Goal: Task Accomplishment & Management: Use online tool/utility

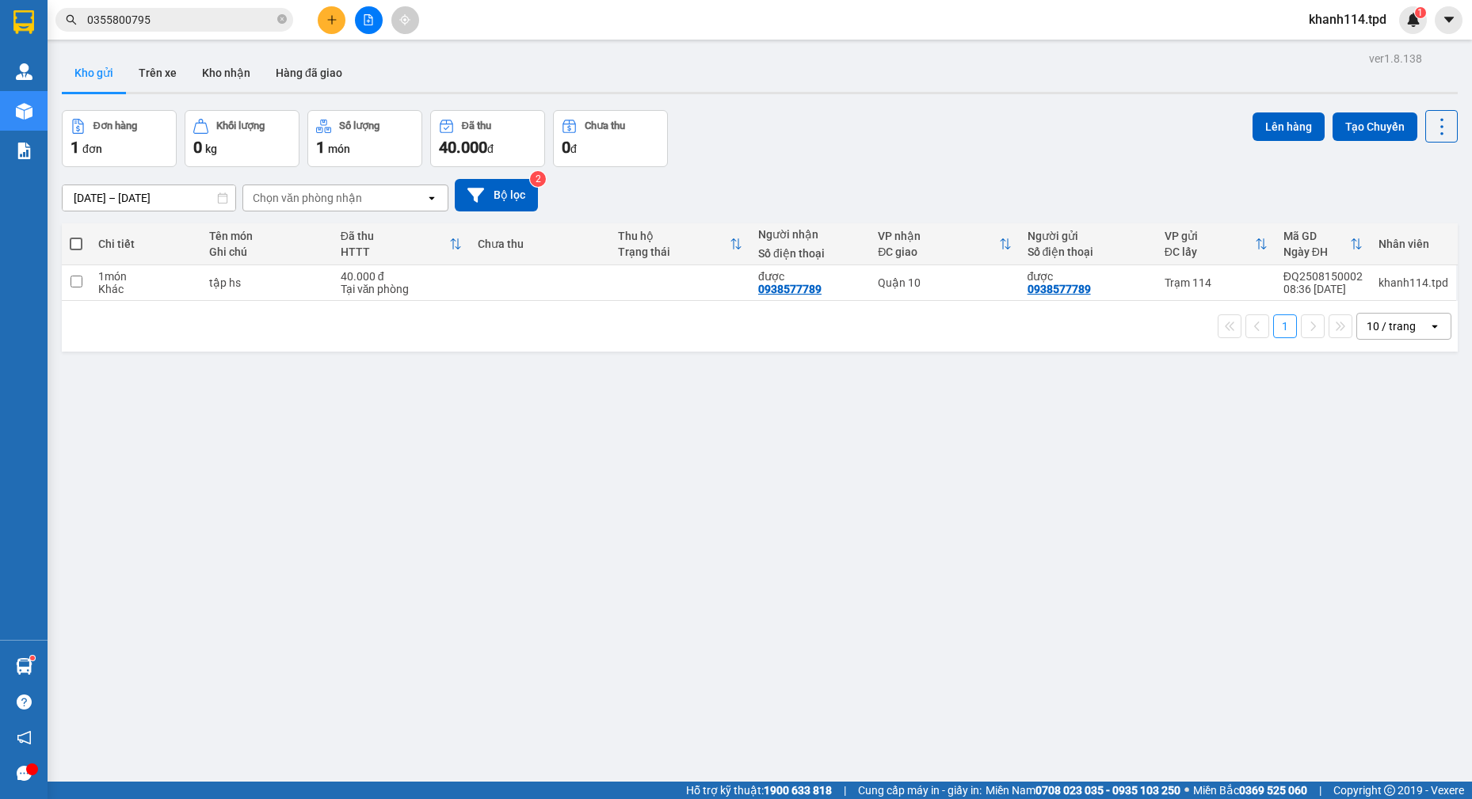
click at [75, 244] on span at bounding box center [76, 244] width 13 height 13
click at [76, 236] on input "checkbox" at bounding box center [76, 236] width 0 height 0
checkbox input "true"
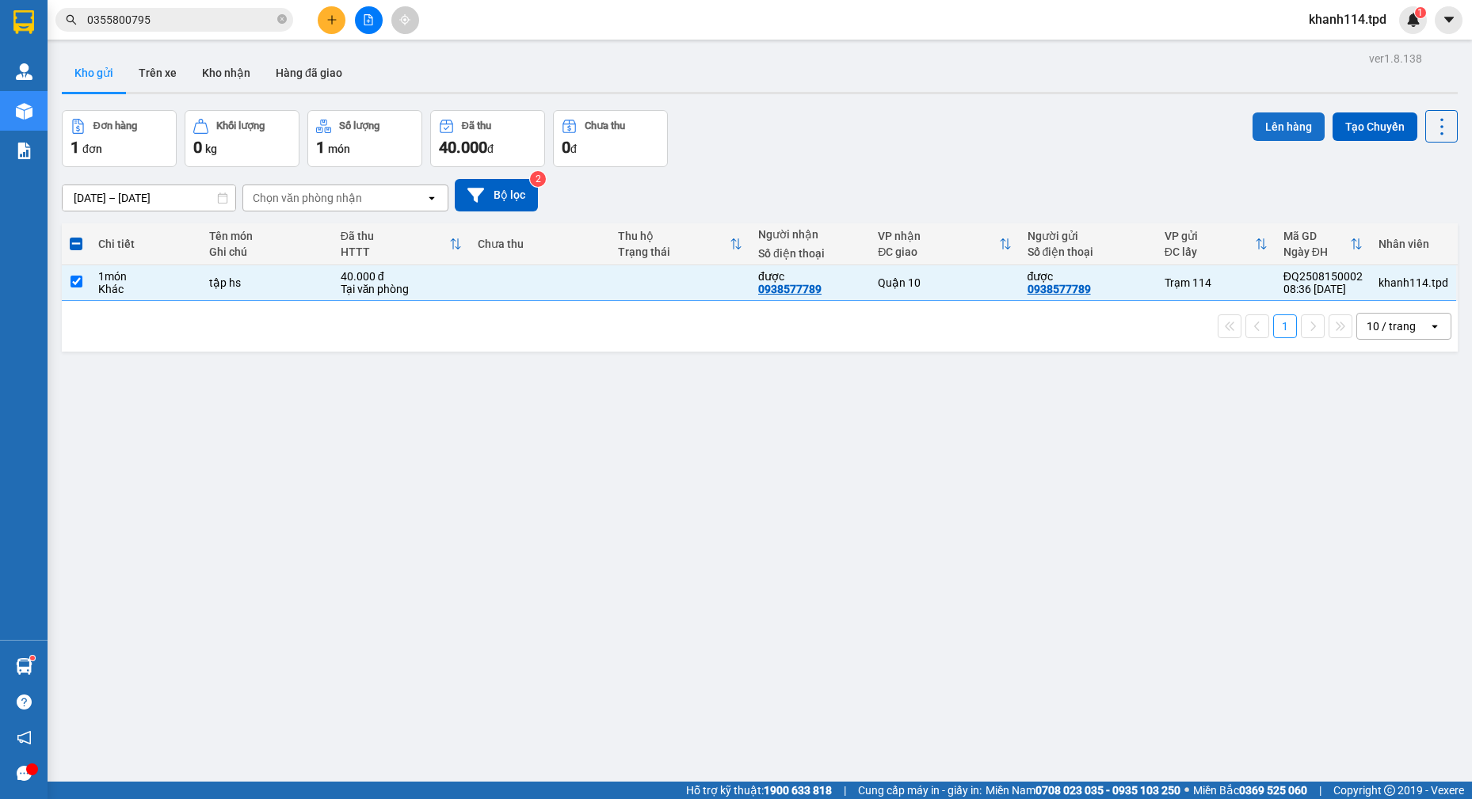
click at [1275, 131] on button "Lên hàng" at bounding box center [1288, 126] width 72 height 29
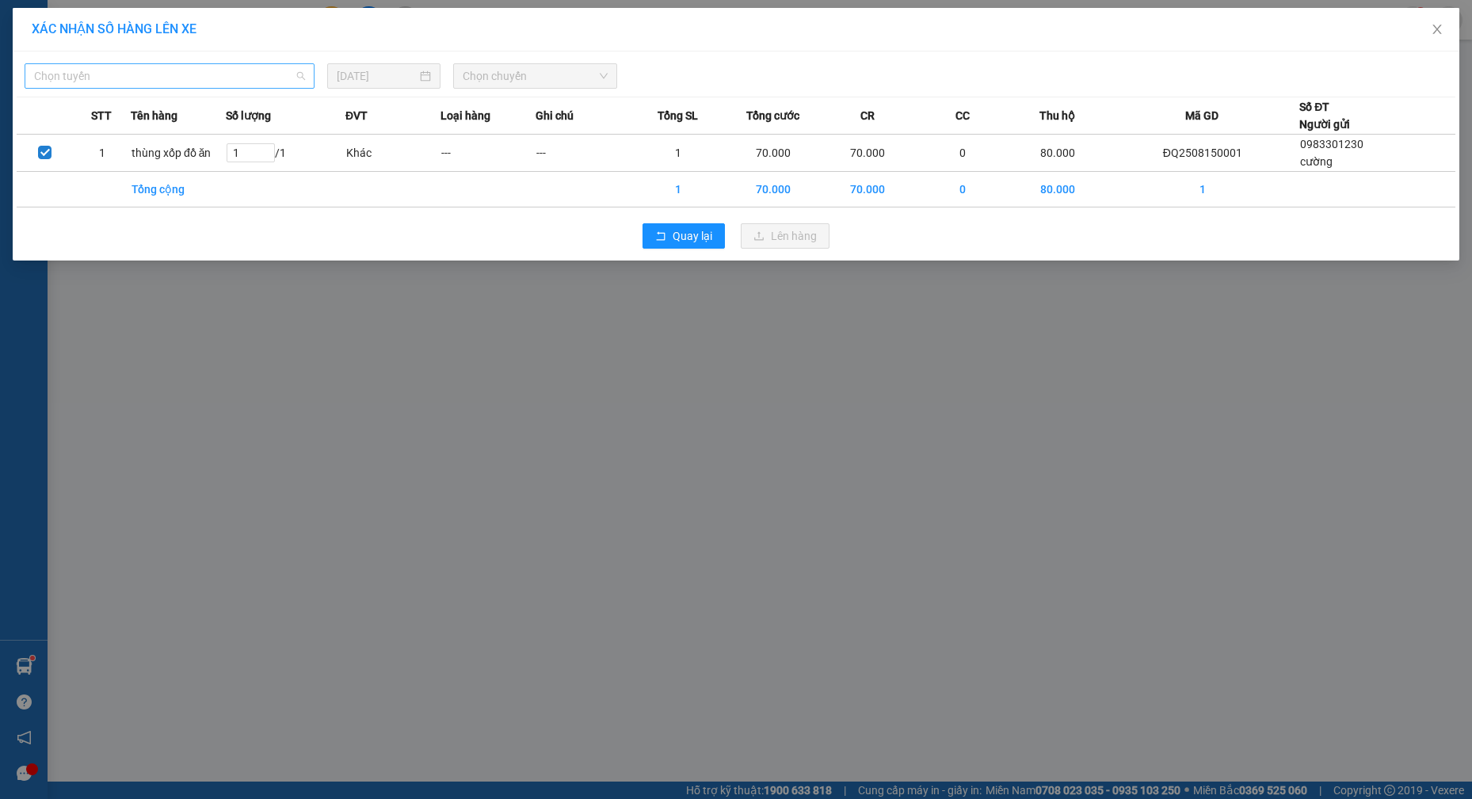
click at [191, 67] on span "Chọn tuyến" at bounding box center [169, 76] width 271 height 24
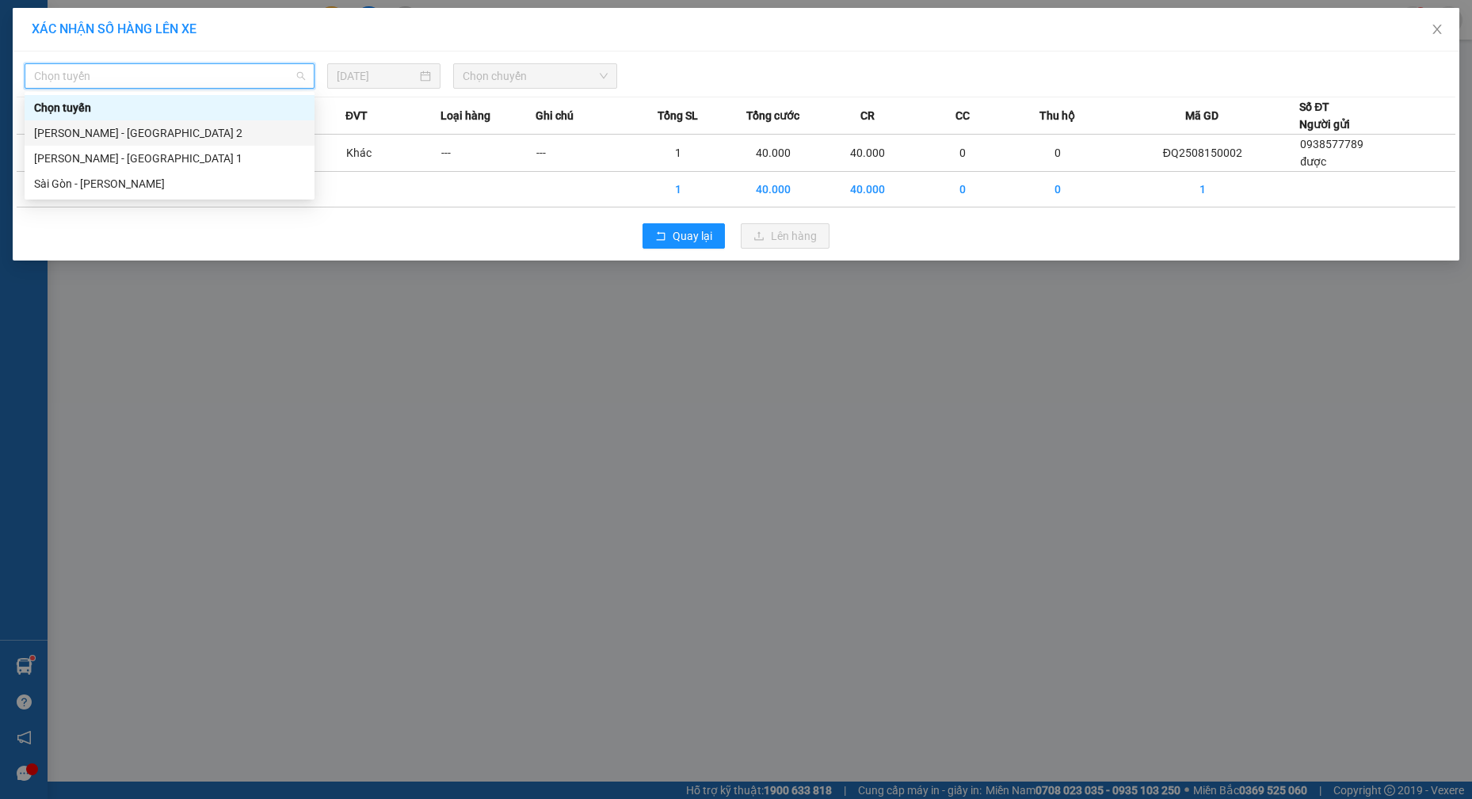
click at [158, 136] on div "[PERSON_NAME] - [GEOGRAPHIC_DATA] 2" at bounding box center [169, 132] width 271 height 17
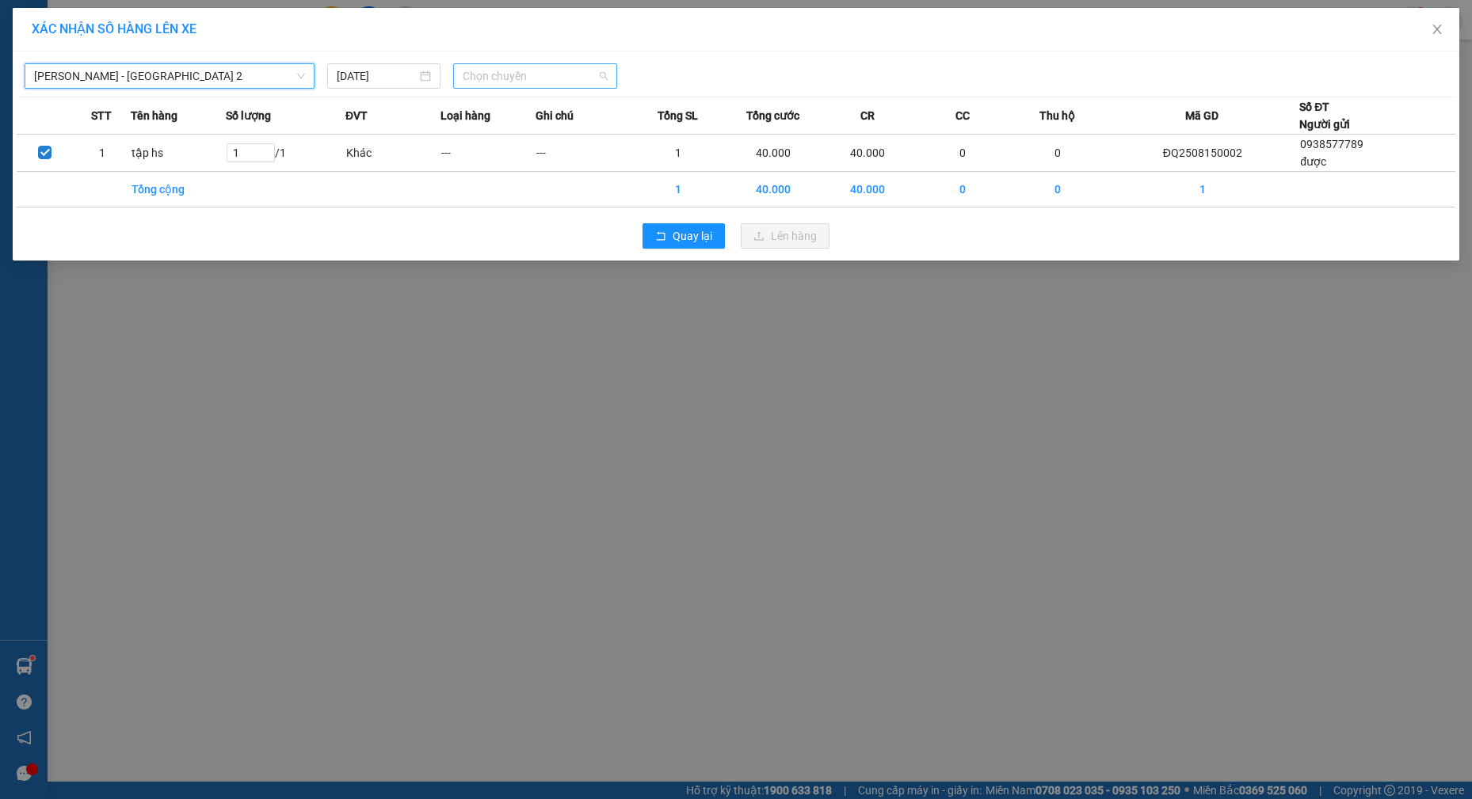
click at [503, 83] on span "Chọn chuyến" at bounding box center [535, 76] width 145 height 24
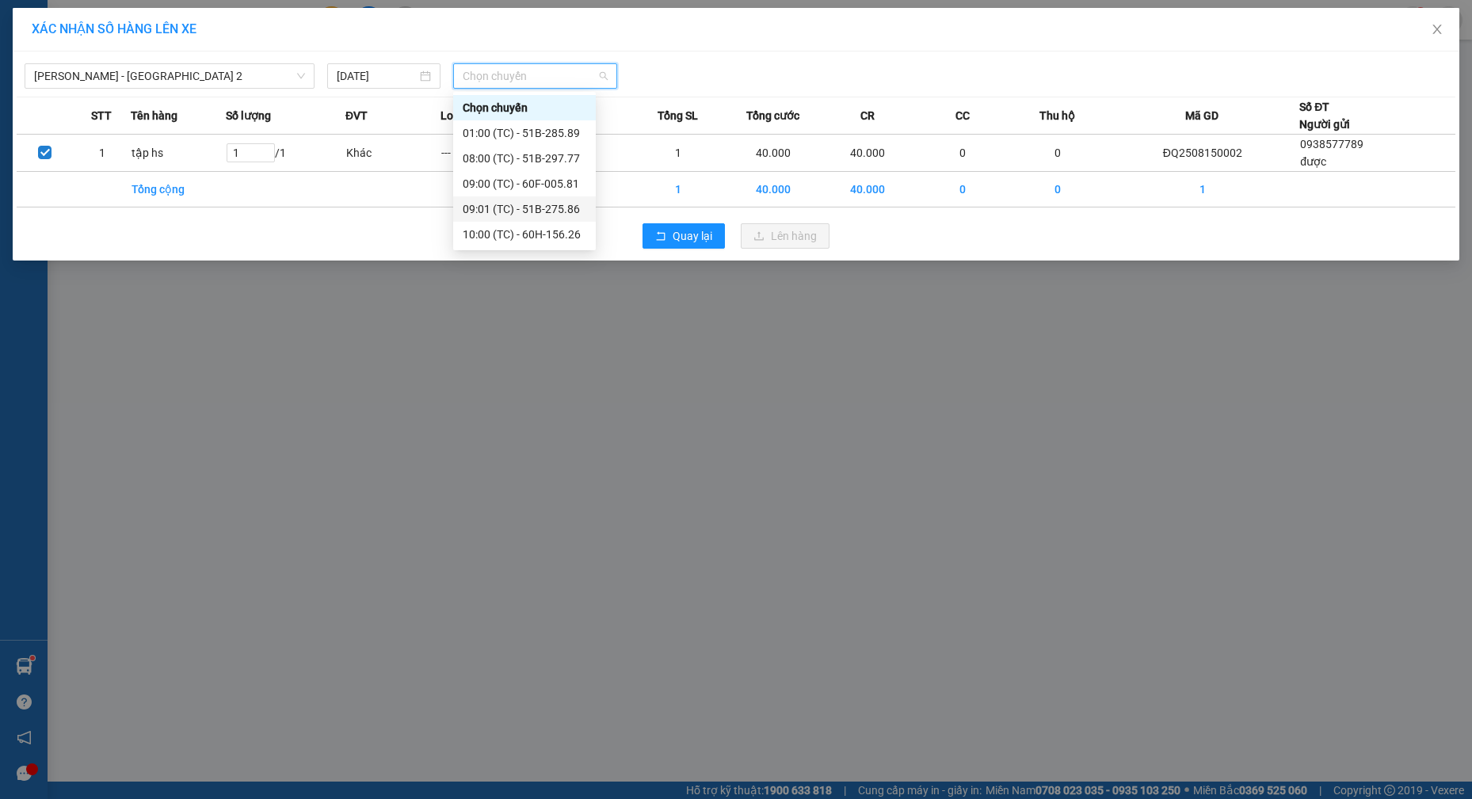
click at [543, 209] on div "09:01 (TC) - 51B-275.86" at bounding box center [525, 208] width 124 height 17
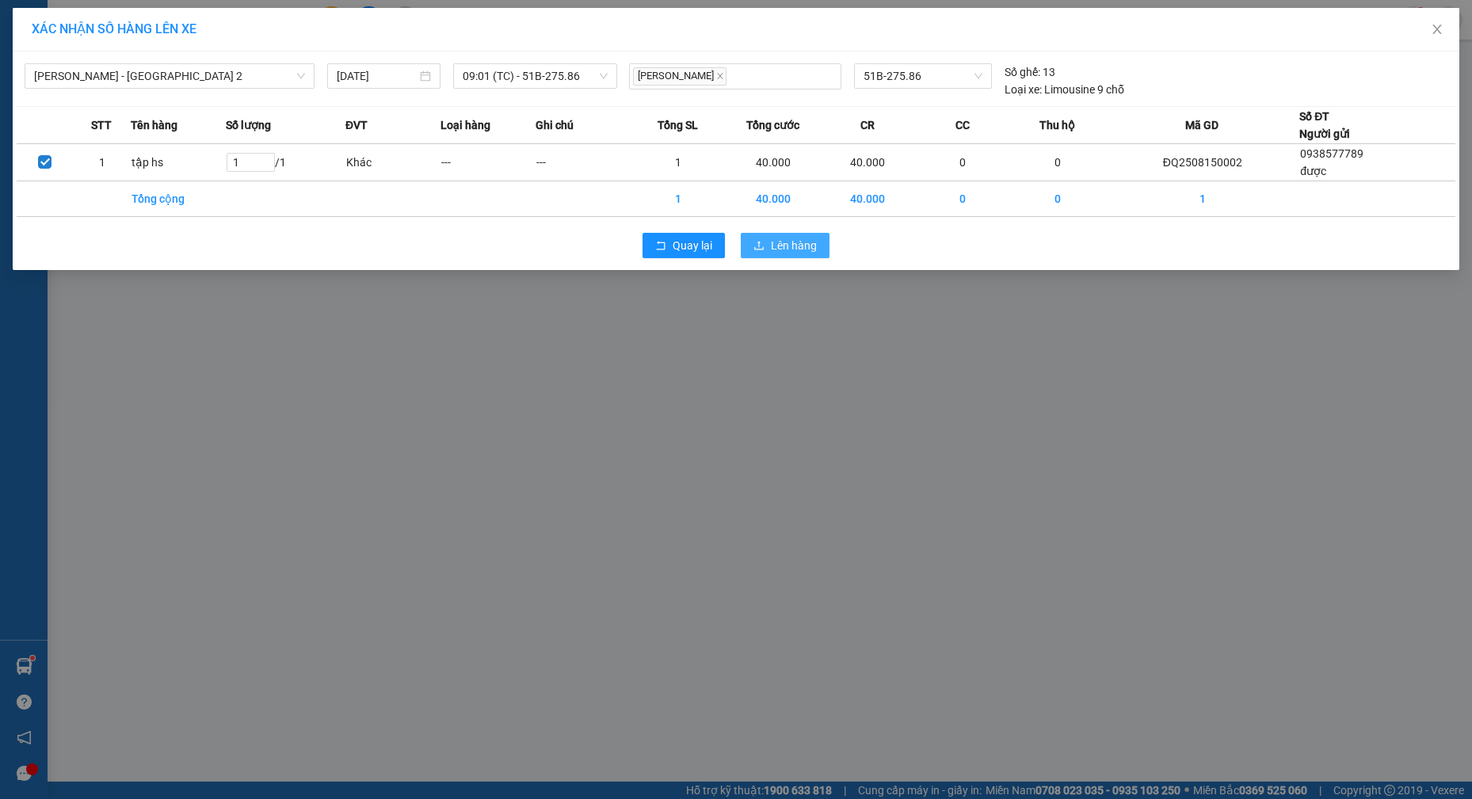
click at [786, 246] on span "Lên hàng" at bounding box center [794, 245] width 46 height 17
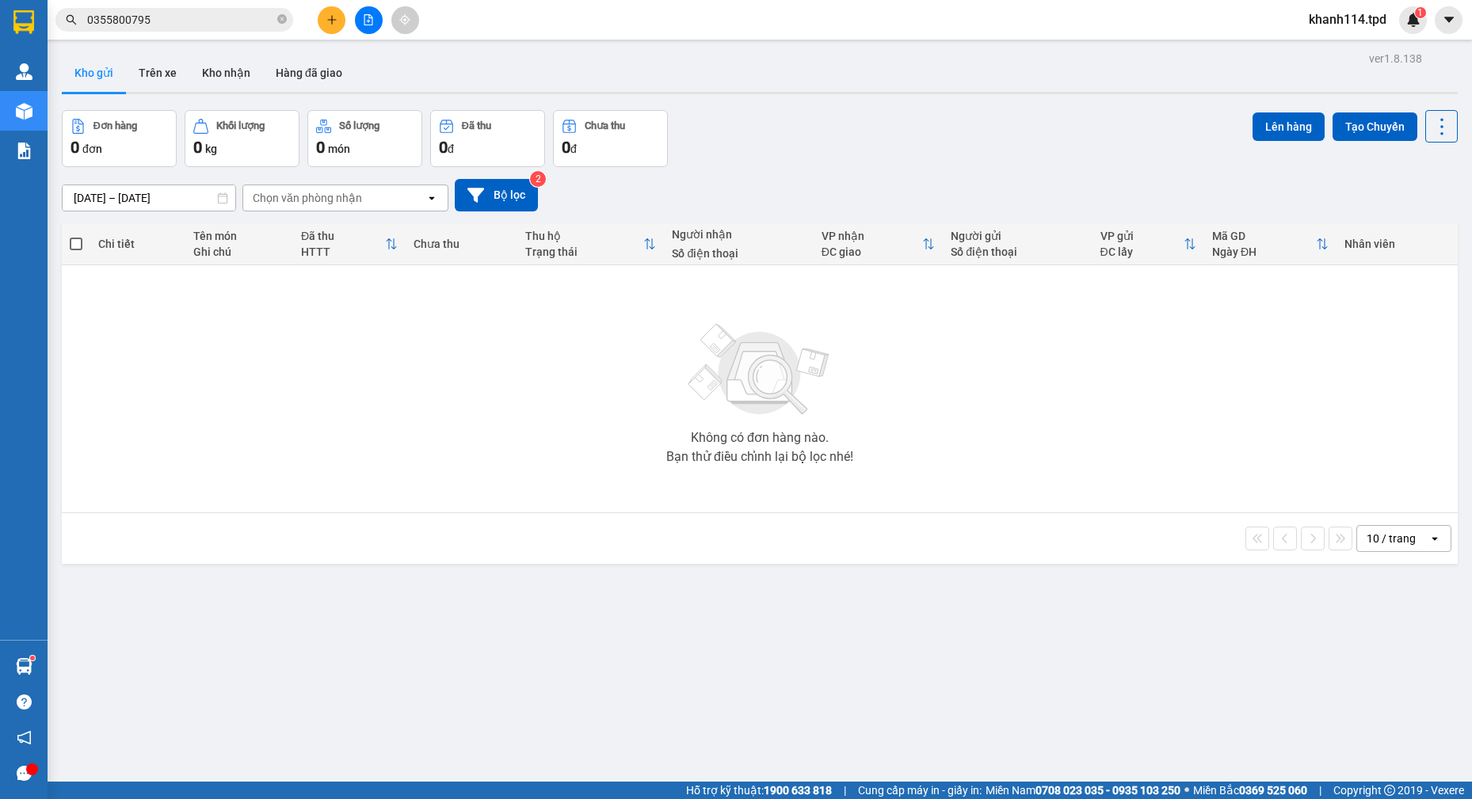
click at [329, 24] on icon "plus" at bounding box center [331, 19] width 11 height 11
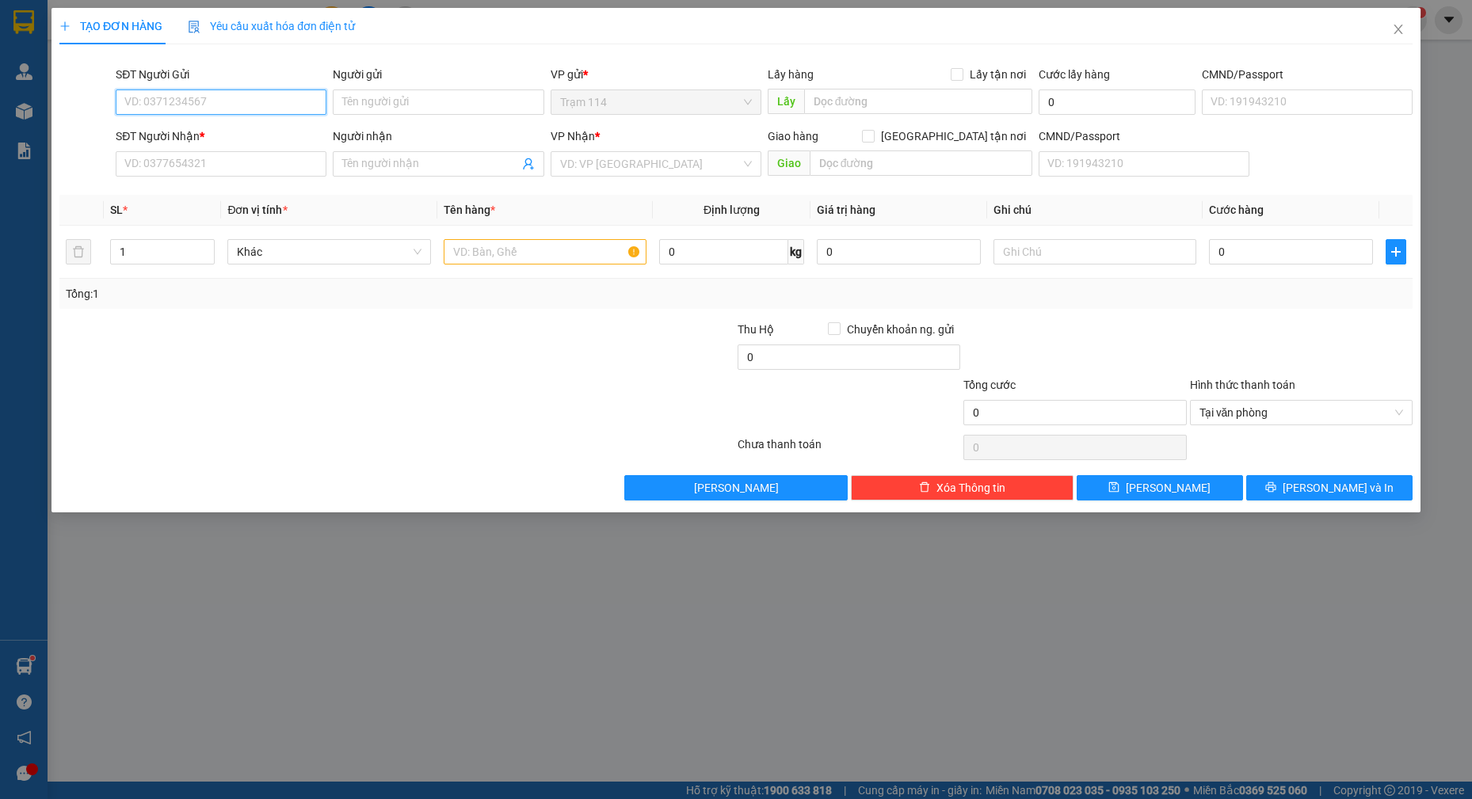
click at [200, 106] on input "SĐT Người Gửi" at bounding box center [221, 102] width 211 height 25
type input "0937483068"
click at [200, 106] on input "0937483068" at bounding box center [221, 102] width 211 height 25
click at [205, 139] on div "0937483068 - lục" at bounding box center [221, 133] width 192 height 17
type input "lục"
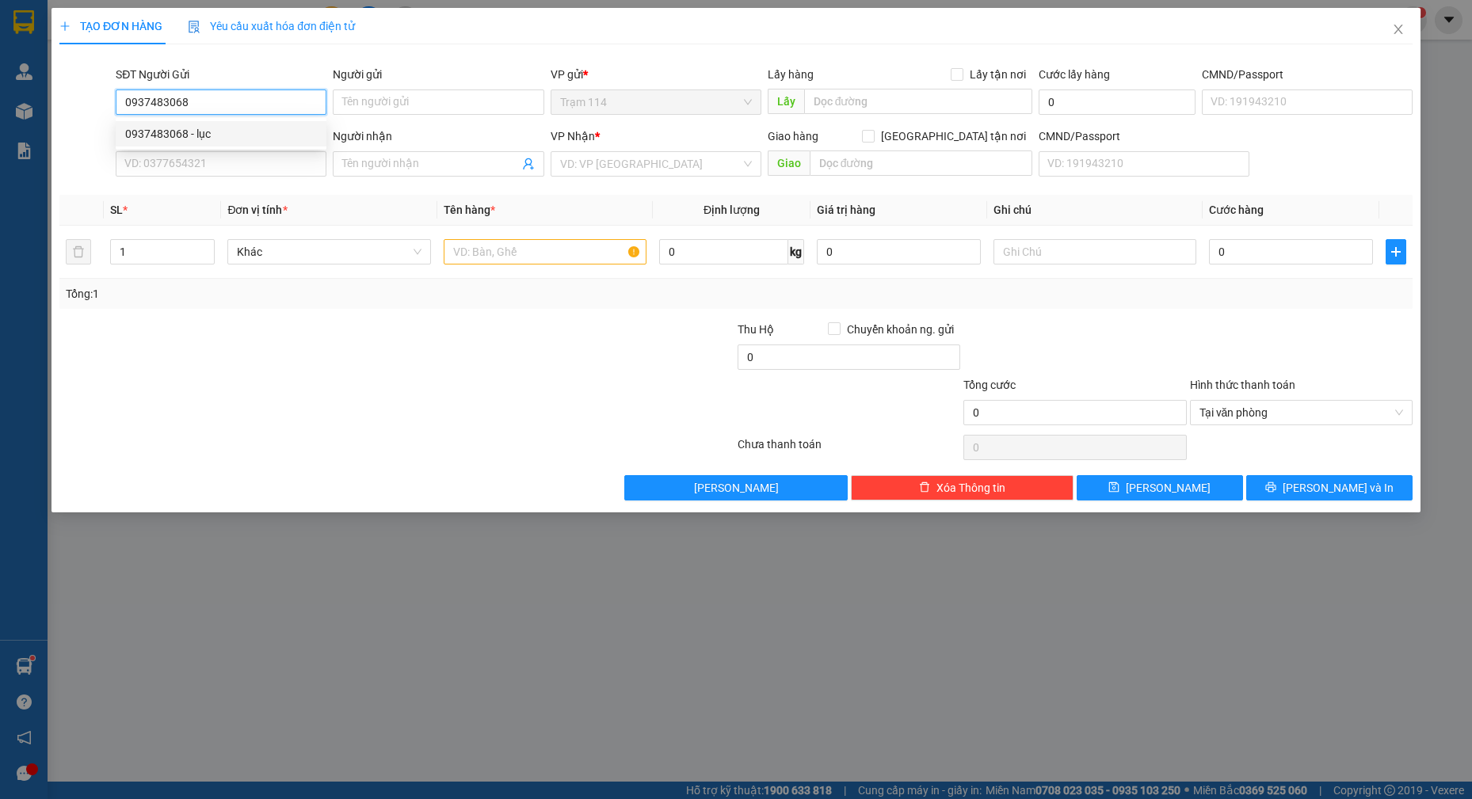
type input "0908668634"
type input "BỔN"
type input "0937483068"
click at [543, 247] on input "text" at bounding box center [546, 251] width 204 height 25
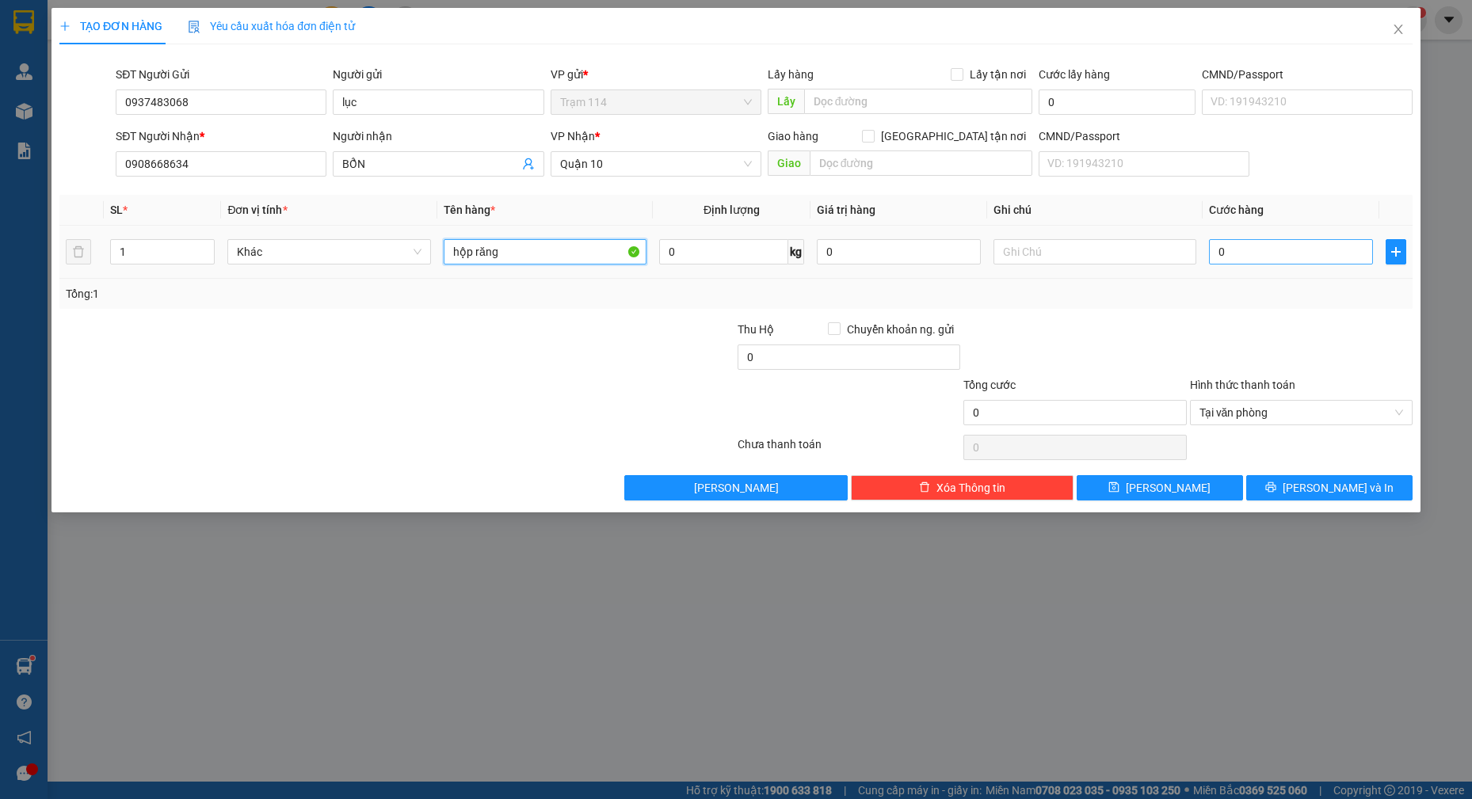
type input "hộp răng"
click at [1275, 251] on input "0" at bounding box center [1291, 251] width 164 height 25
type input "4"
type input "40"
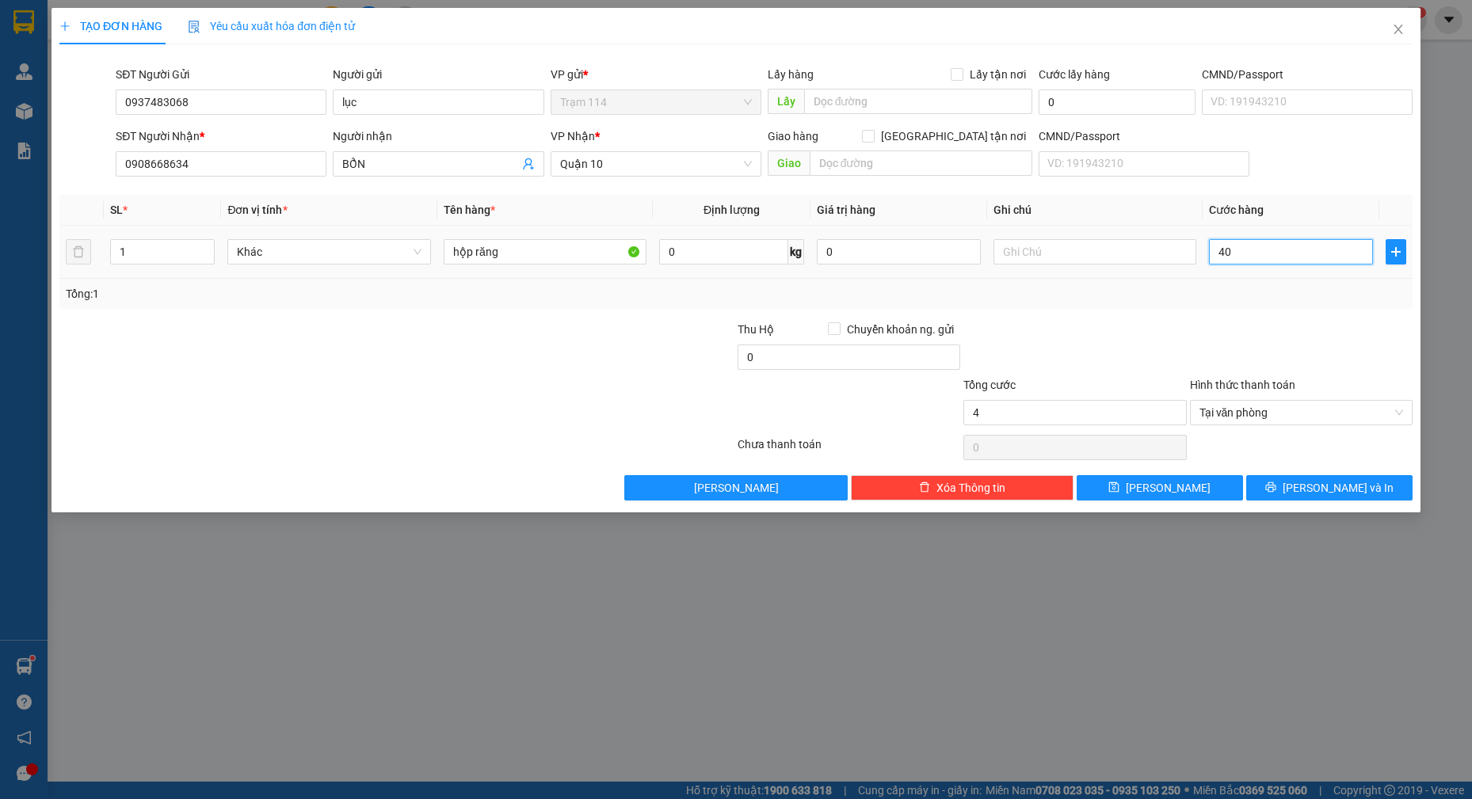
type input "40"
type input "40.000"
click at [1344, 491] on span "[PERSON_NAME] và In" at bounding box center [1338, 487] width 111 height 17
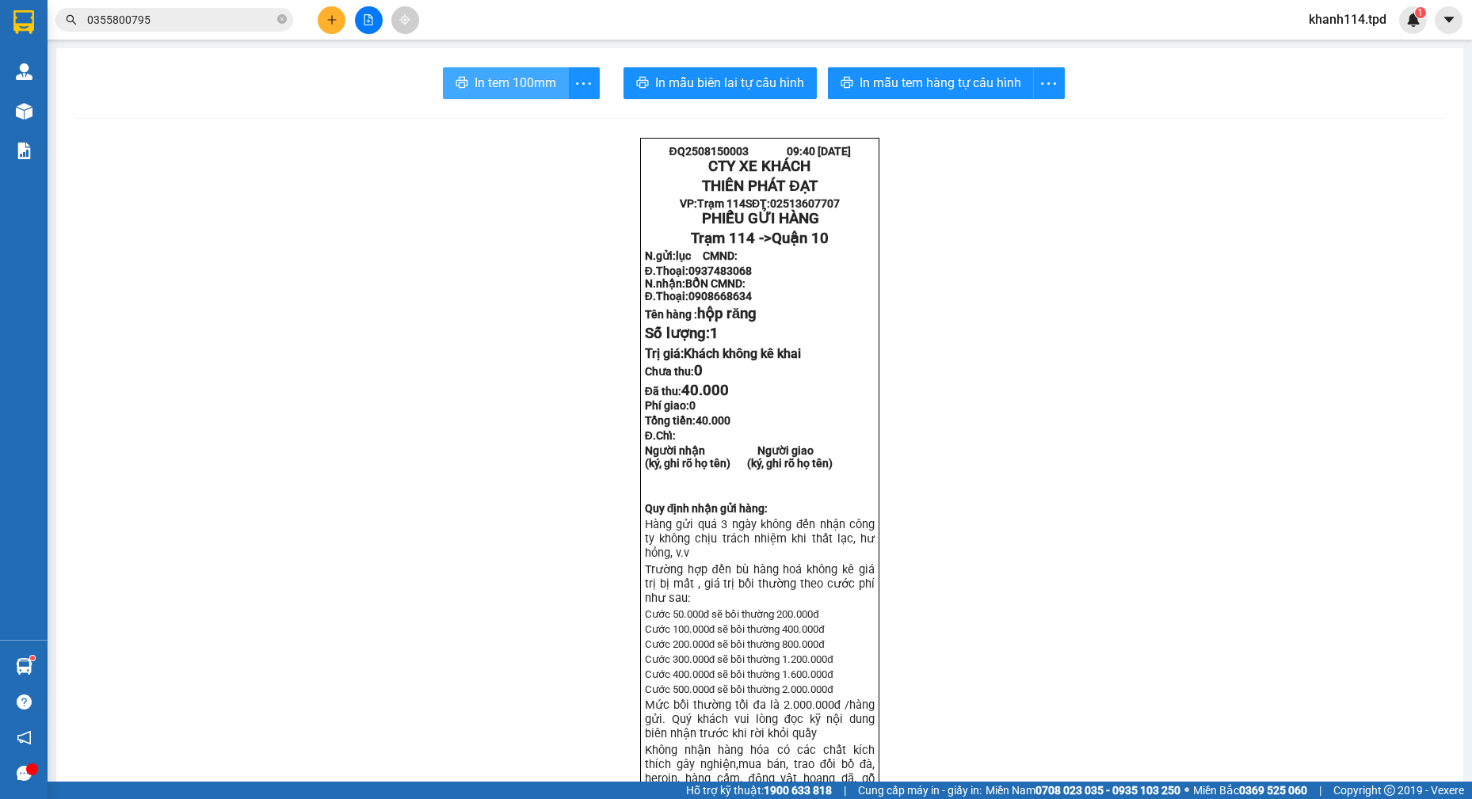
click at [519, 86] on span "In tem 100mm" at bounding box center [516, 83] width 82 height 20
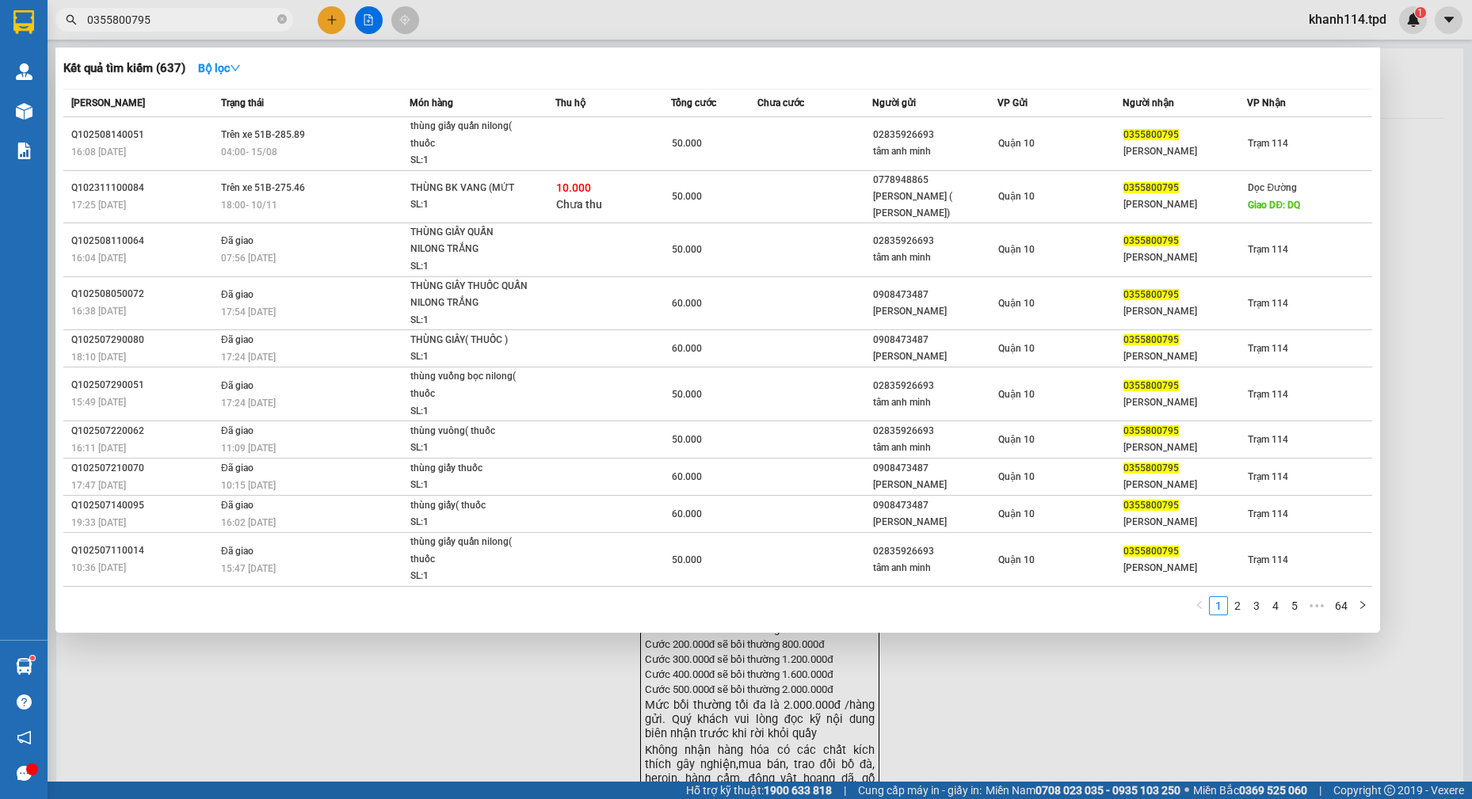
click at [185, 20] on input "0355800795" at bounding box center [180, 19] width 187 height 17
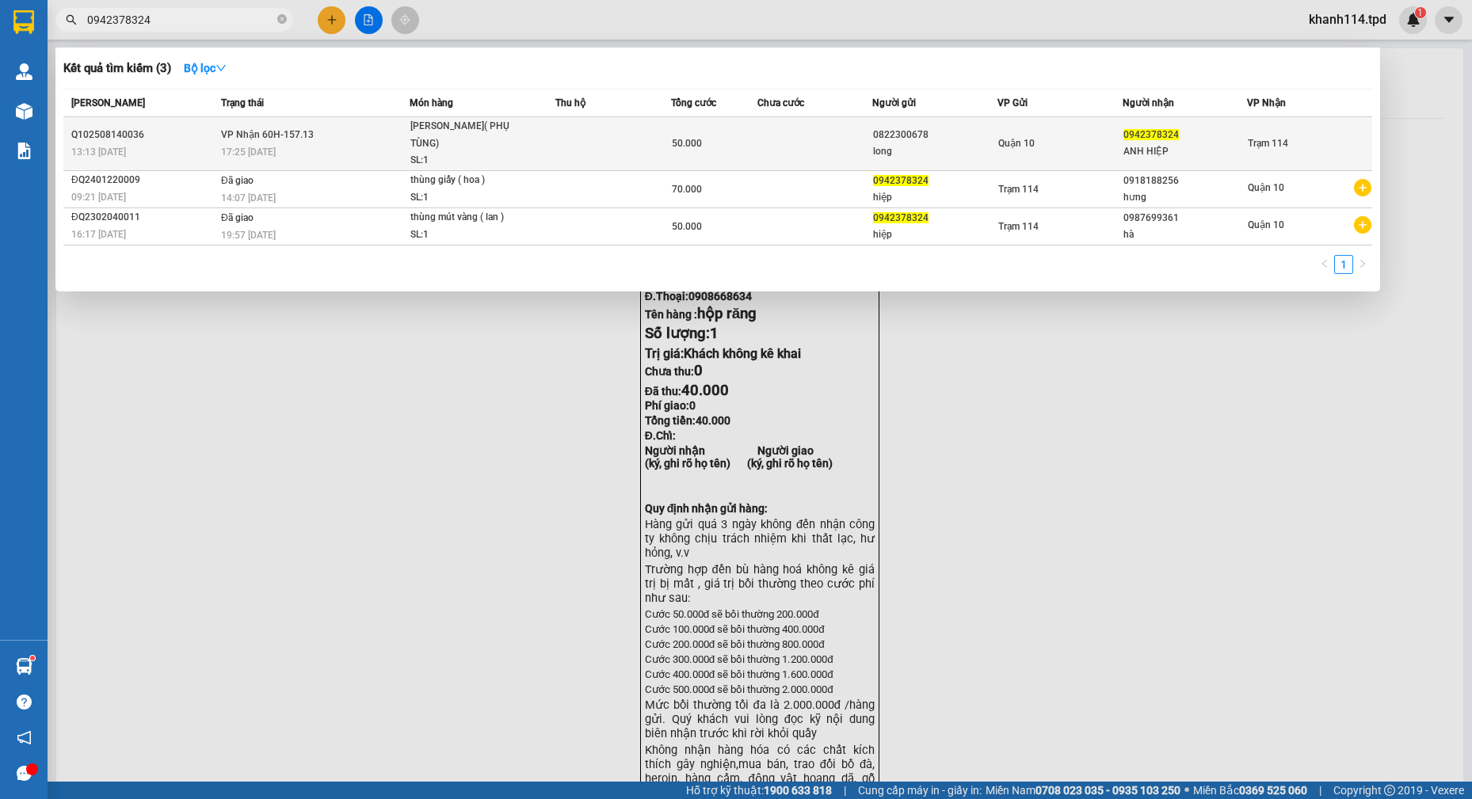
type input "0942378324"
click at [302, 134] on td "VP Nhận 60H-157.13 17:25 [DATE]" at bounding box center [313, 144] width 193 height 54
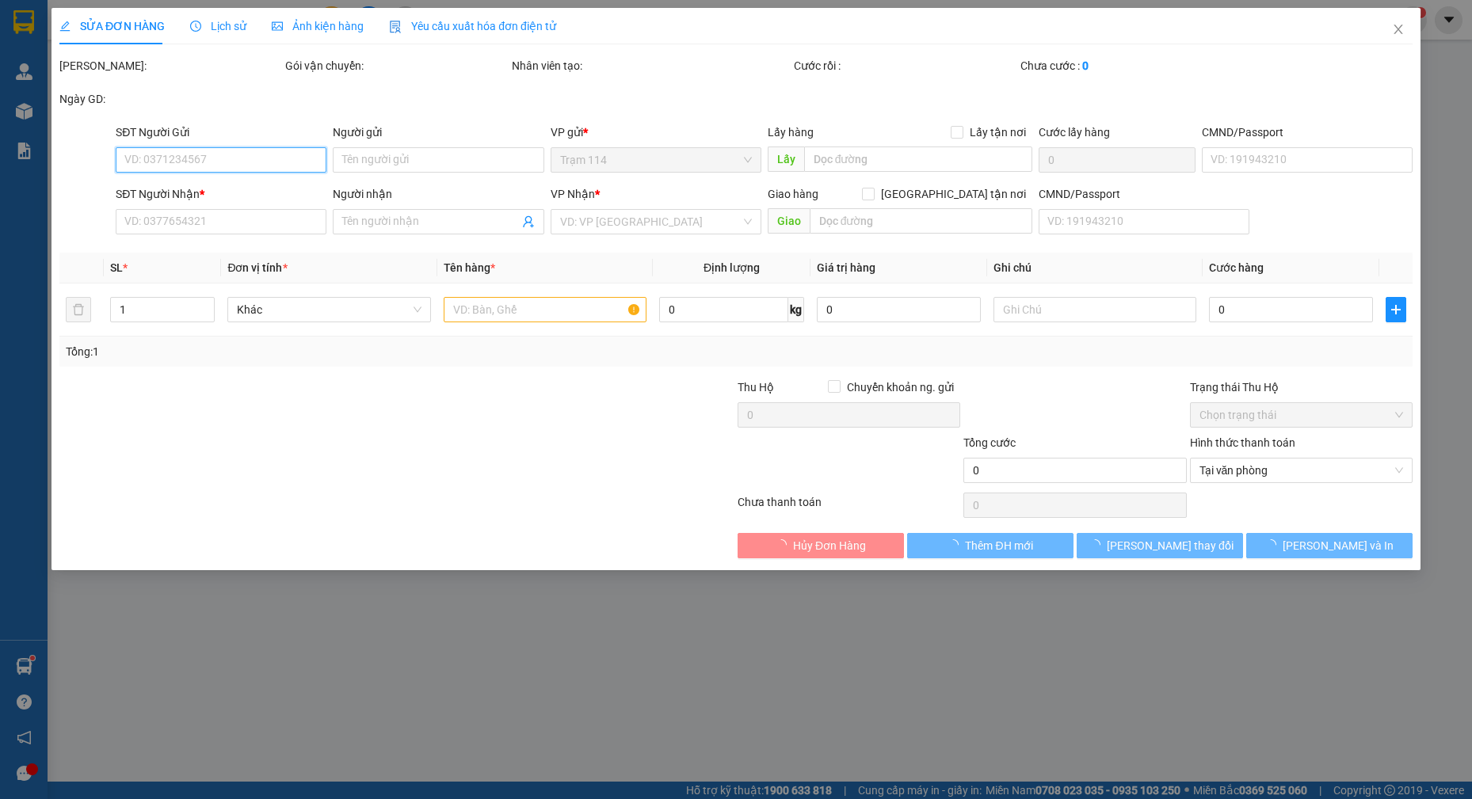
type input "0822300678"
type input "long"
type input "080095007456"
type input "0942378324"
type input "ANH HIỆP"
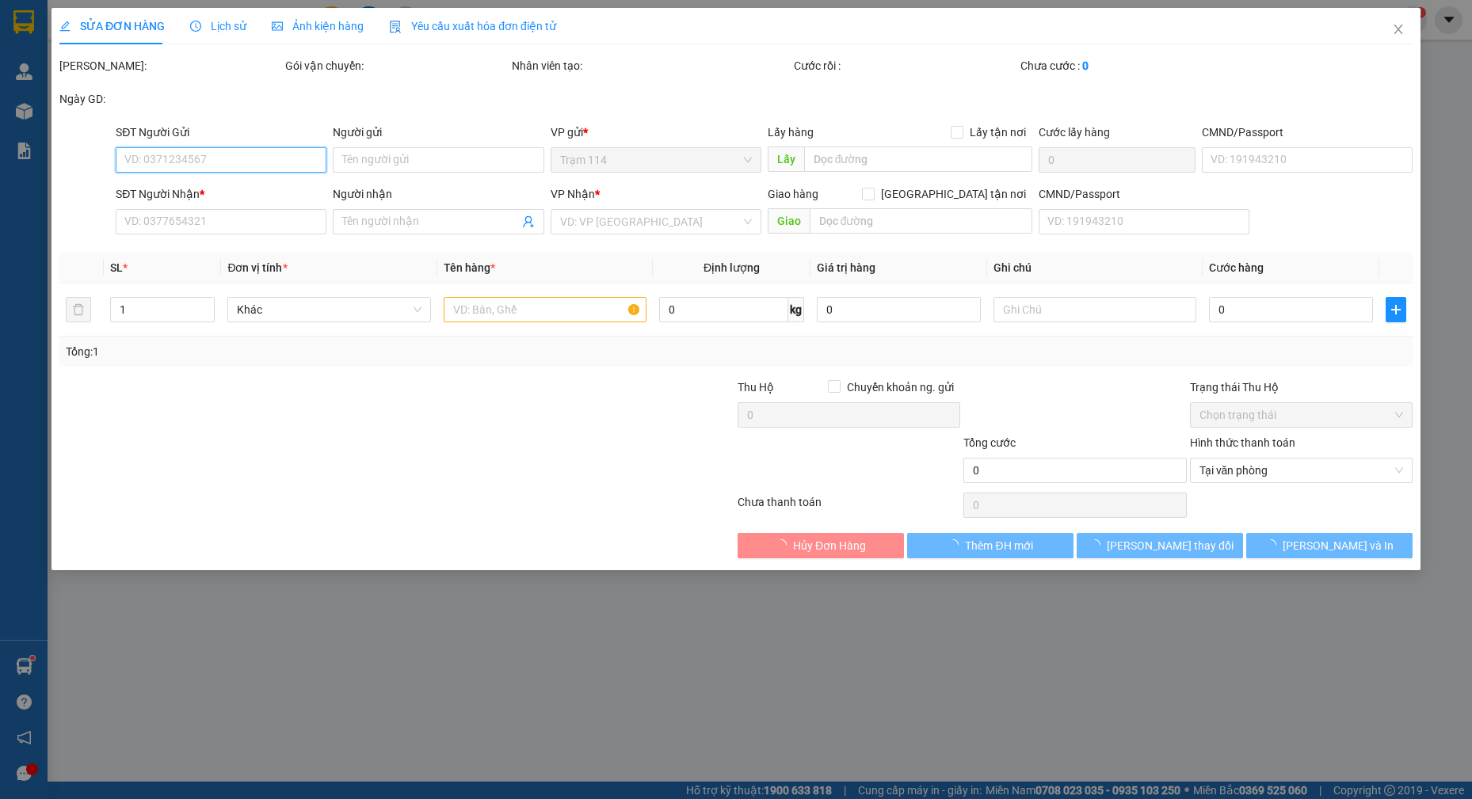
type input "50.000"
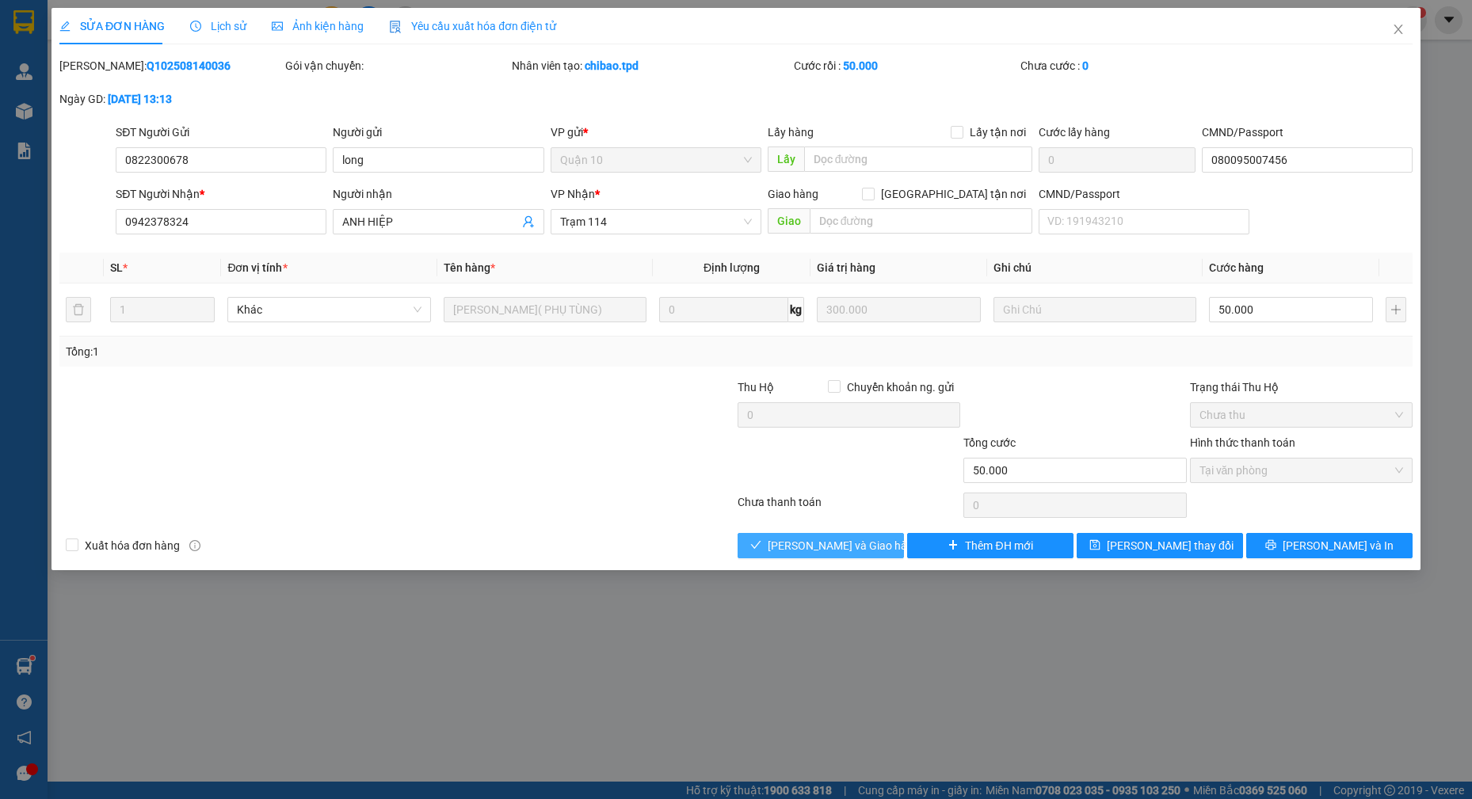
click at [826, 545] on span "[PERSON_NAME] và Giao hàng" at bounding box center [844, 545] width 152 height 17
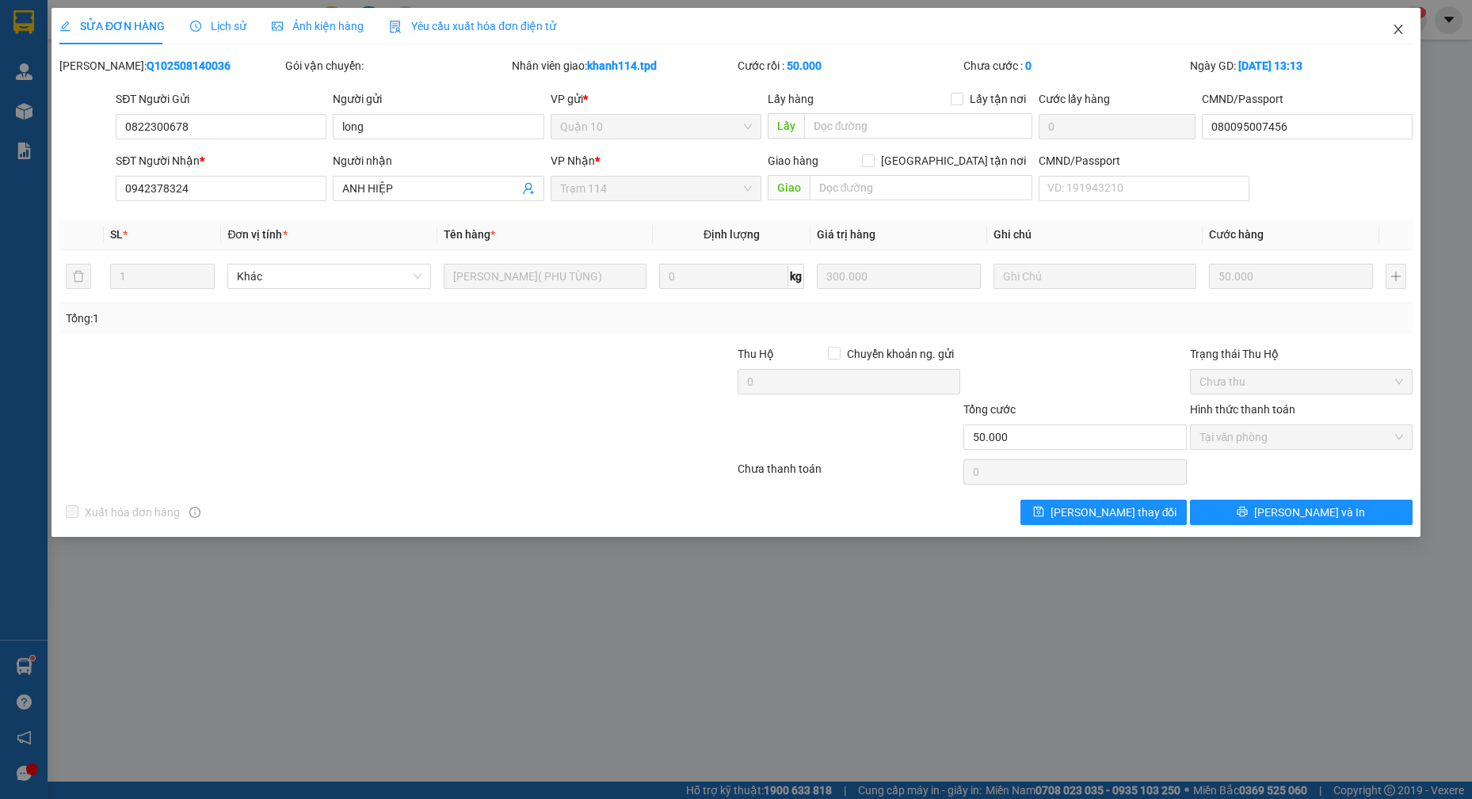
click at [1392, 25] on icon "close" at bounding box center [1398, 29] width 13 height 13
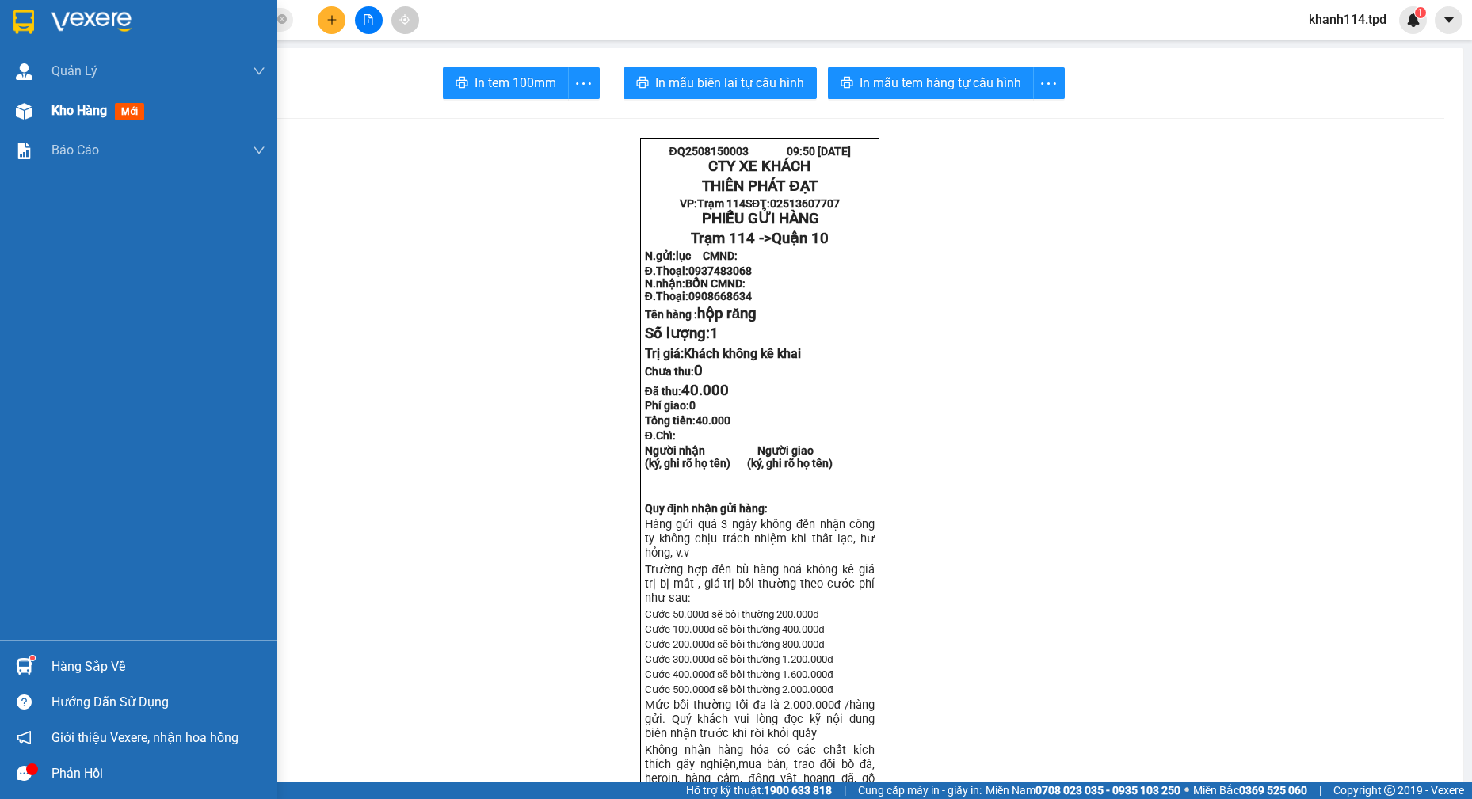
click at [86, 116] on span "Kho hàng" at bounding box center [78, 110] width 55 height 15
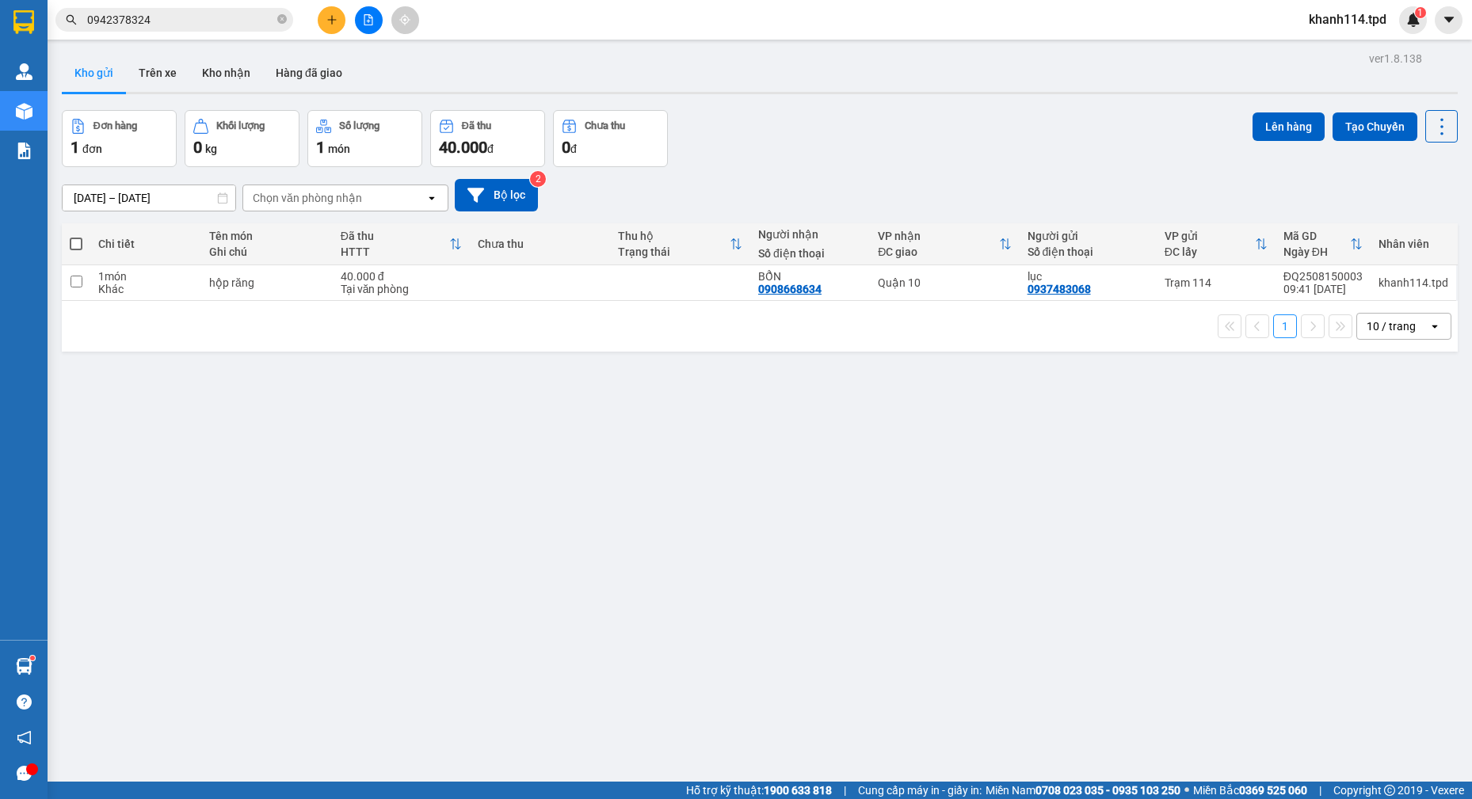
click at [77, 243] on span at bounding box center [76, 244] width 13 height 13
click at [76, 236] on input "checkbox" at bounding box center [76, 236] width 0 height 0
checkbox input "true"
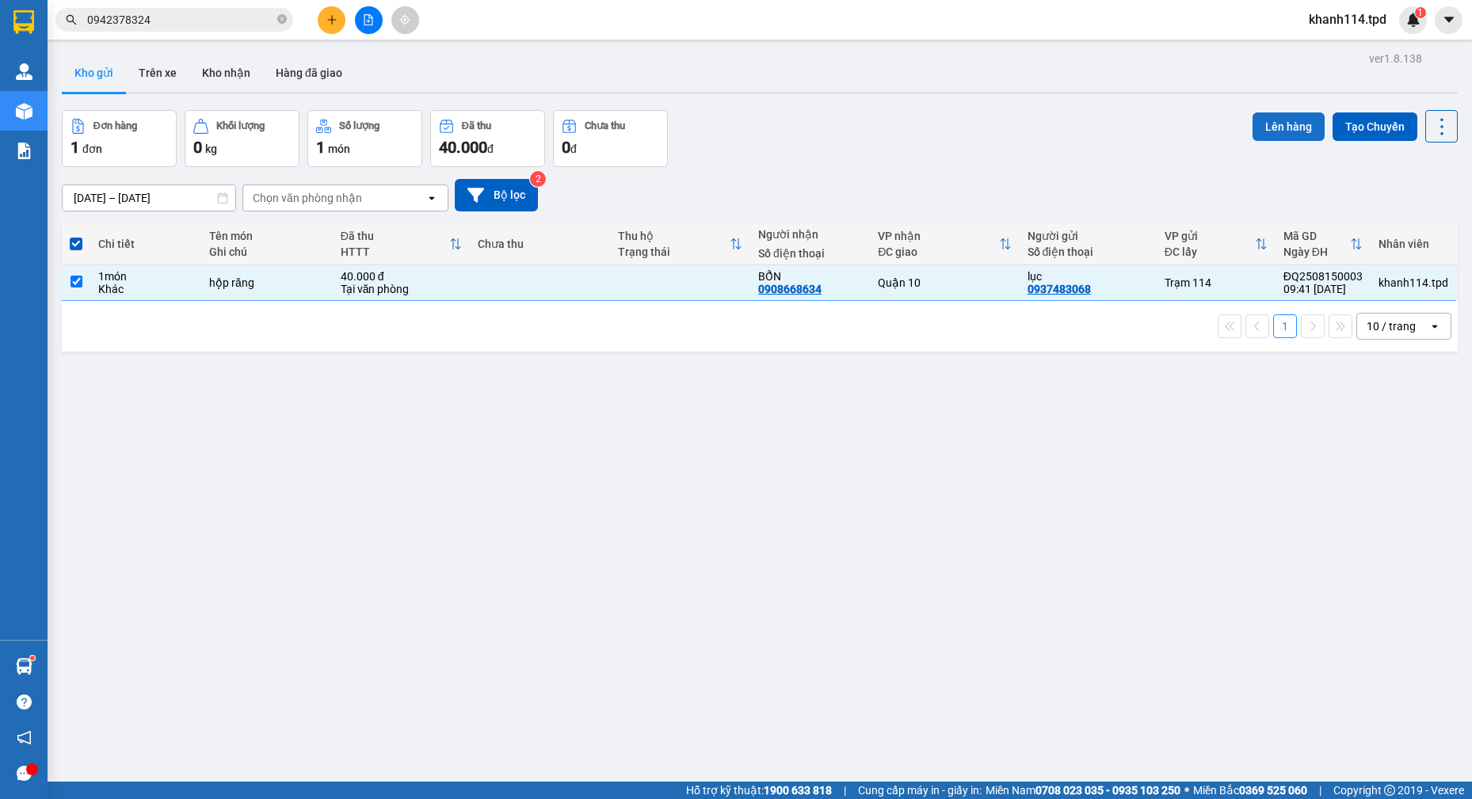
click at [1283, 126] on button "Lên hàng" at bounding box center [1288, 126] width 72 height 29
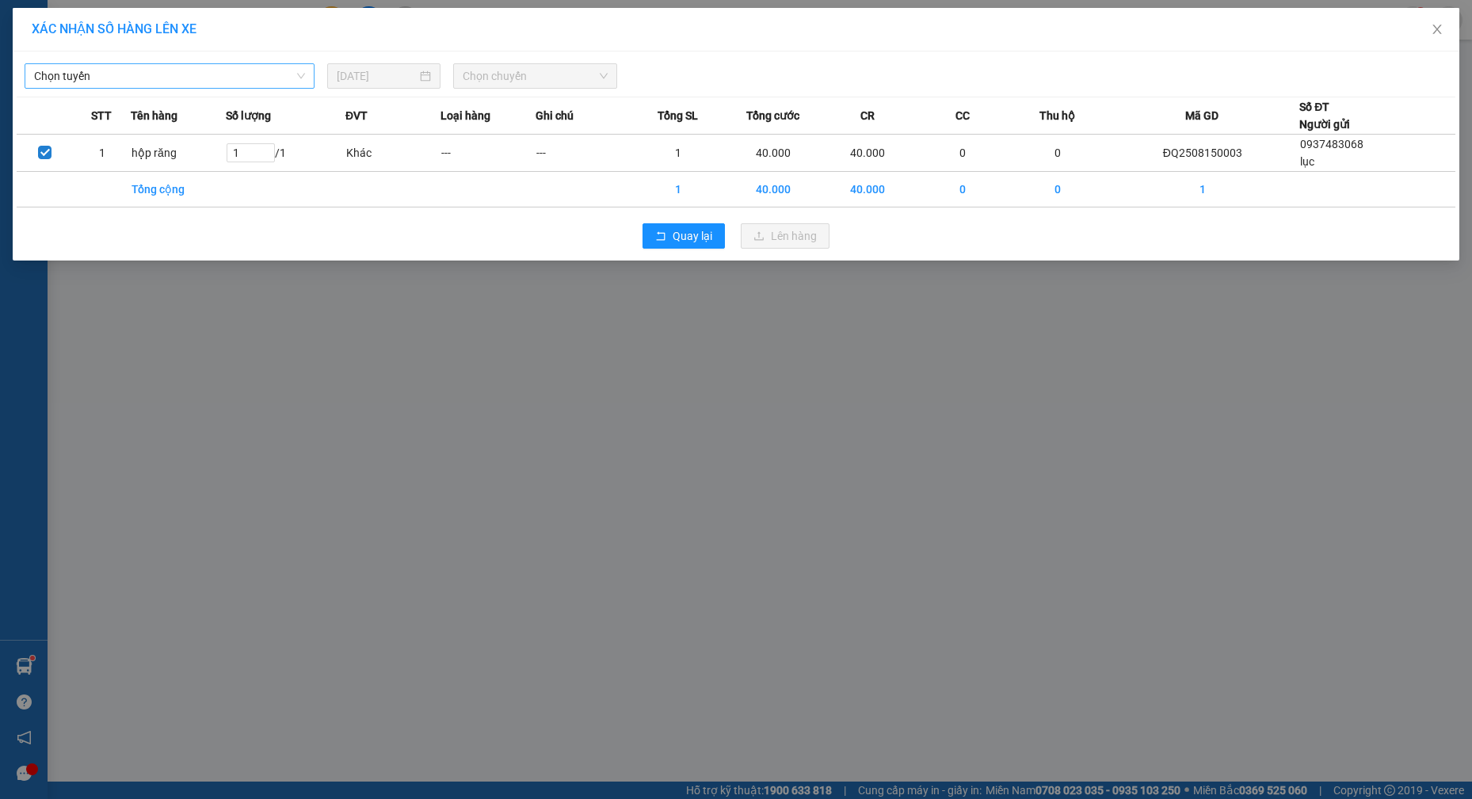
click at [264, 65] on span "Chọn tuyến" at bounding box center [169, 76] width 271 height 24
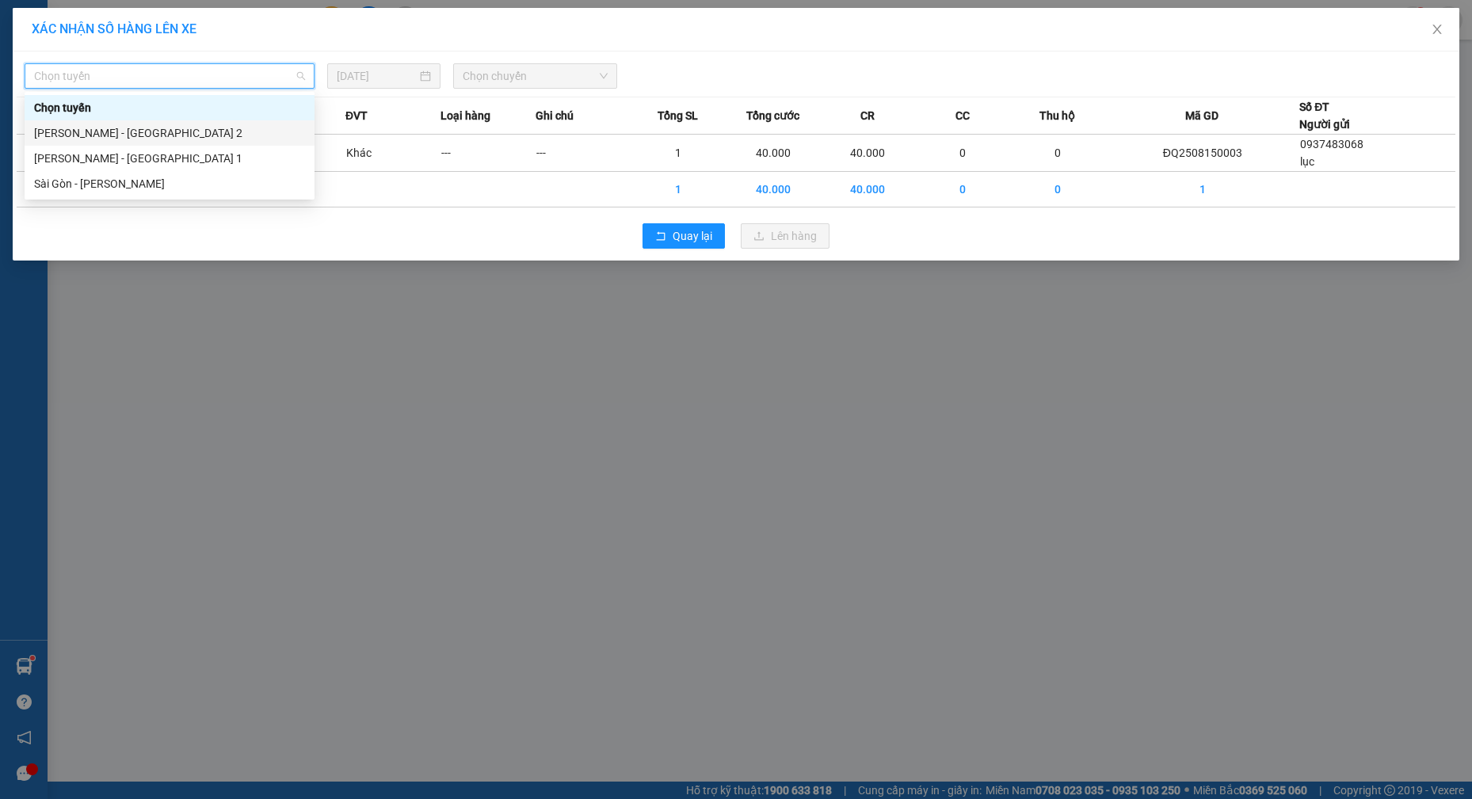
click at [186, 132] on div "[PERSON_NAME] - [GEOGRAPHIC_DATA] 2" at bounding box center [169, 132] width 271 height 17
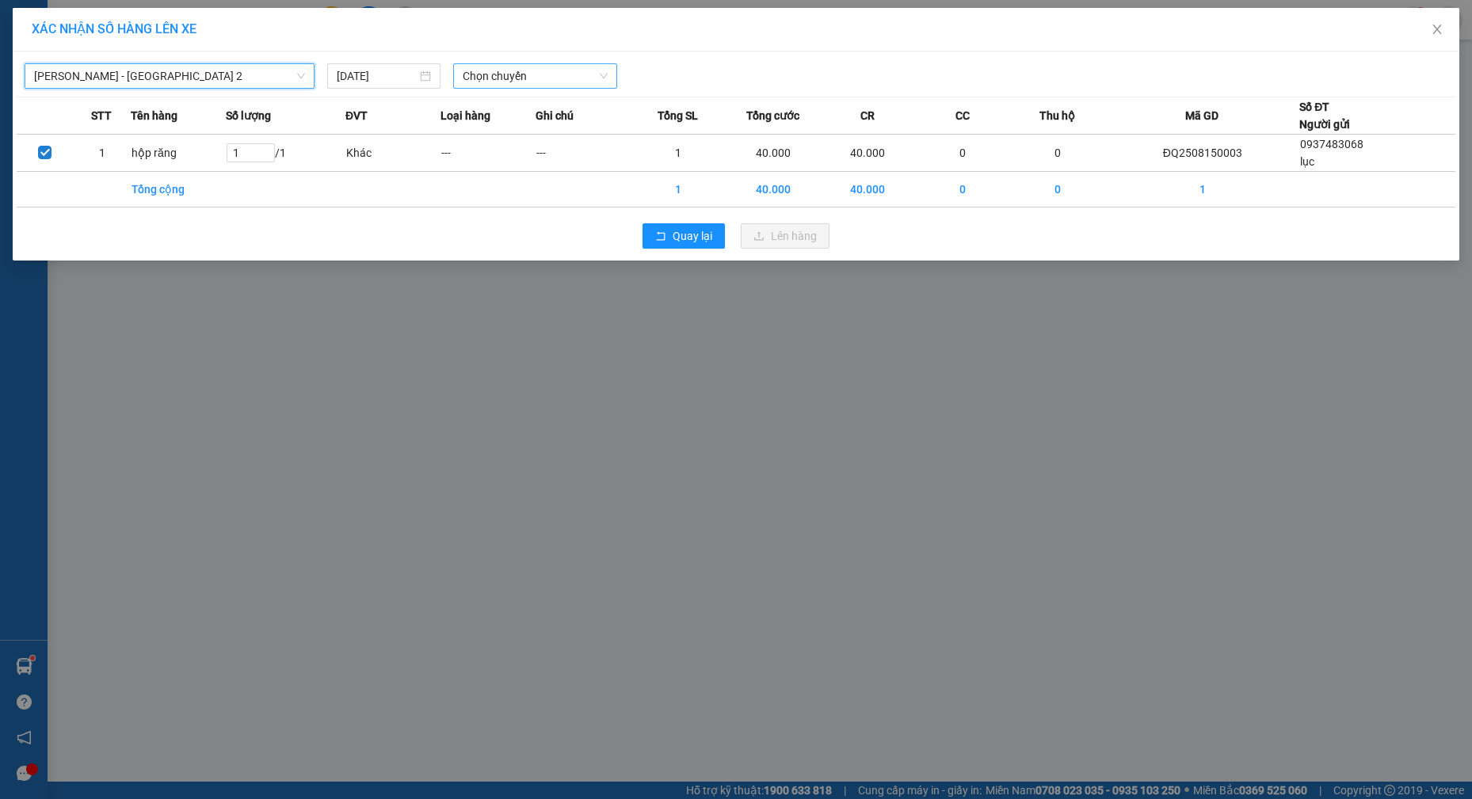
click at [463, 74] on span "Chọn chuyến" at bounding box center [535, 76] width 145 height 24
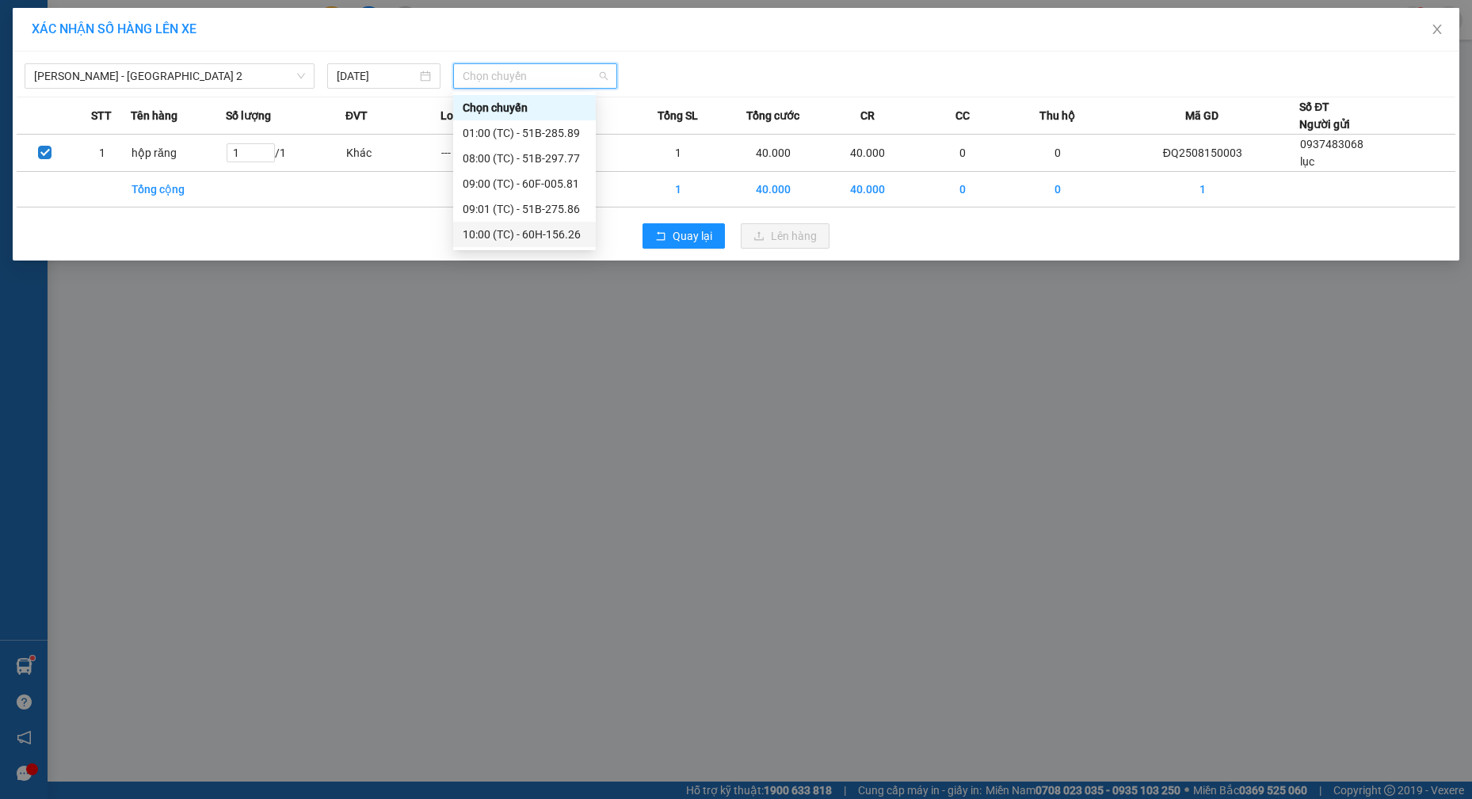
click at [549, 232] on div "10:00 (TC) - 60H-156.26" at bounding box center [525, 234] width 124 height 17
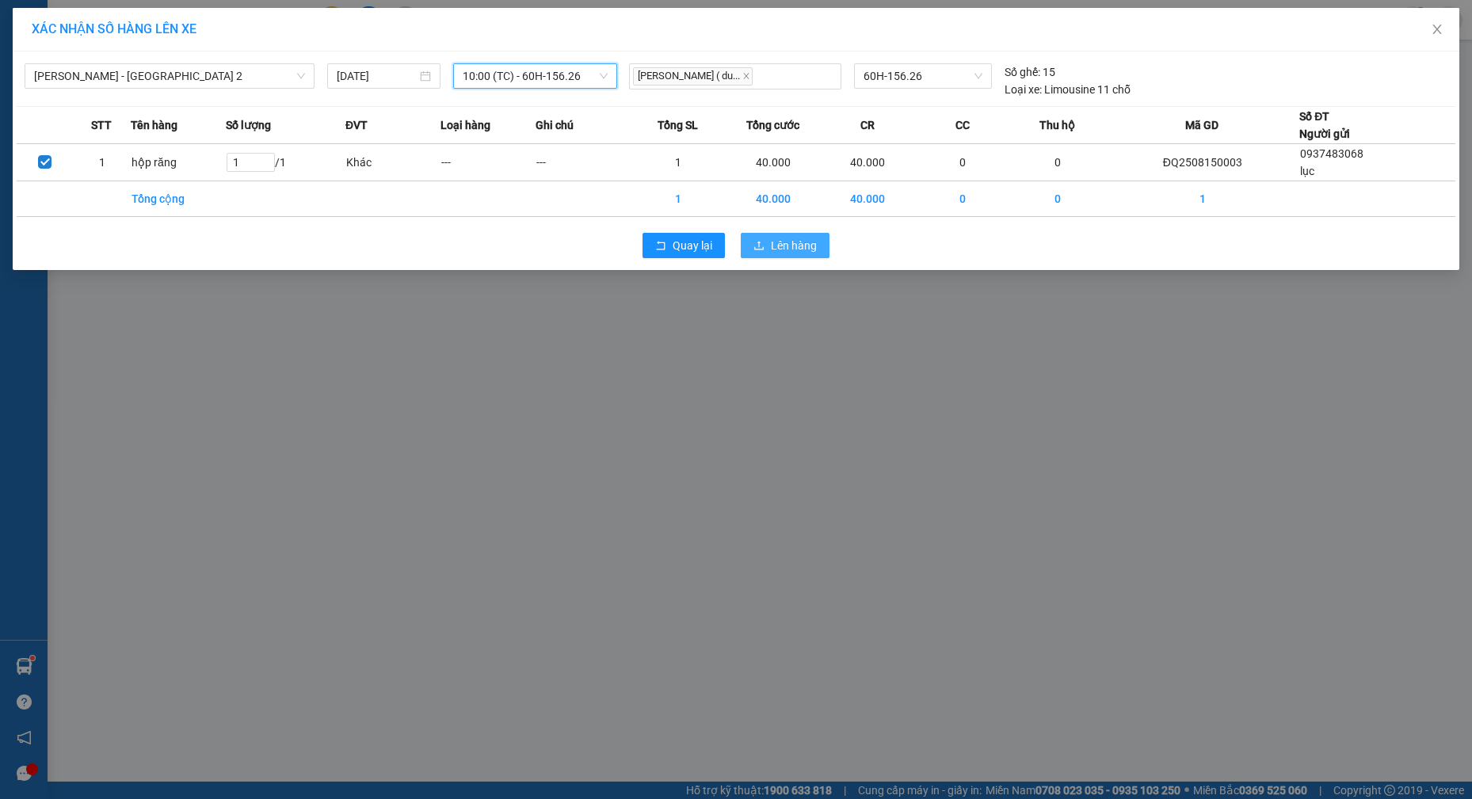
click at [776, 243] on span "Lên hàng" at bounding box center [794, 245] width 46 height 17
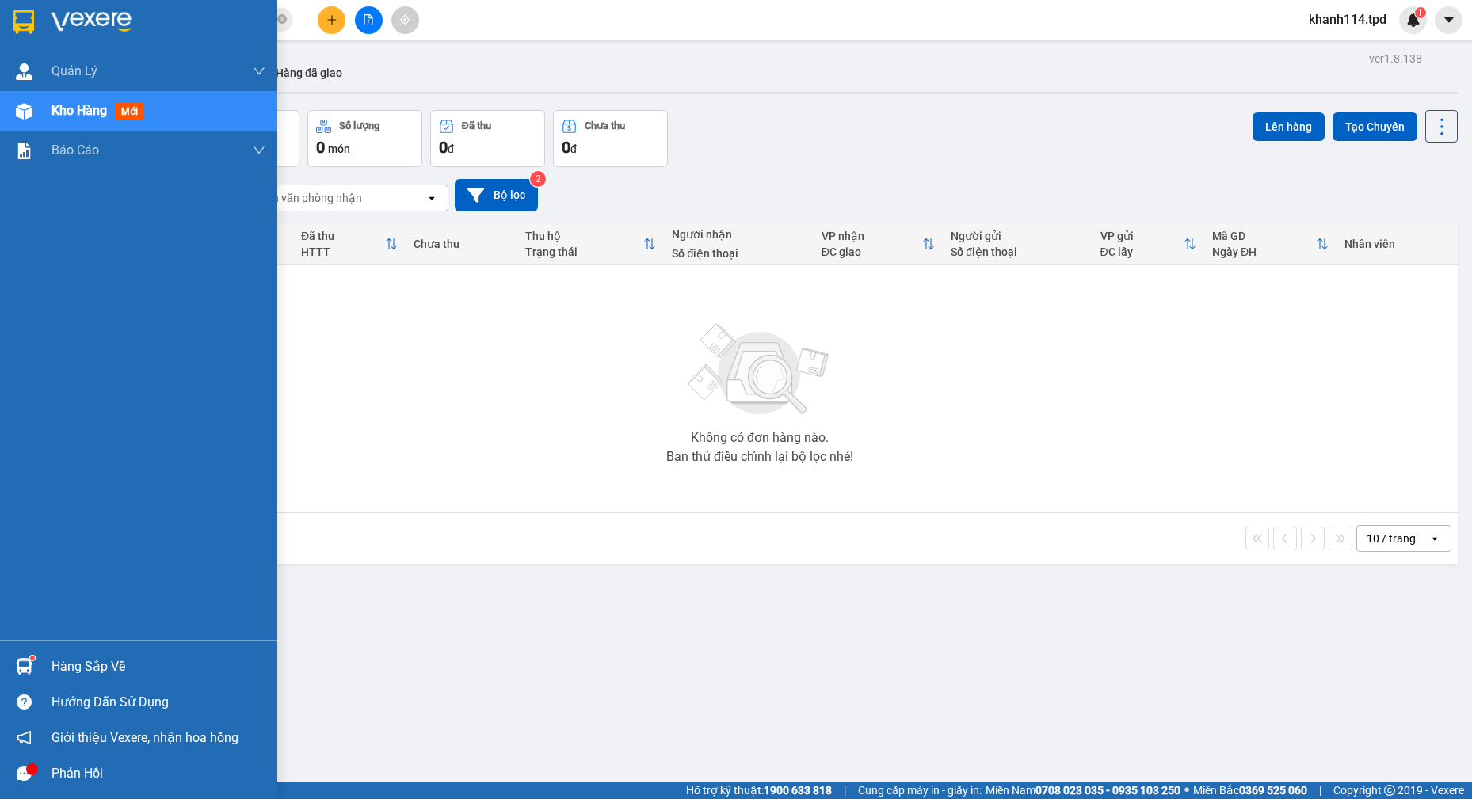
drag, startPoint x: 93, startPoint y: 673, endPoint x: 196, endPoint y: 666, distance: 102.4
click at [94, 673] on div "Hàng sắp về" at bounding box center [158, 667] width 214 height 24
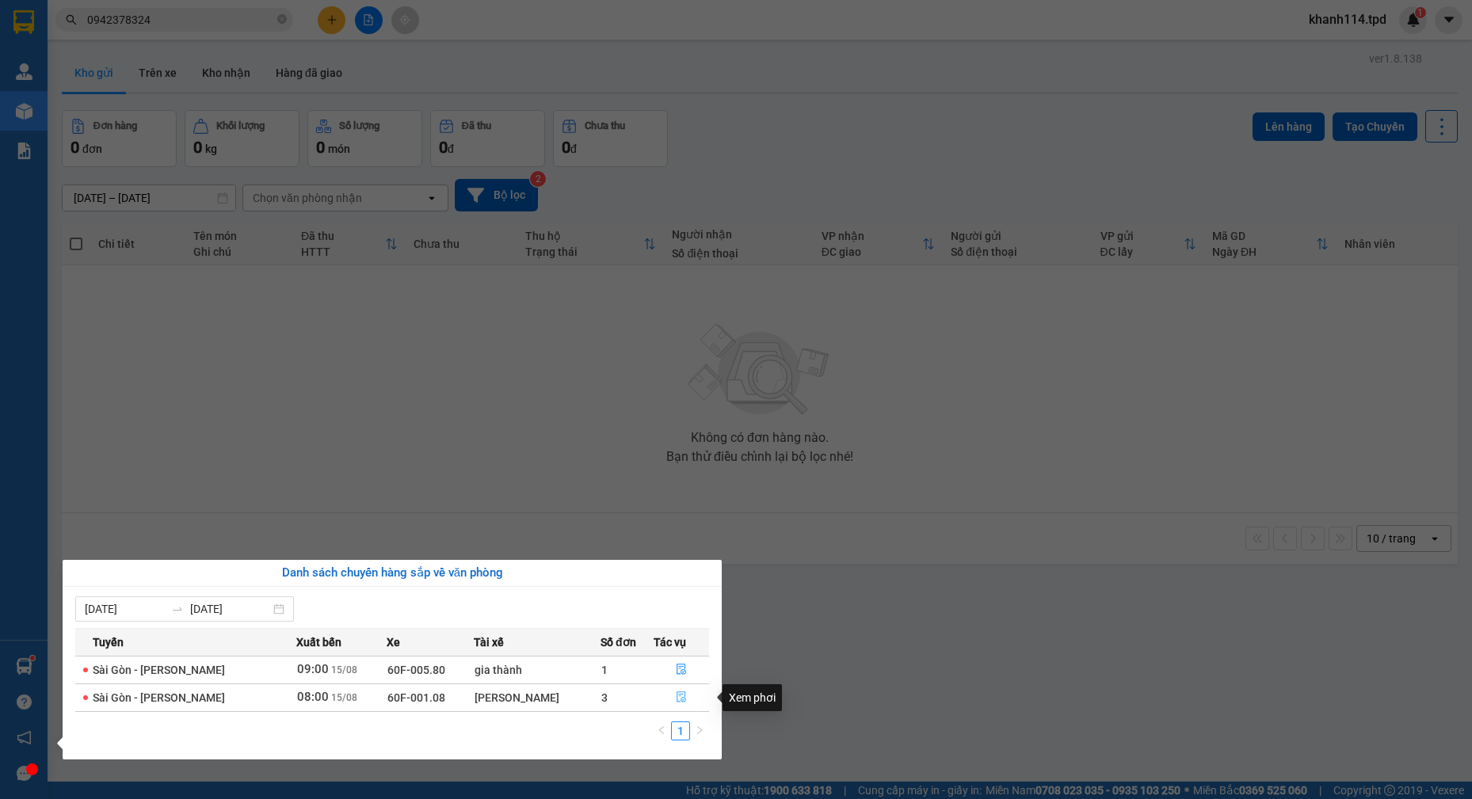
click at [688, 700] on button "button" at bounding box center [681, 697] width 54 height 25
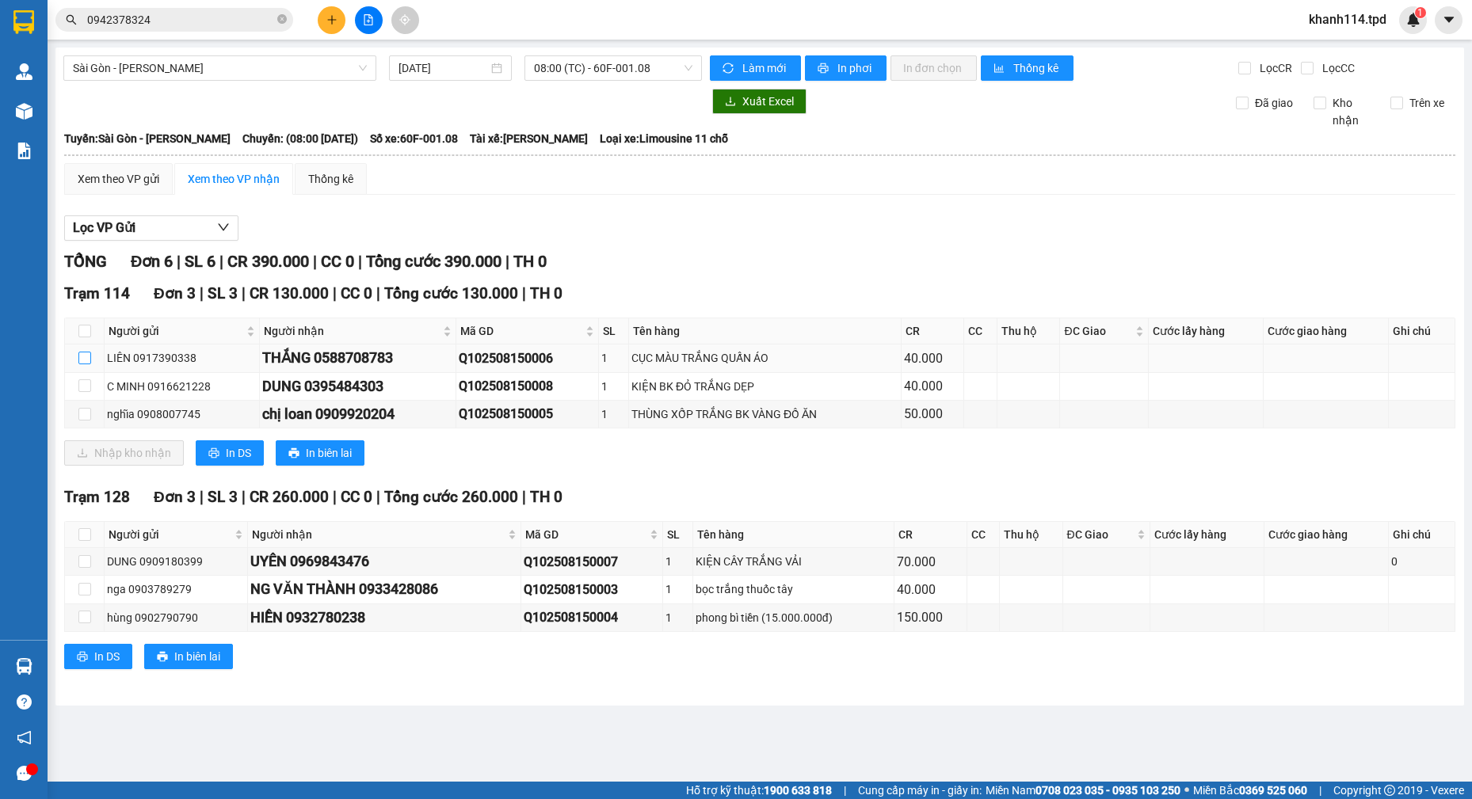
click at [87, 360] on input "checkbox" at bounding box center [84, 358] width 13 height 13
checkbox input "true"
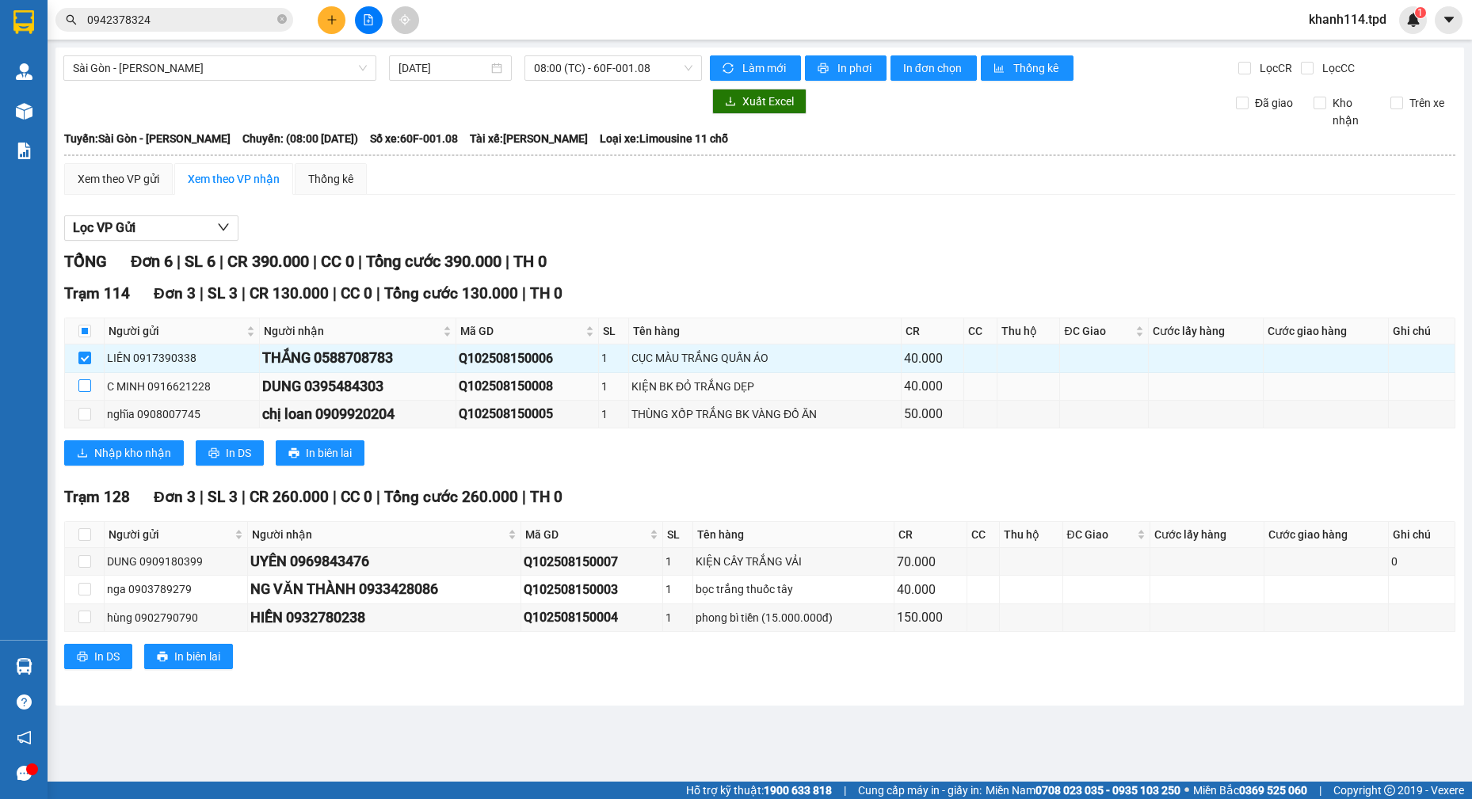
click at [81, 383] on input "checkbox" at bounding box center [84, 385] width 13 height 13
checkbox input "true"
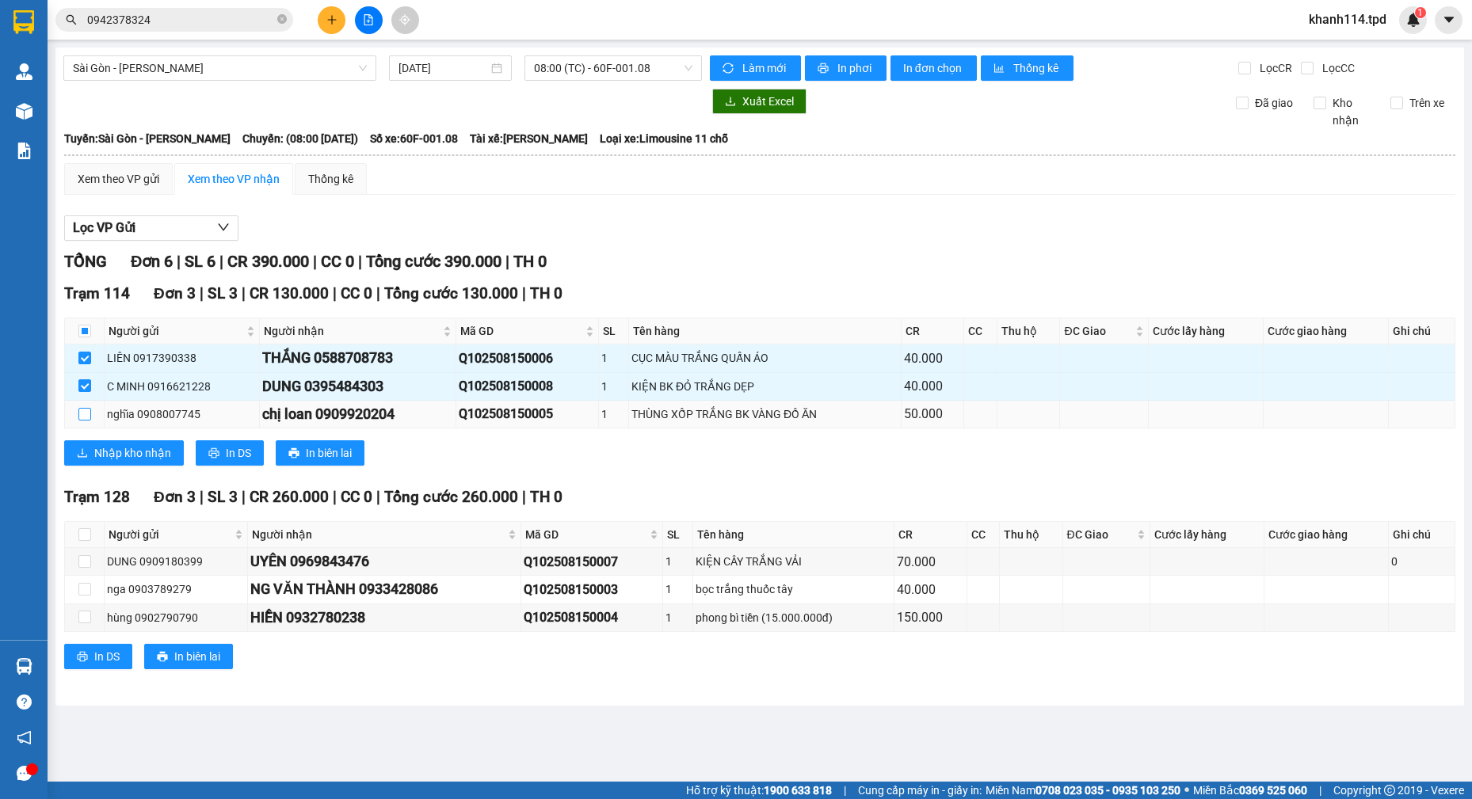
click at [83, 414] on input "checkbox" at bounding box center [84, 414] width 13 height 13
checkbox input "true"
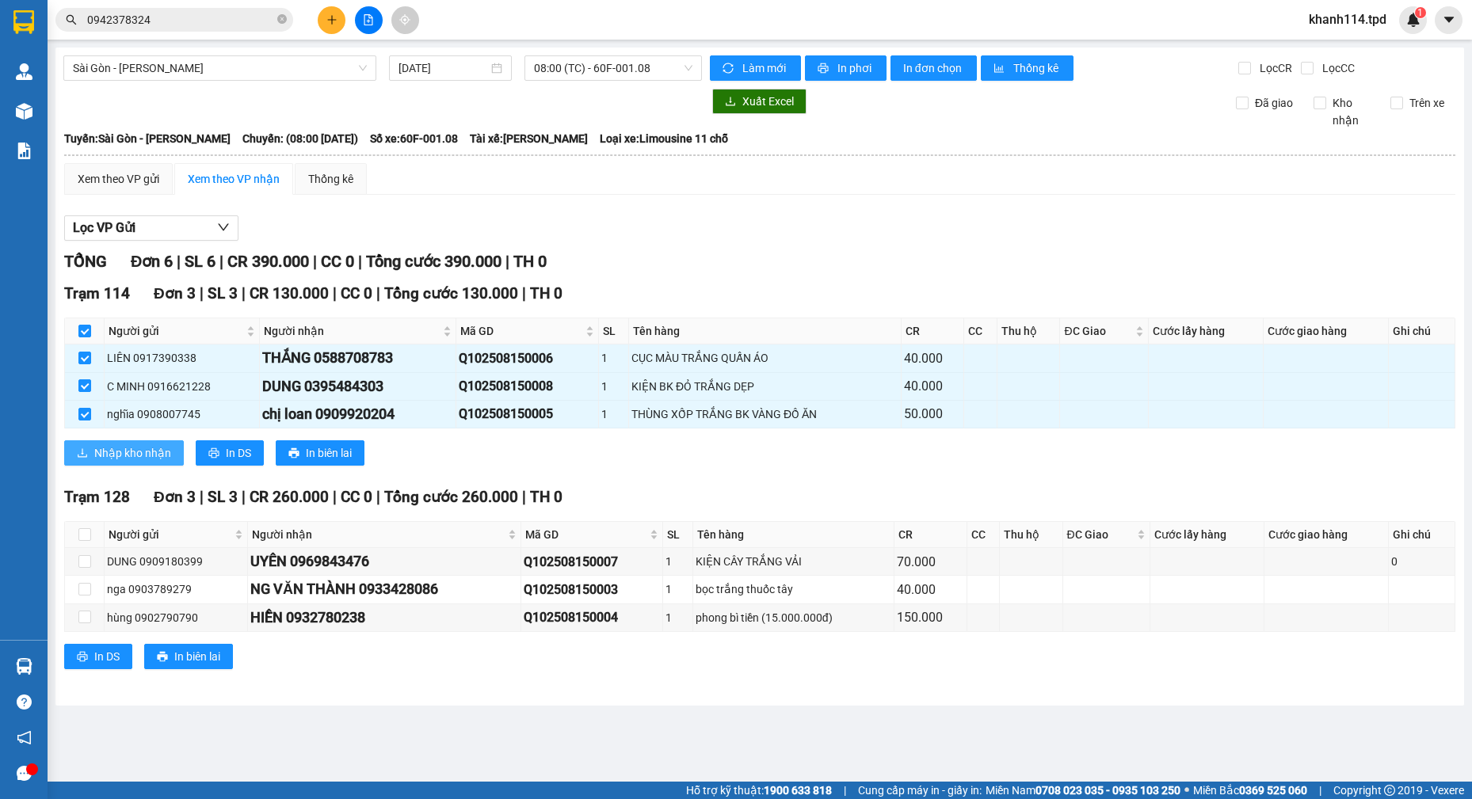
click at [132, 448] on span "Nhập kho nhận" at bounding box center [132, 452] width 77 height 17
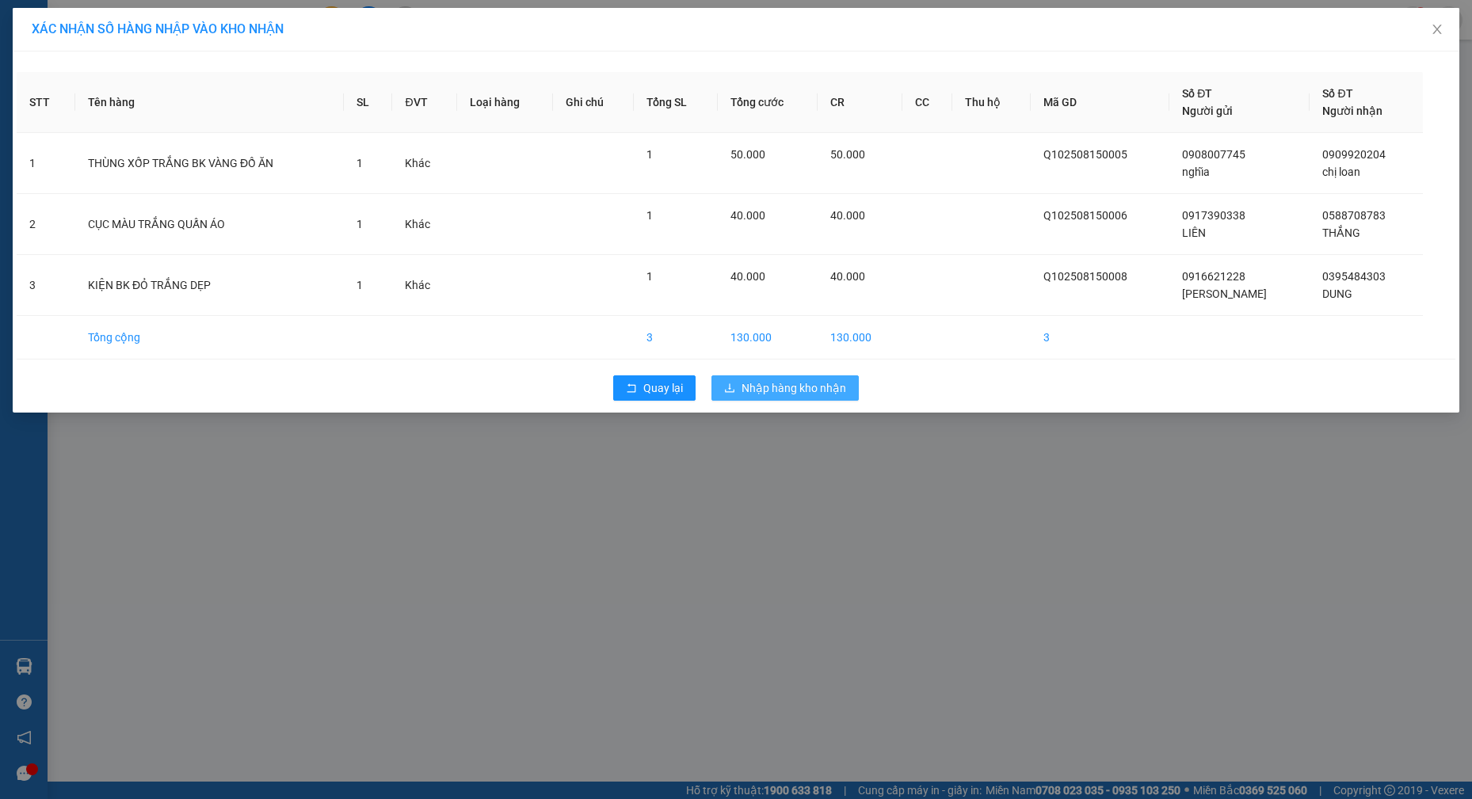
click at [779, 381] on span "Nhập hàng kho nhận" at bounding box center [793, 387] width 105 height 17
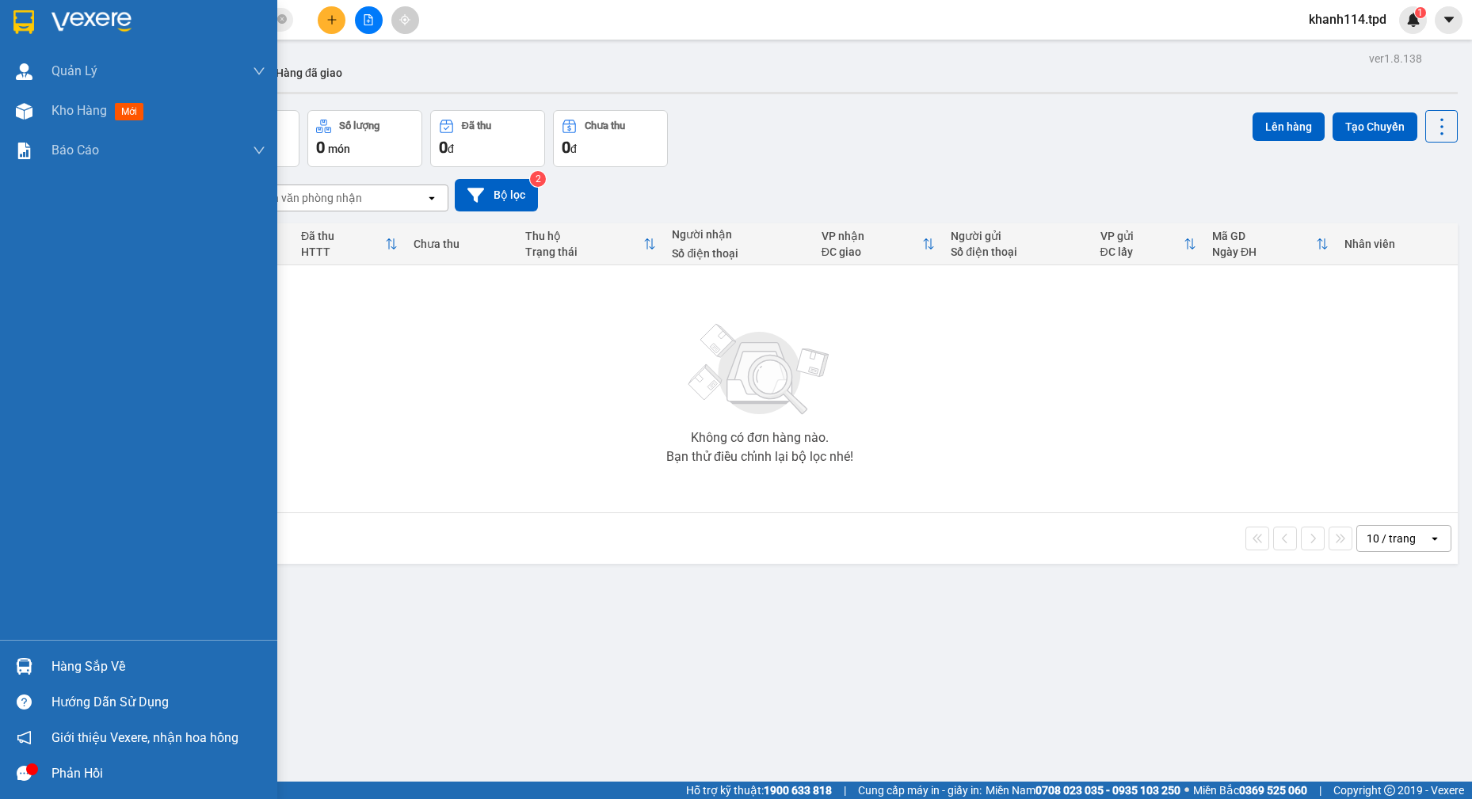
click at [86, 675] on div "Hàng sắp về" at bounding box center [158, 667] width 214 height 24
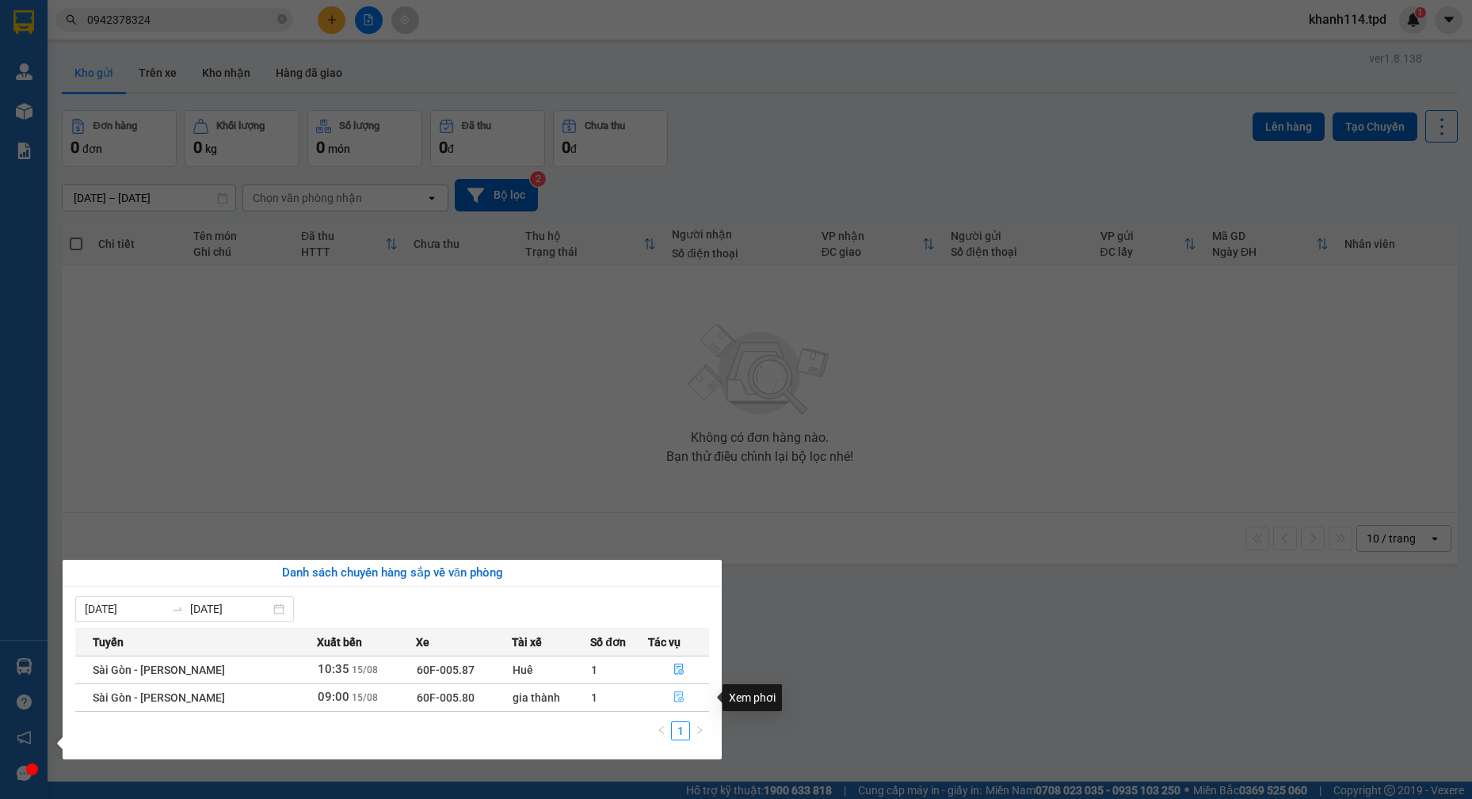
click at [673, 698] on icon "file-done" at bounding box center [678, 697] width 11 height 11
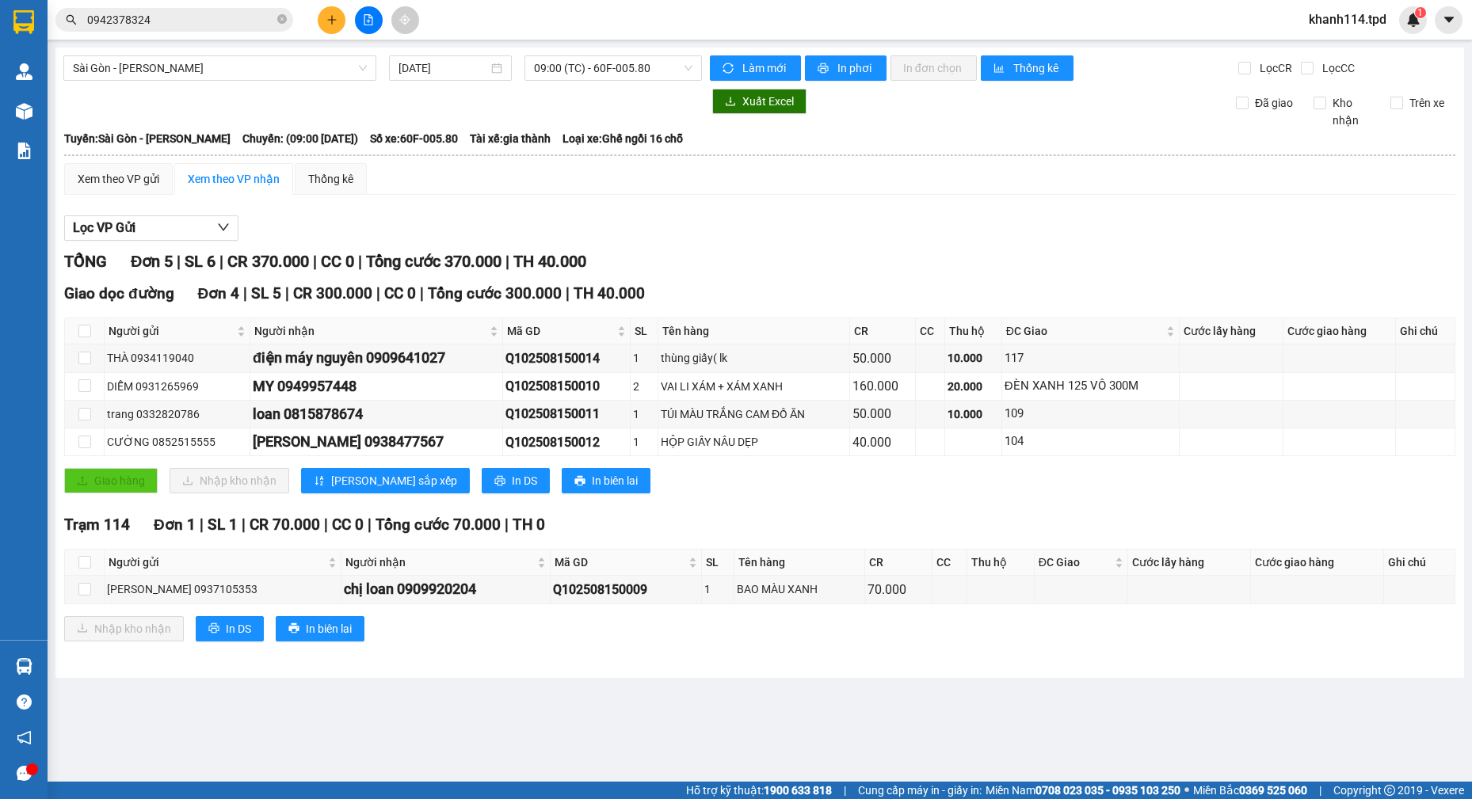
click at [161, 13] on input "0942378324" at bounding box center [180, 19] width 187 height 17
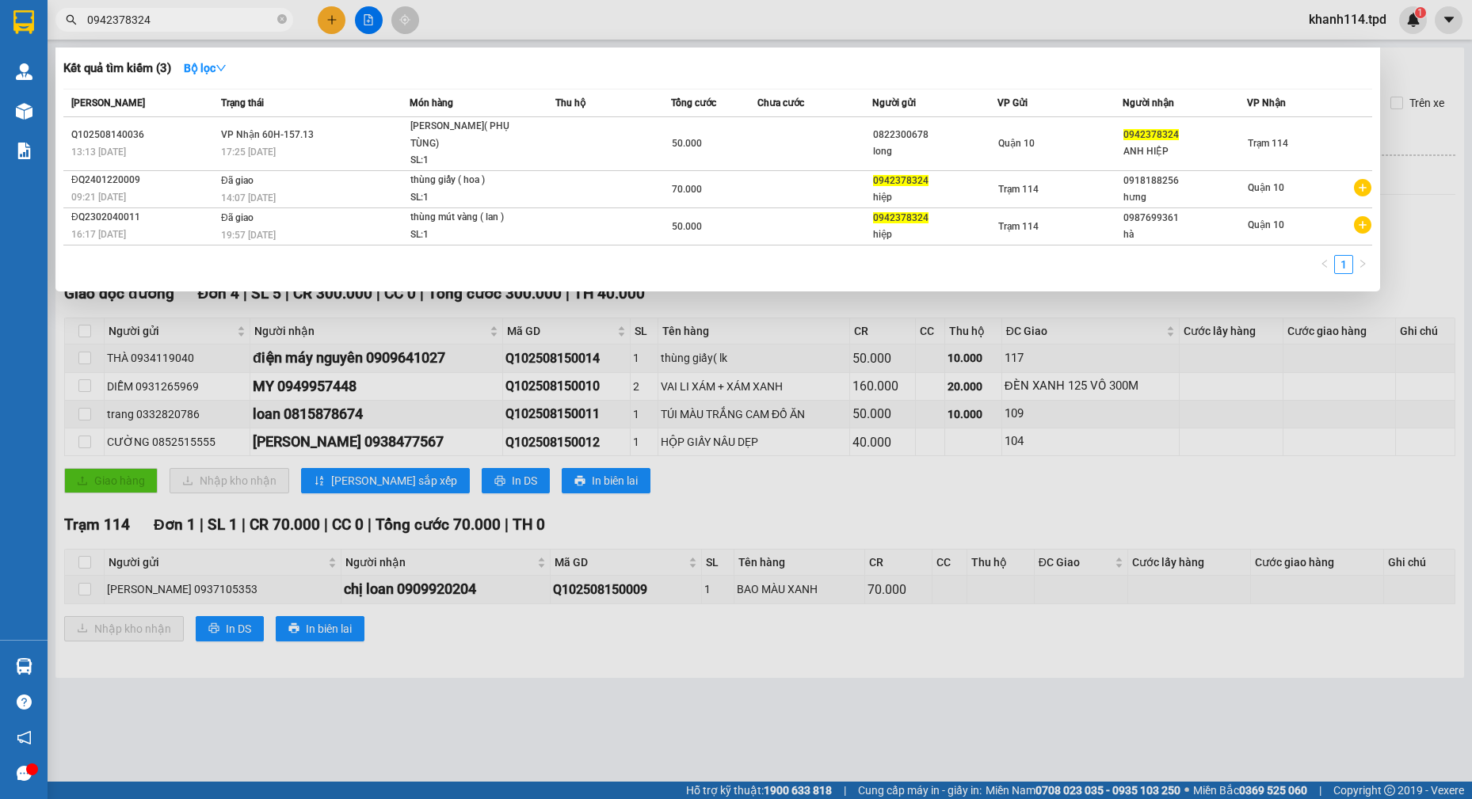
click at [161, 13] on input "0942378324" at bounding box center [180, 19] width 187 height 17
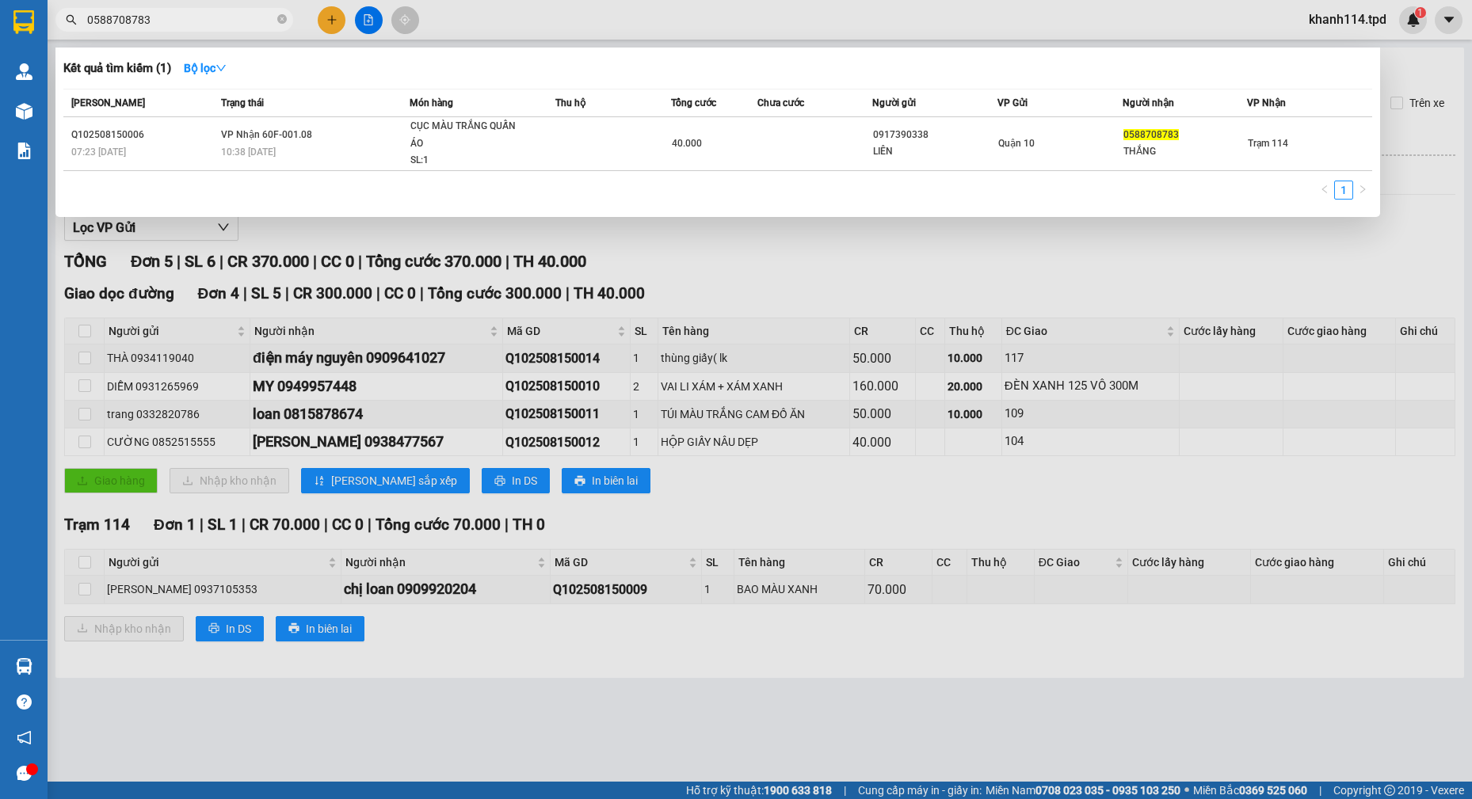
type input "0588708783"
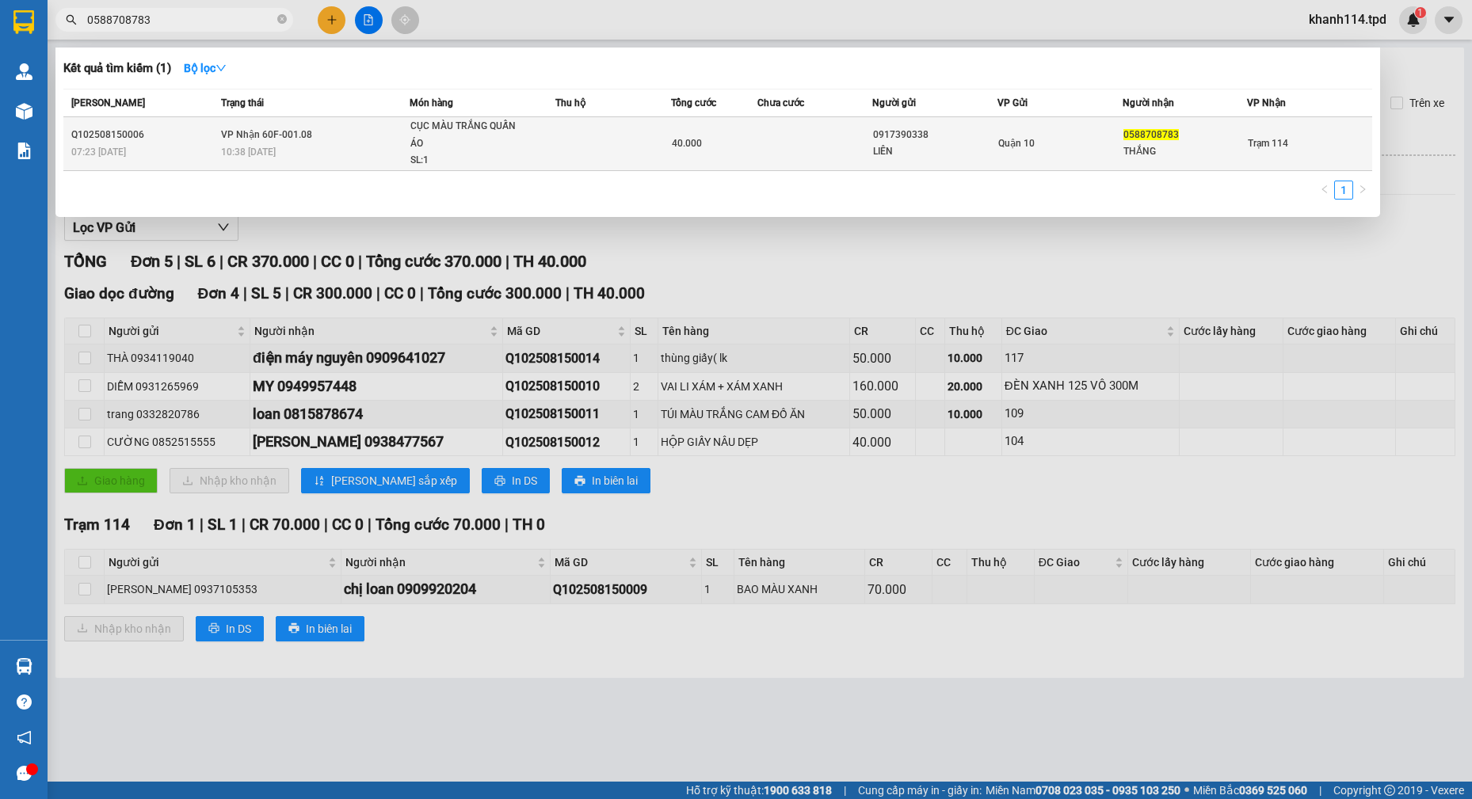
click at [413, 140] on div "CỤC MÀU TRẮNG QUẤN ÁO" at bounding box center [469, 135] width 119 height 34
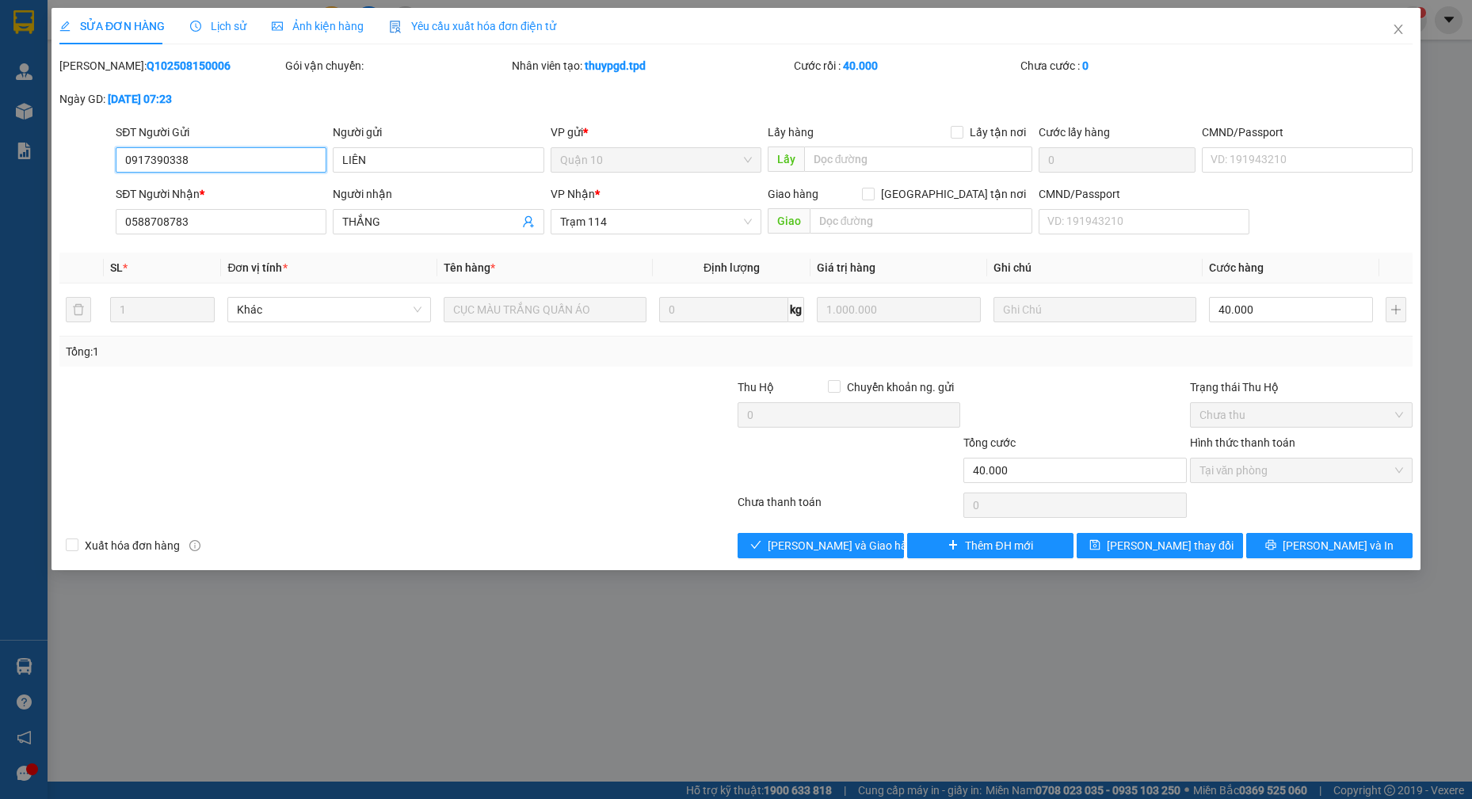
type input "0917390338"
type input "LIÊN"
type input "0588708783"
type input "THẮNG"
type input "40.000"
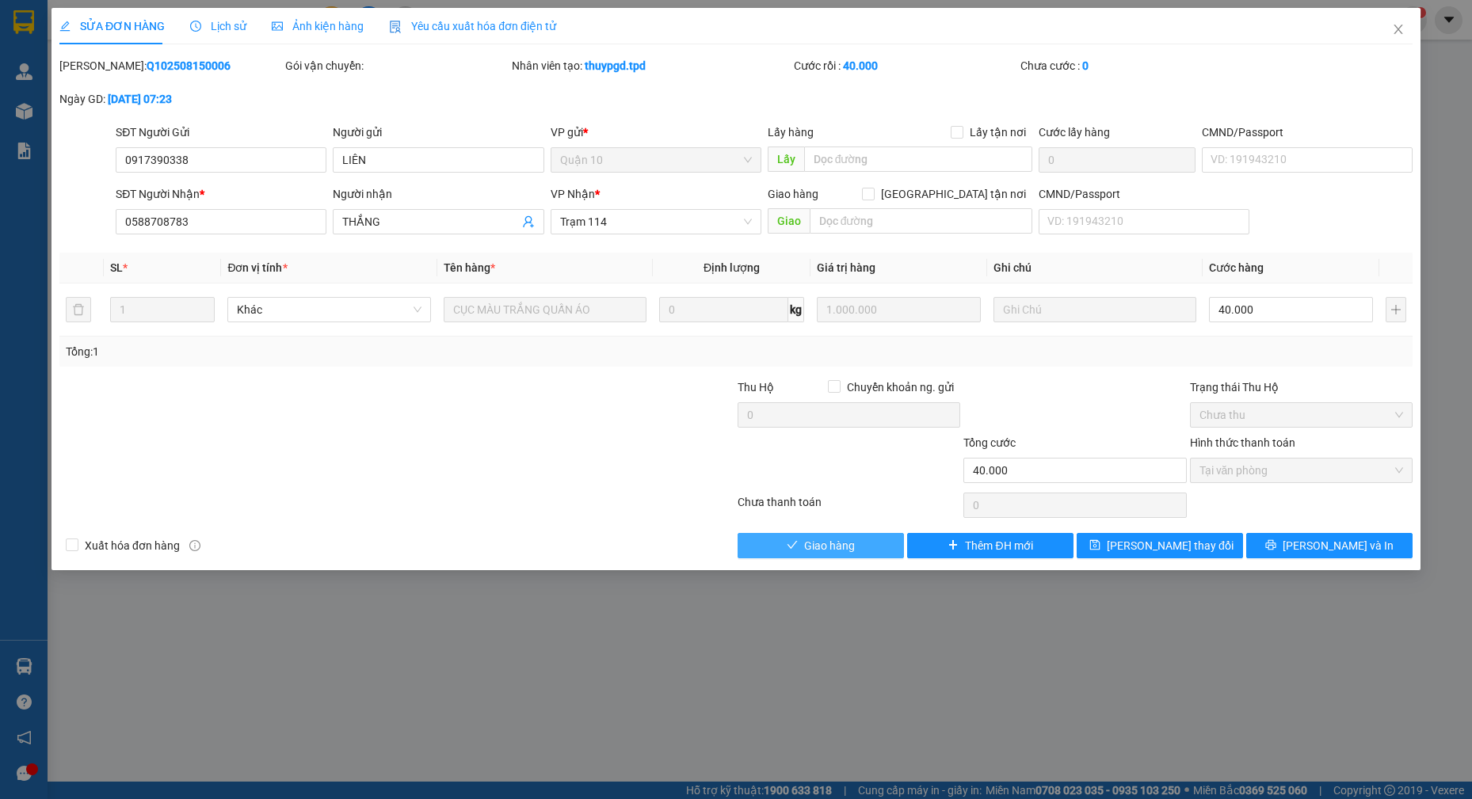
click at [846, 539] on span "Giao hàng" at bounding box center [829, 545] width 51 height 17
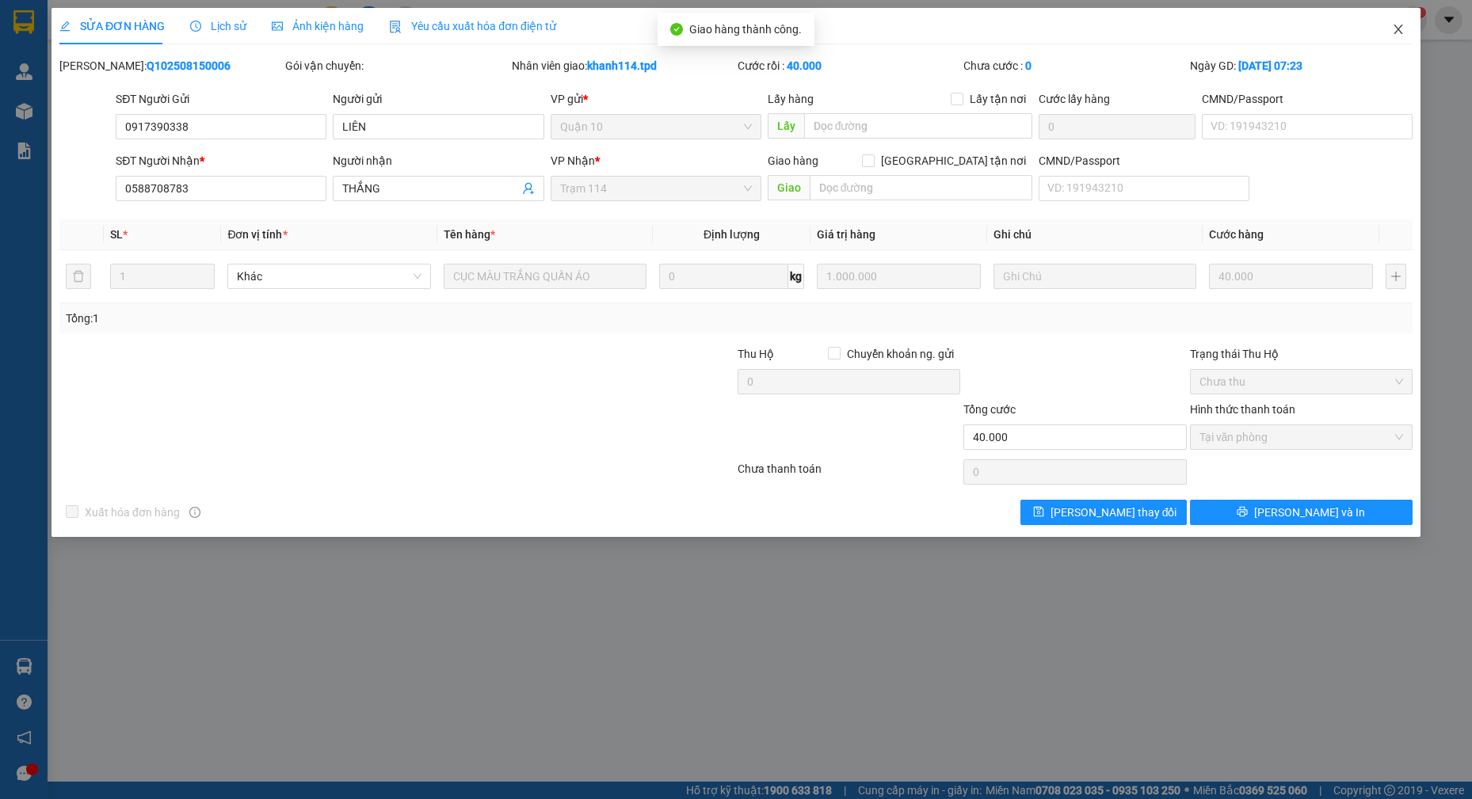
click at [1402, 26] on icon "close" at bounding box center [1397, 30] width 9 height 10
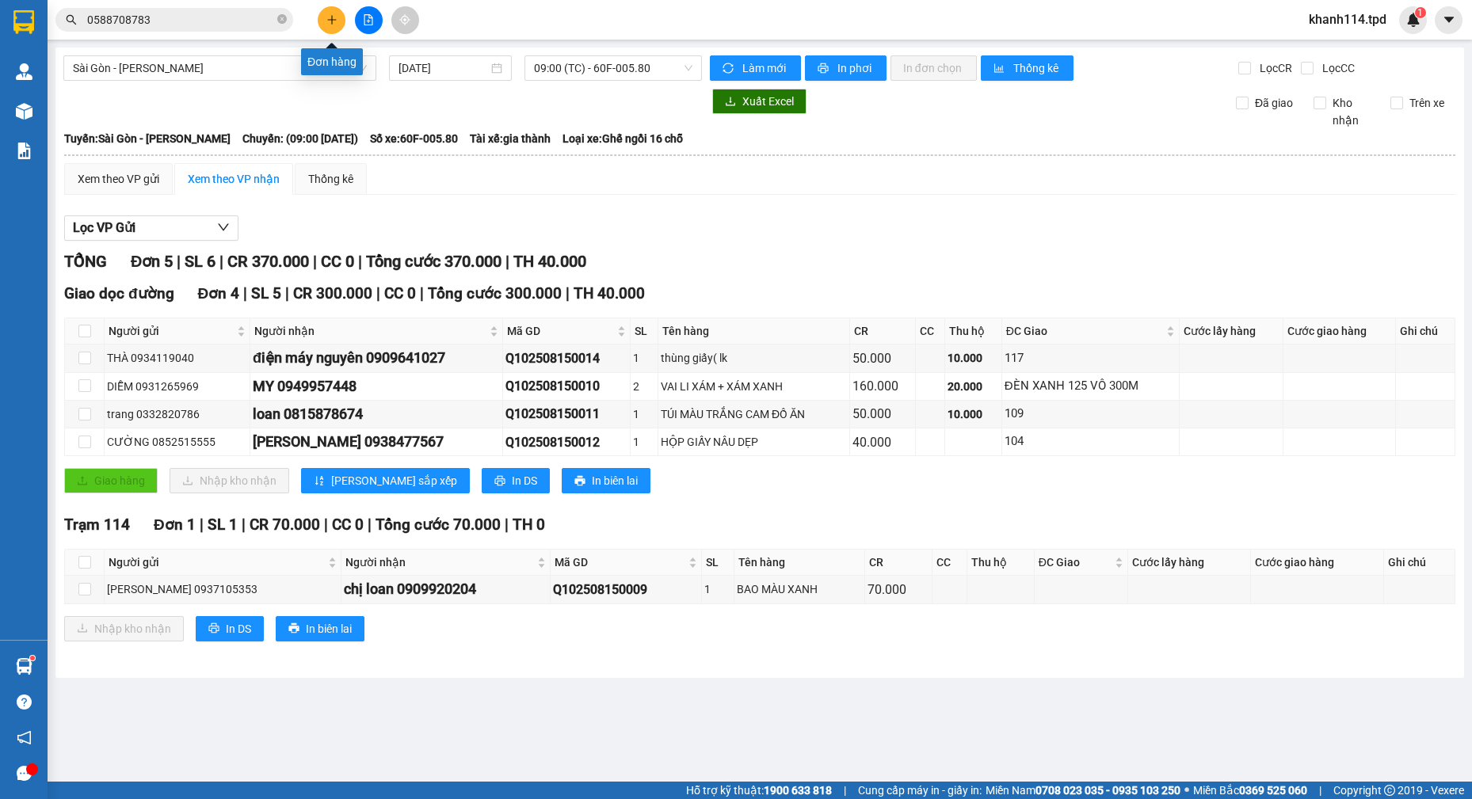
click at [329, 22] on icon "plus" at bounding box center [331, 19] width 11 height 11
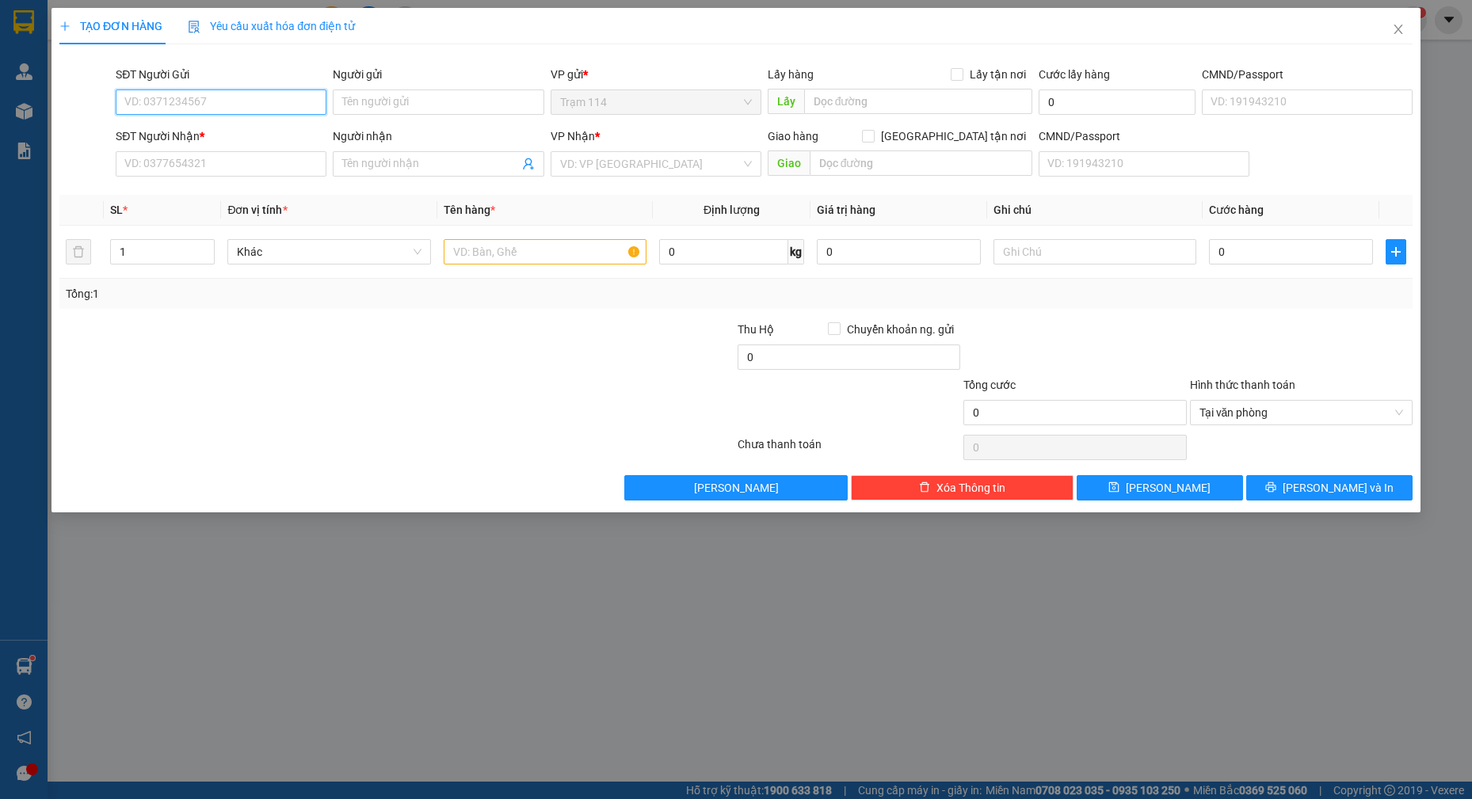
click at [231, 108] on input "SĐT Người Gửi" at bounding box center [221, 102] width 211 height 25
type input "0907158067"
click at [235, 109] on input "0907158067" at bounding box center [221, 102] width 211 height 25
click at [237, 108] on input "0907158067" at bounding box center [221, 102] width 211 height 25
click at [209, 135] on div "0907158067 - bích" at bounding box center [221, 133] width 192 height 17
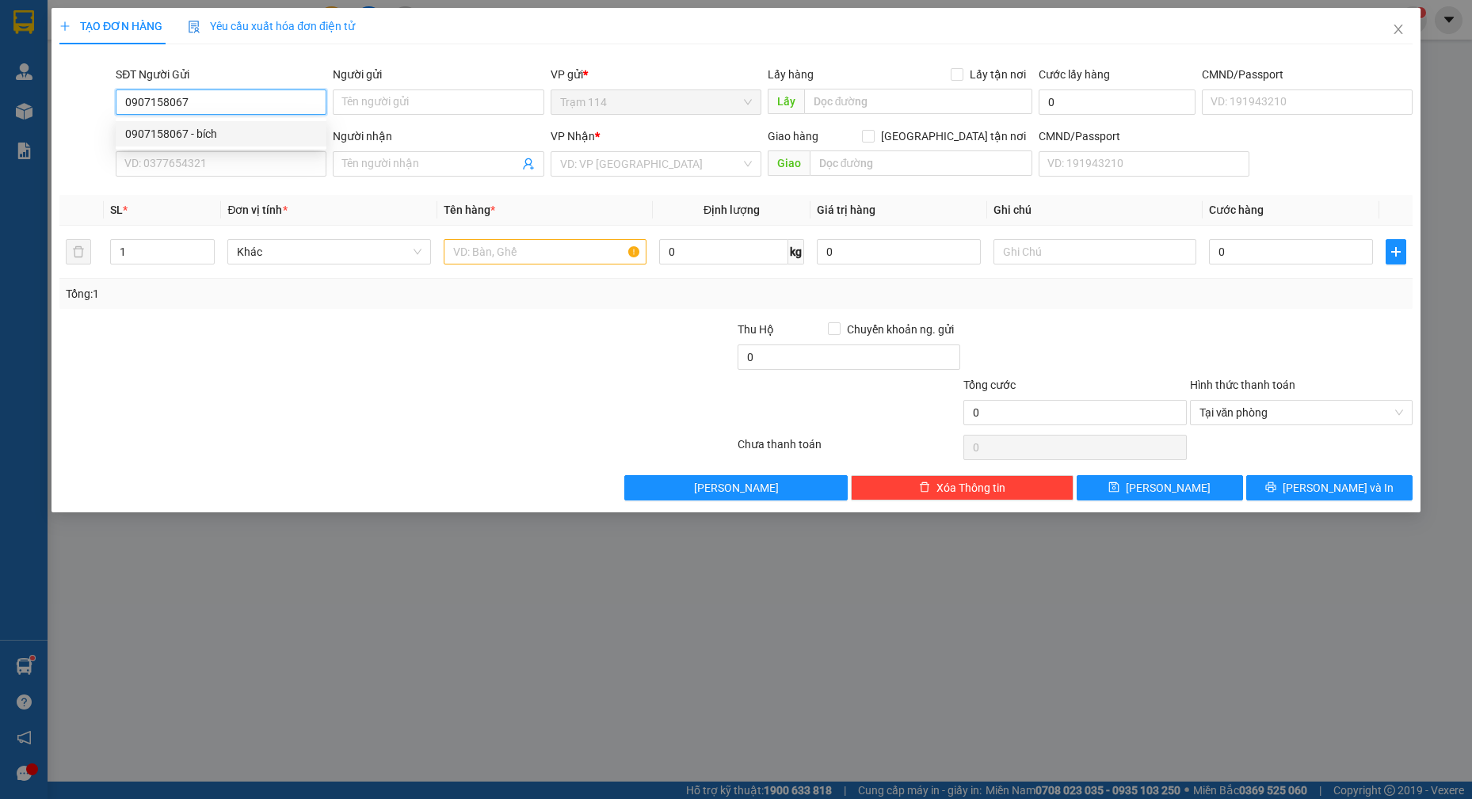
type input "bích"
type input "0937666904"
type input "thảo"
type input "0907158067"
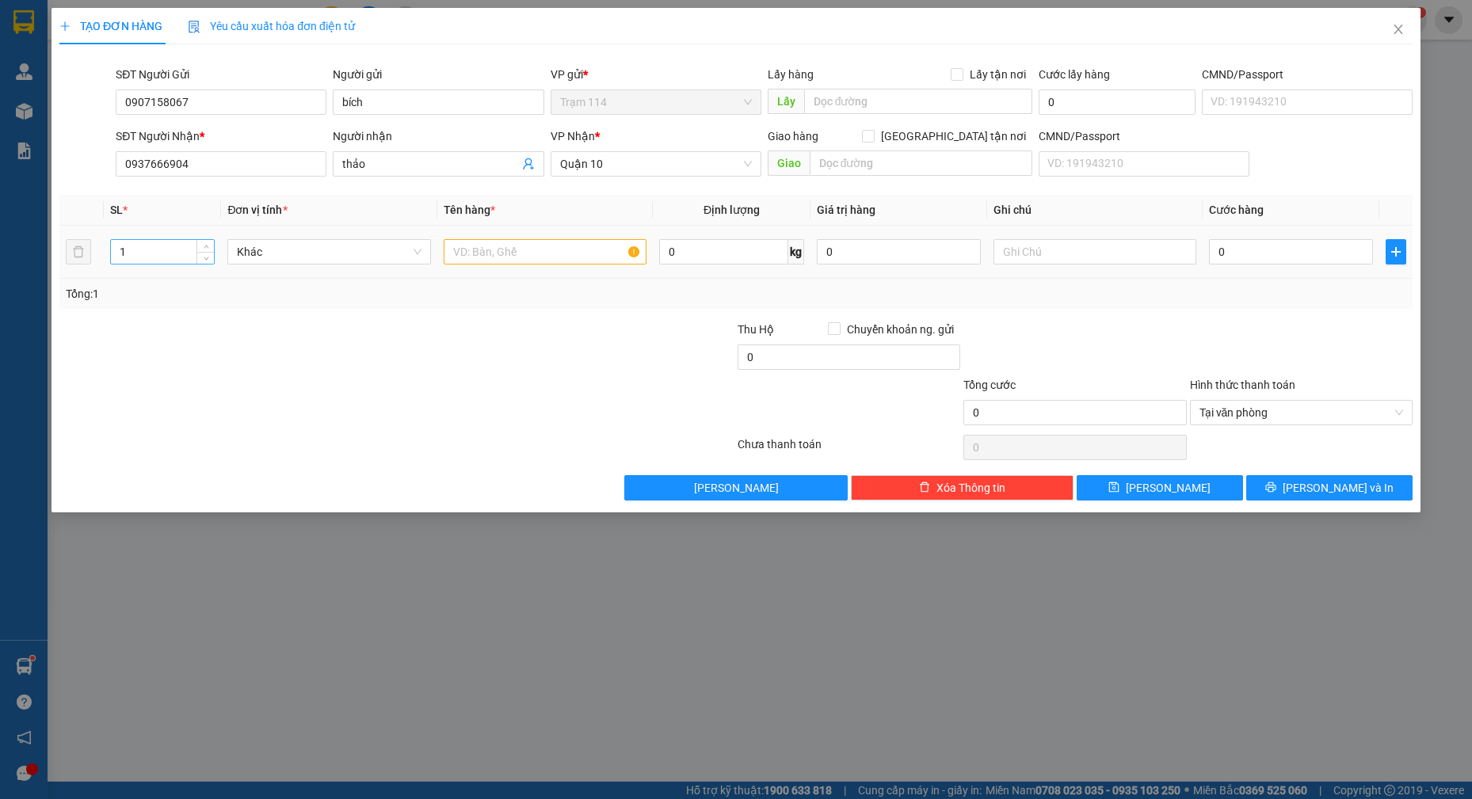
click at [173, 256] on input "1" at bounding box center [163, 252] width 104 height 24
type input "2"
click at [486, 257] on input "text" at bounding box center [546, 251] width 204 height 25
type input "thùng vàng trái cây"
click at [1221, 246] on input "0" at bounding box center [1291, 251] width 164 height 25
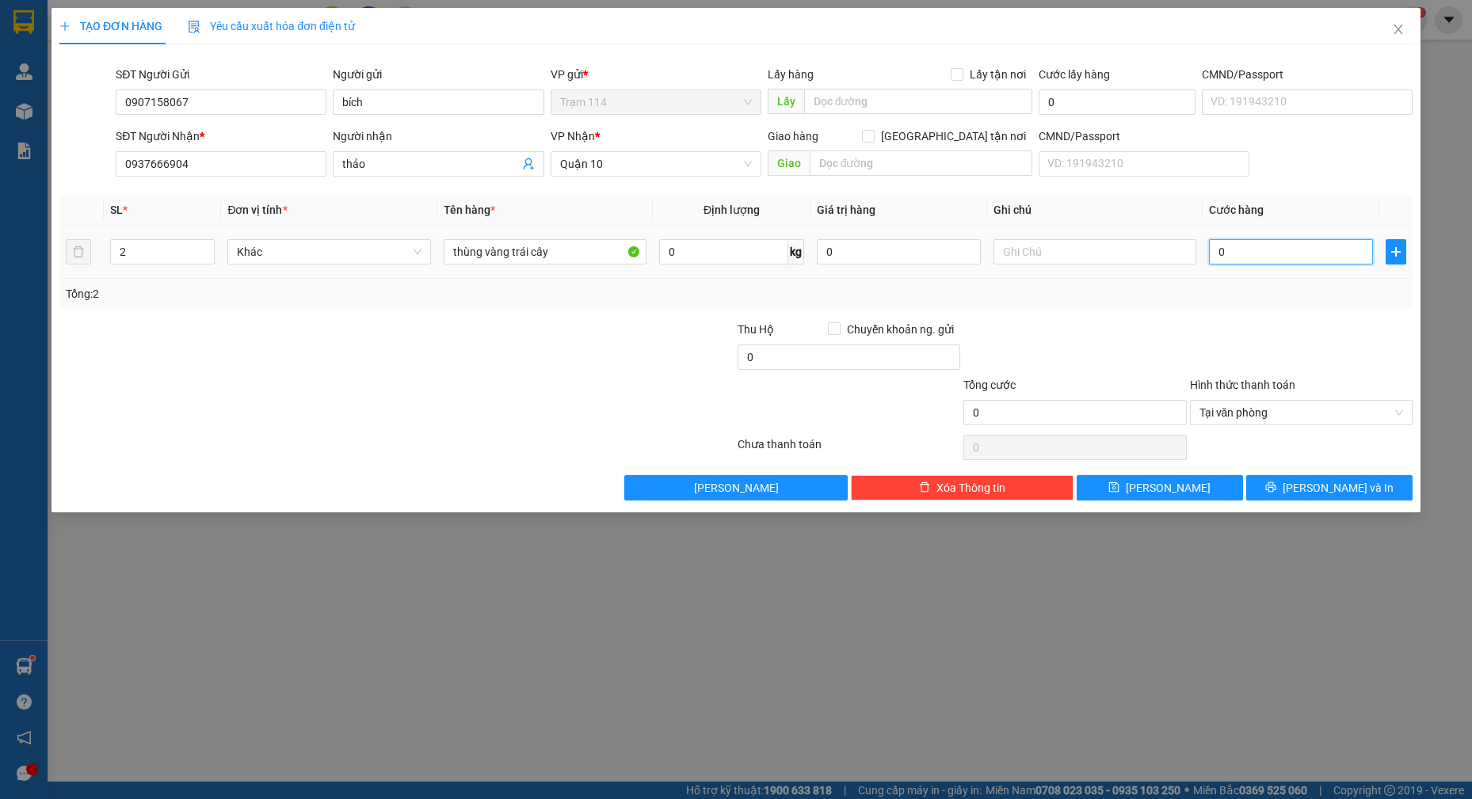
type input "1"
type input "12"
type input "120"
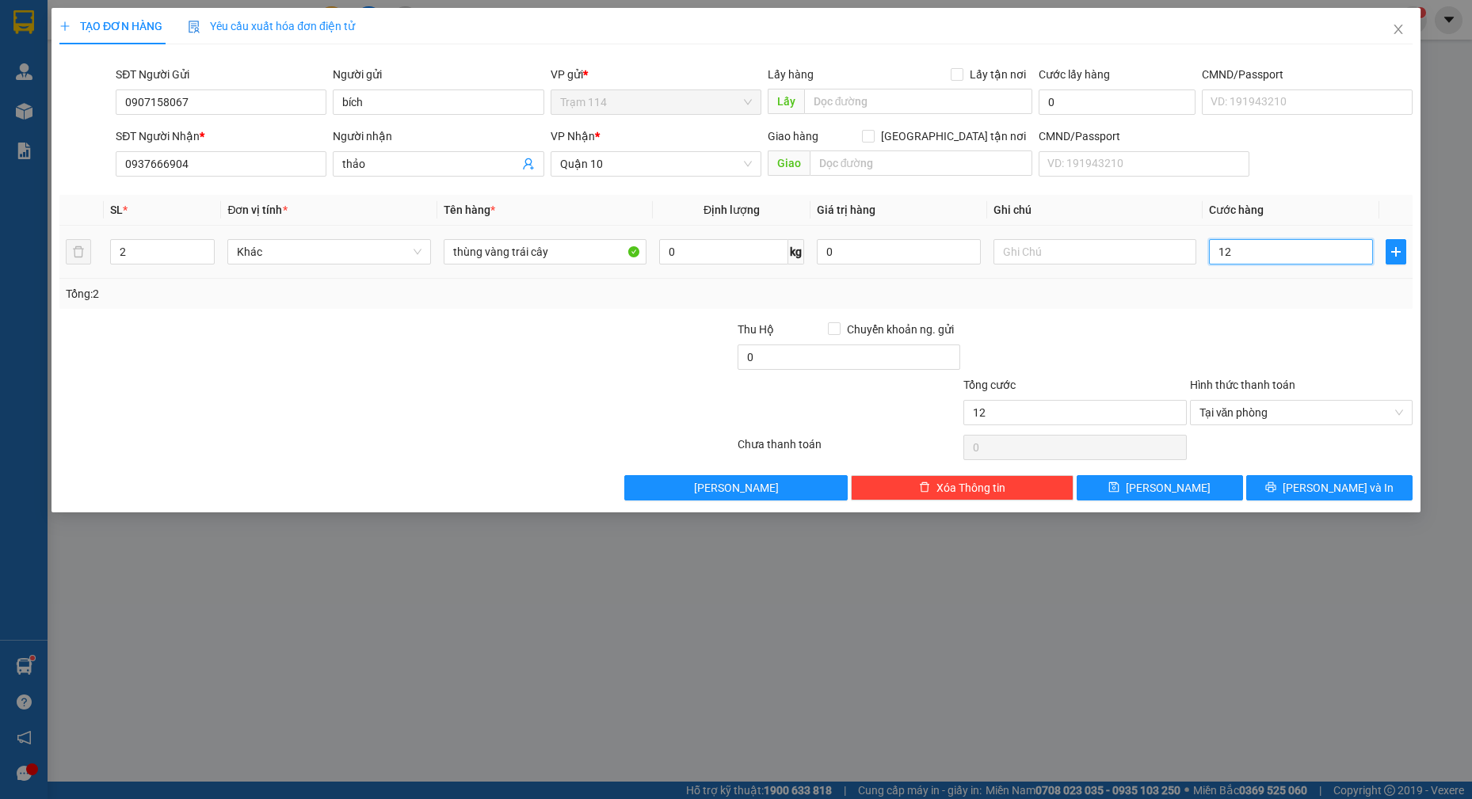
type input "120"
click at [1171, 318] on div "Transit Pickup Surcharge Ids Transit Deliver Surcharge Ids Transit Deliver Surc…" at bounding box center [735, 279] width 1353 height 444
type input "120.000"
click at [1276, 483] on icon "printer" at bounding box center [1270, 487] width 11 height 11
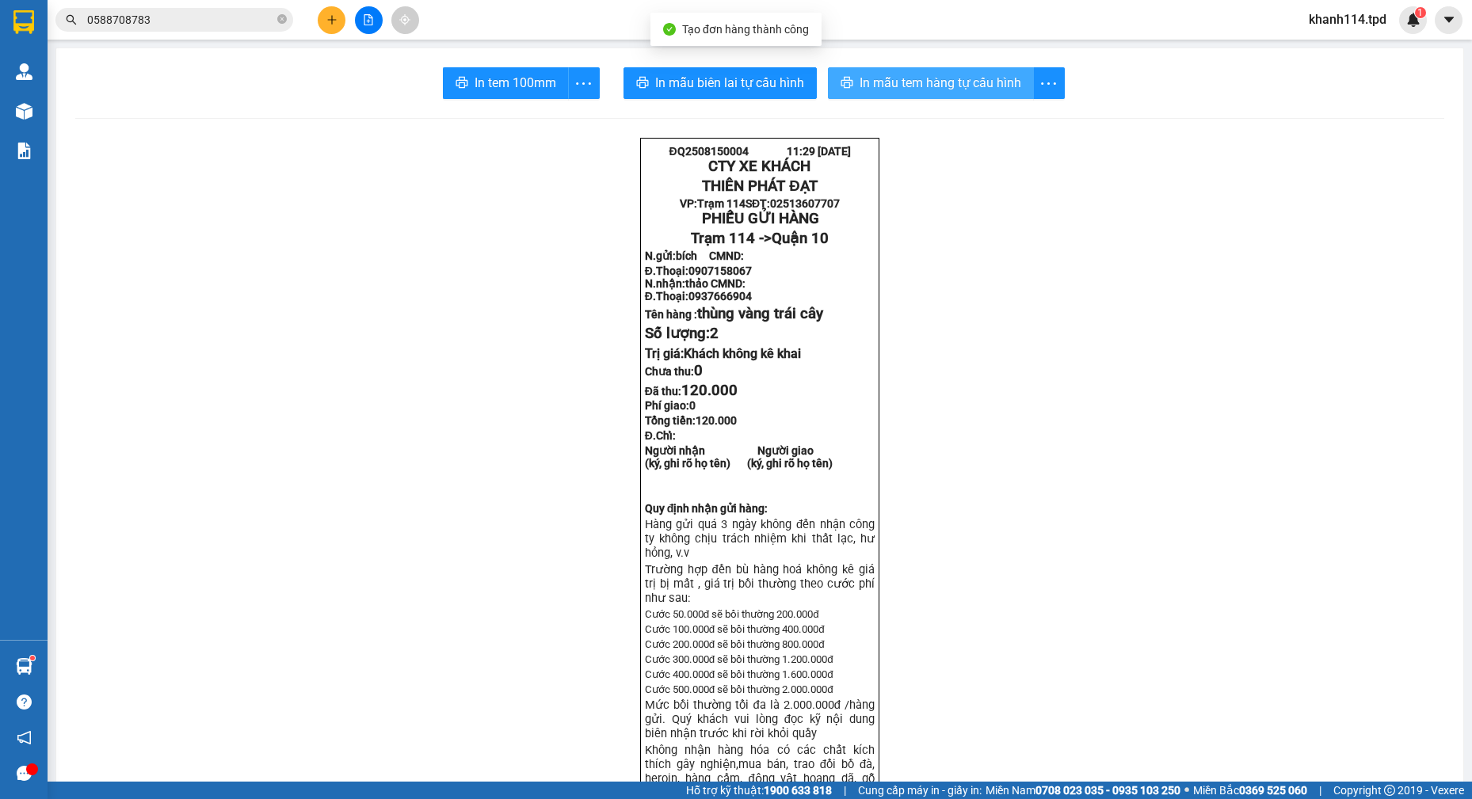
click at [898, 87] on span "In mẫu tem hàng tự cấu hình" at bounding box center [941, 83] width 162 height 20
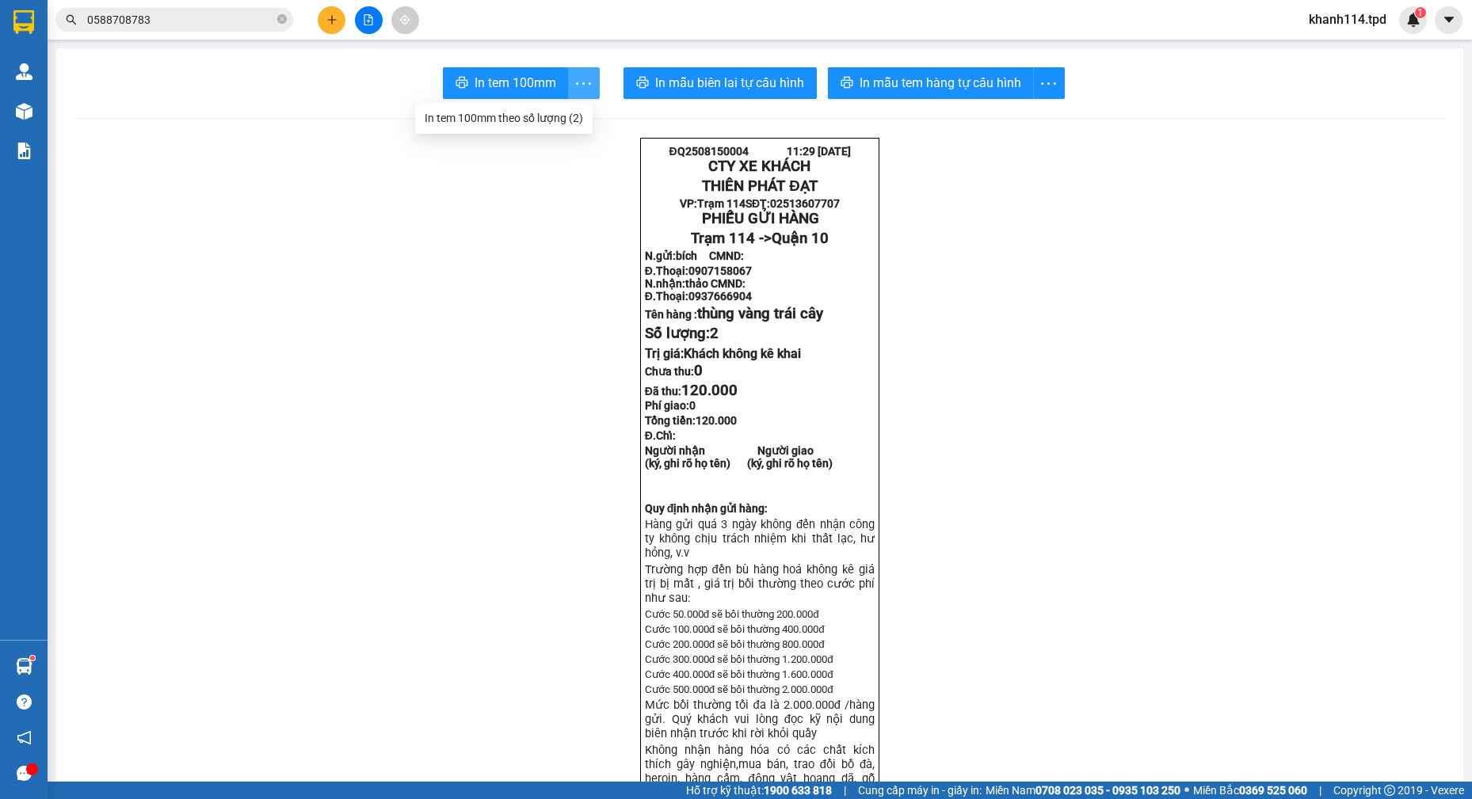
click at [578, 82] on icon "more" at bounding box center [584, 84] width 20 height 20
click at [578, 93] on icon "more" at bounding box center [584, 84] width 20 height 20
click at [530, 113] on div "In tem 100mm theo số lượng (2)" at bounding box center [504, 117] width 158 height 17
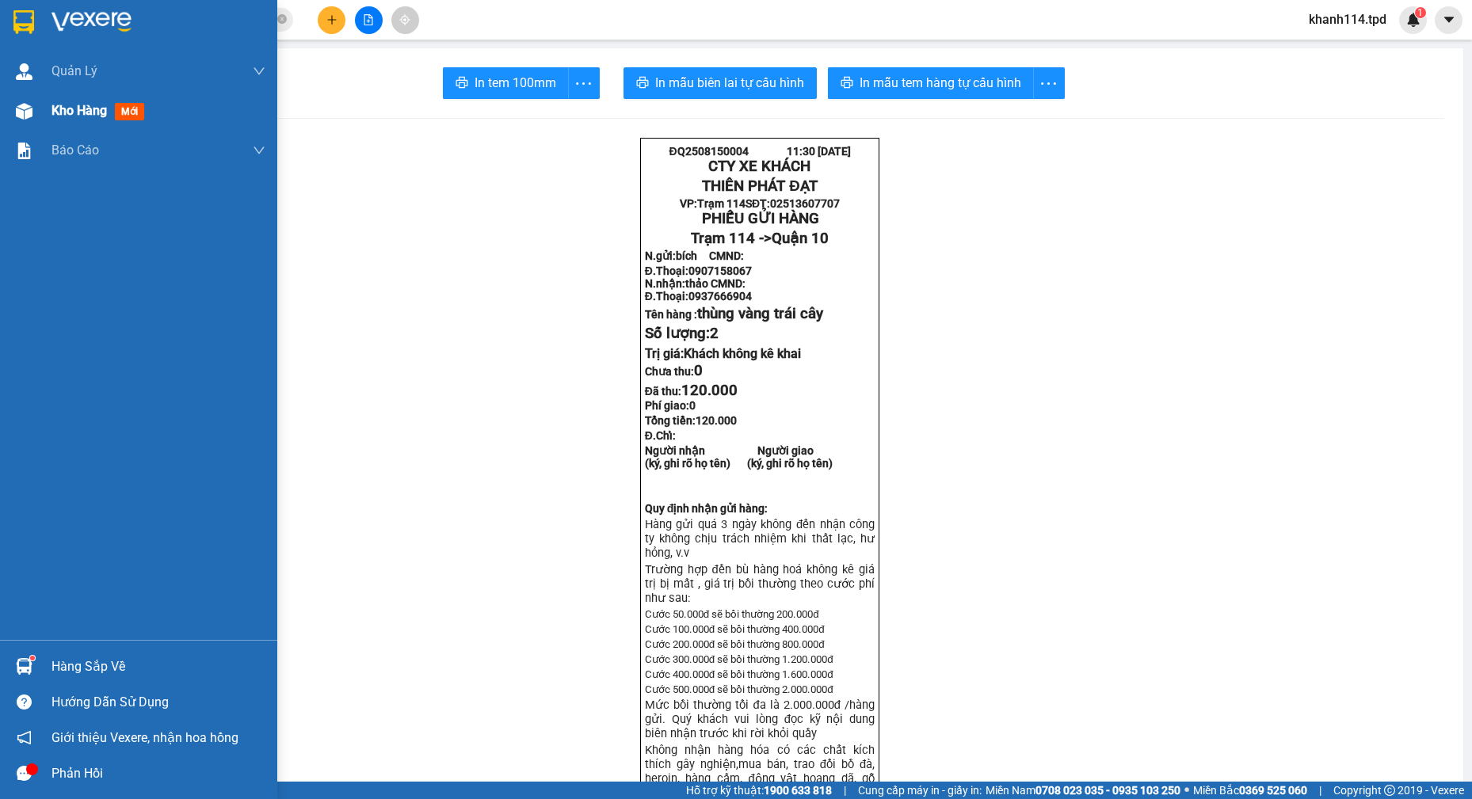
click at [62, 105] on span "Kho hàng" at bounding box center [78, 110] width 55 height 15
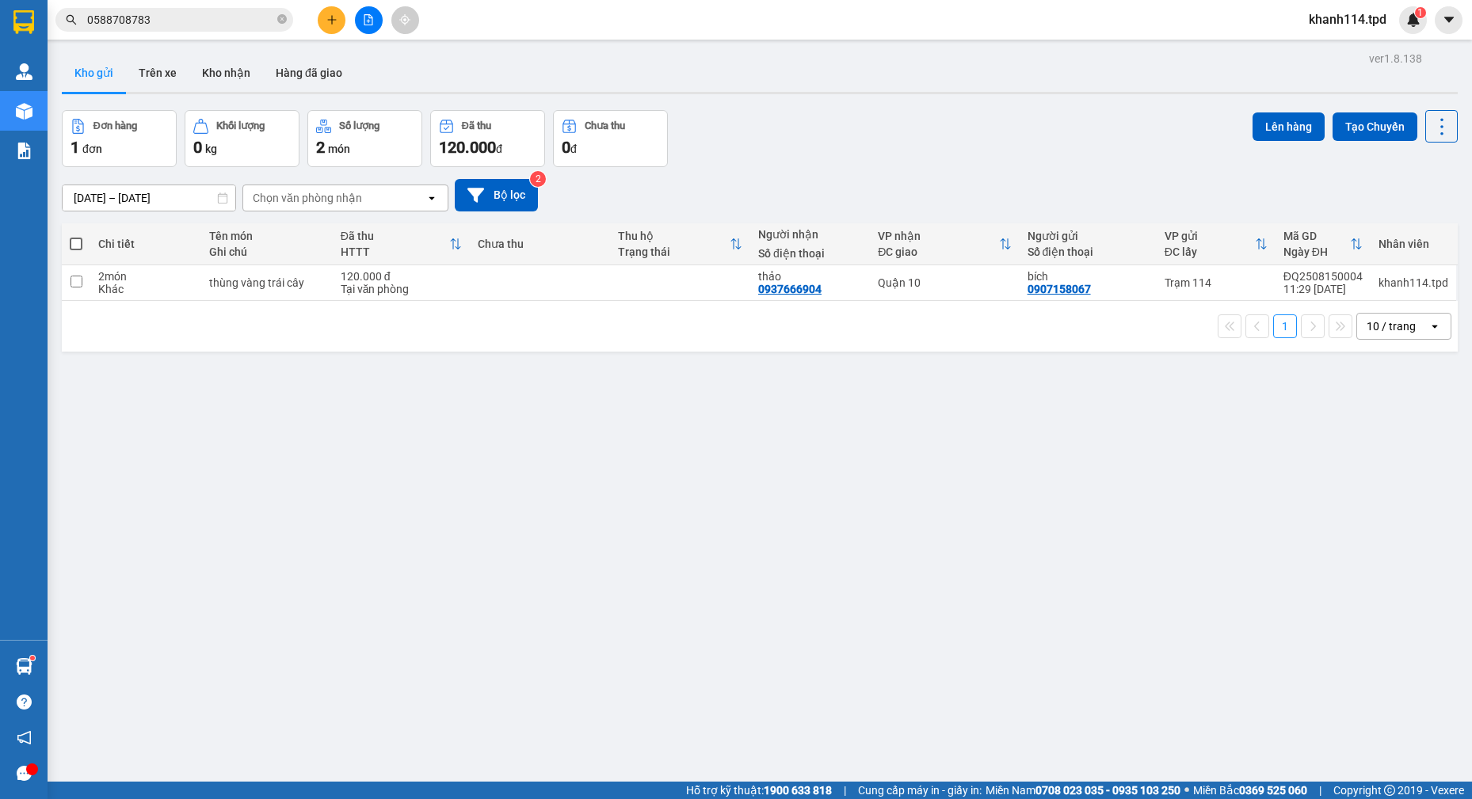
click at [74, 242] on span at bounding box center [76, 244] width 13 height 13
click at [76, 236] on input "checkbox" at bounding box center [76, 236] width 0 height 0
checkbox input "true"
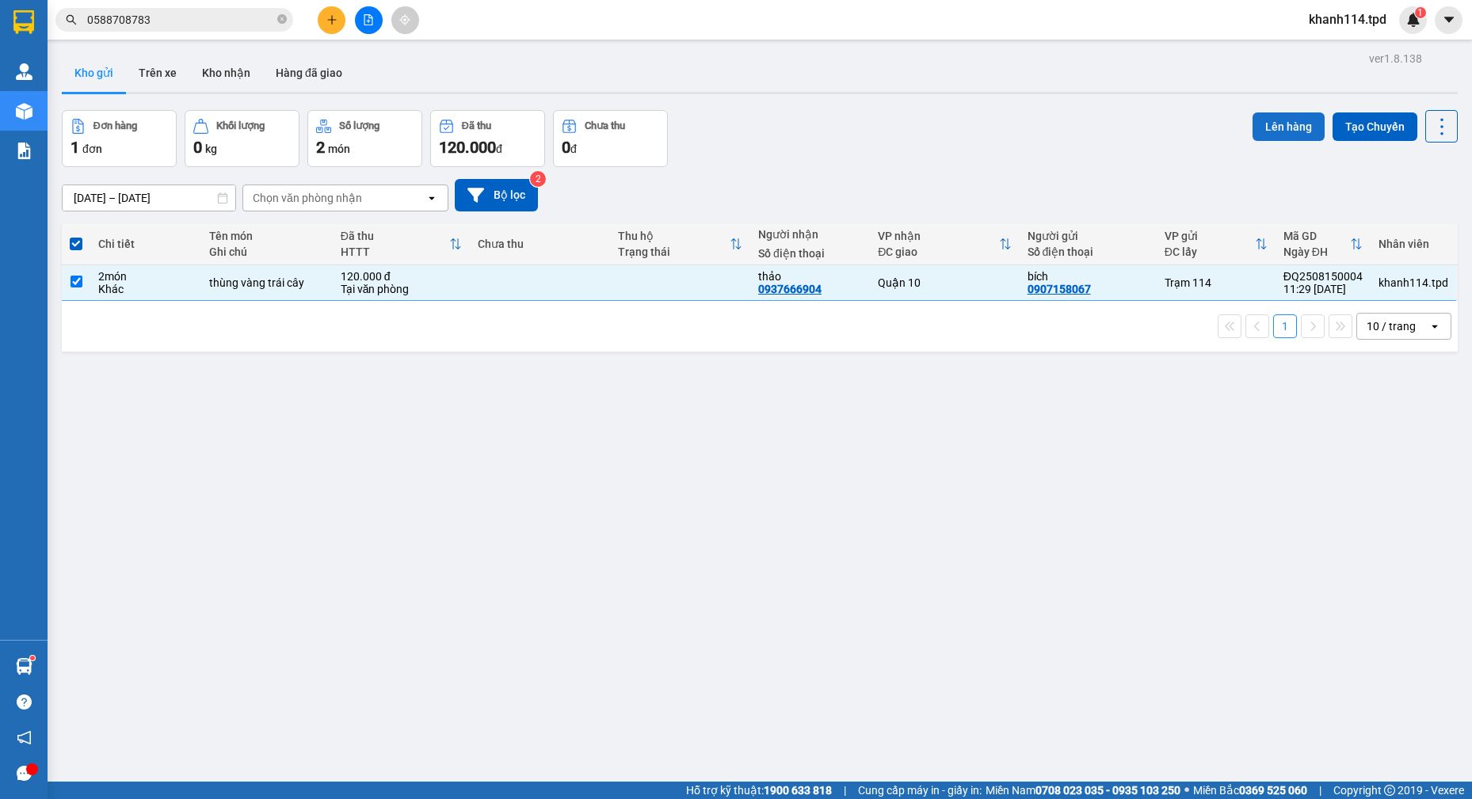
click at [1260, 128] on button "Lên hàng" at bounding box center [1288, 126] width 72 height 29
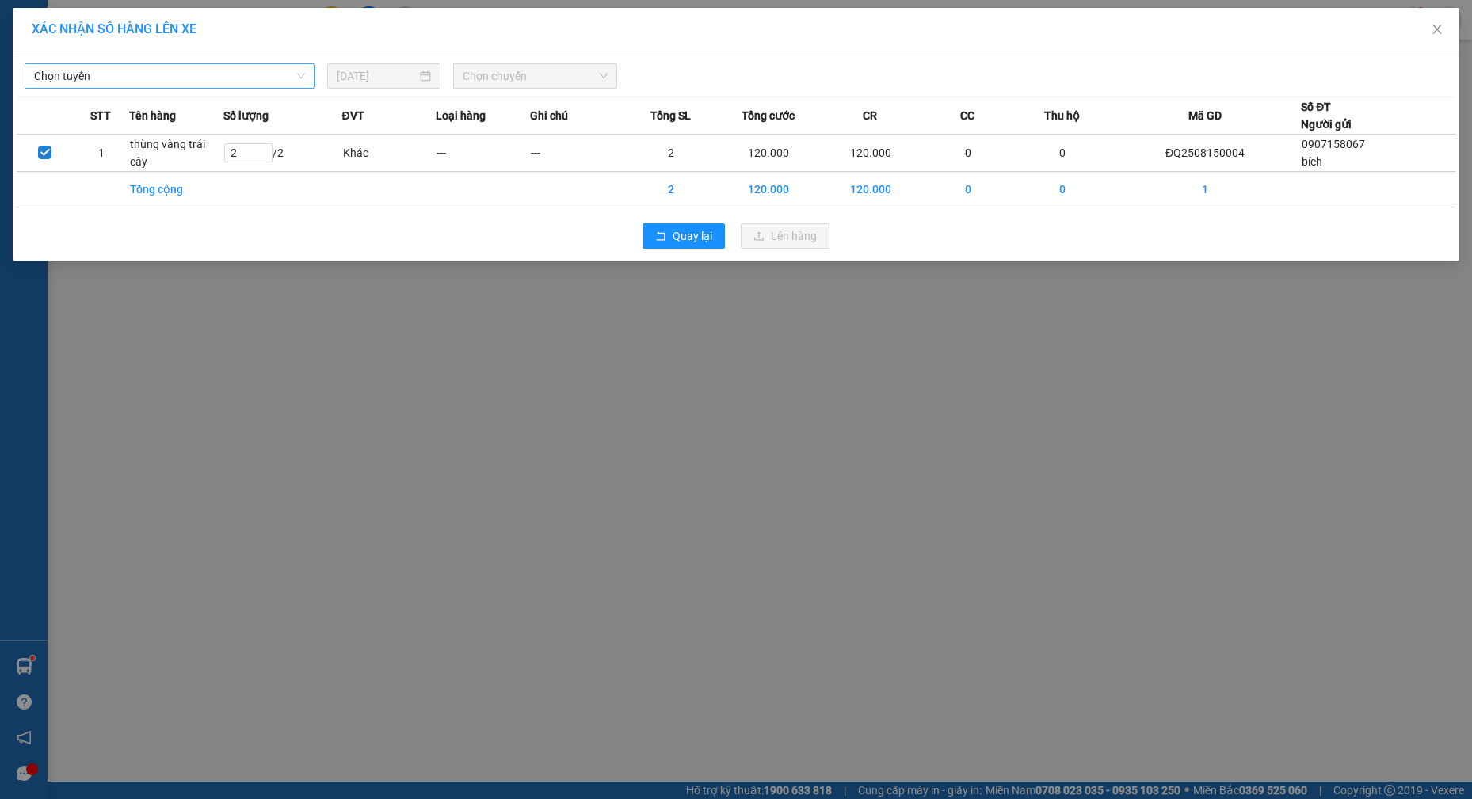
click at [174, 73] on span "Chọn tuyến" at bounding box center [169, 76] width 271 height 24
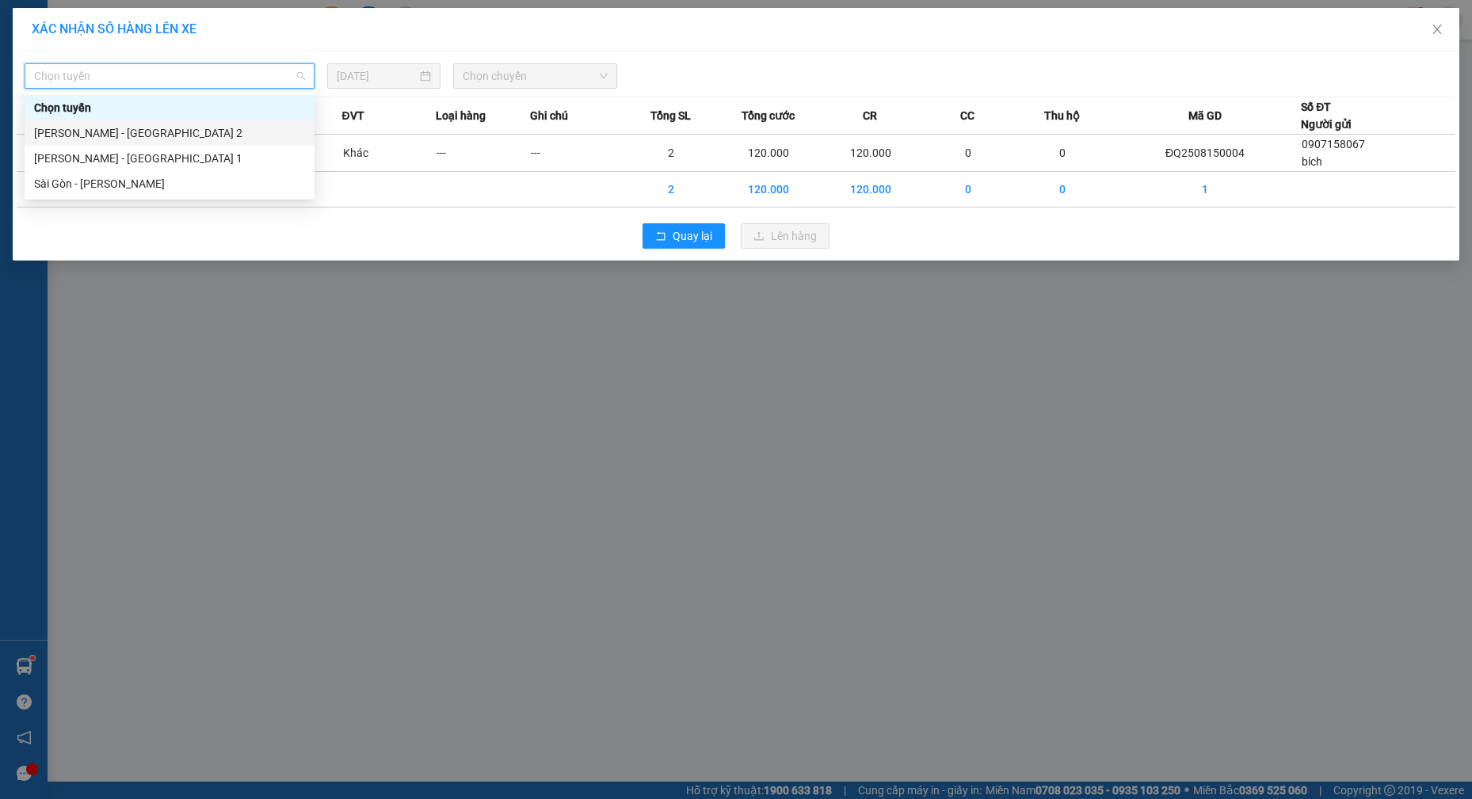
click at [165, 128] on div "[PERSON_NAME] - [GEOGRAPHIC_DATA] 2" at bounding box center [169, 132] width 271 height 17
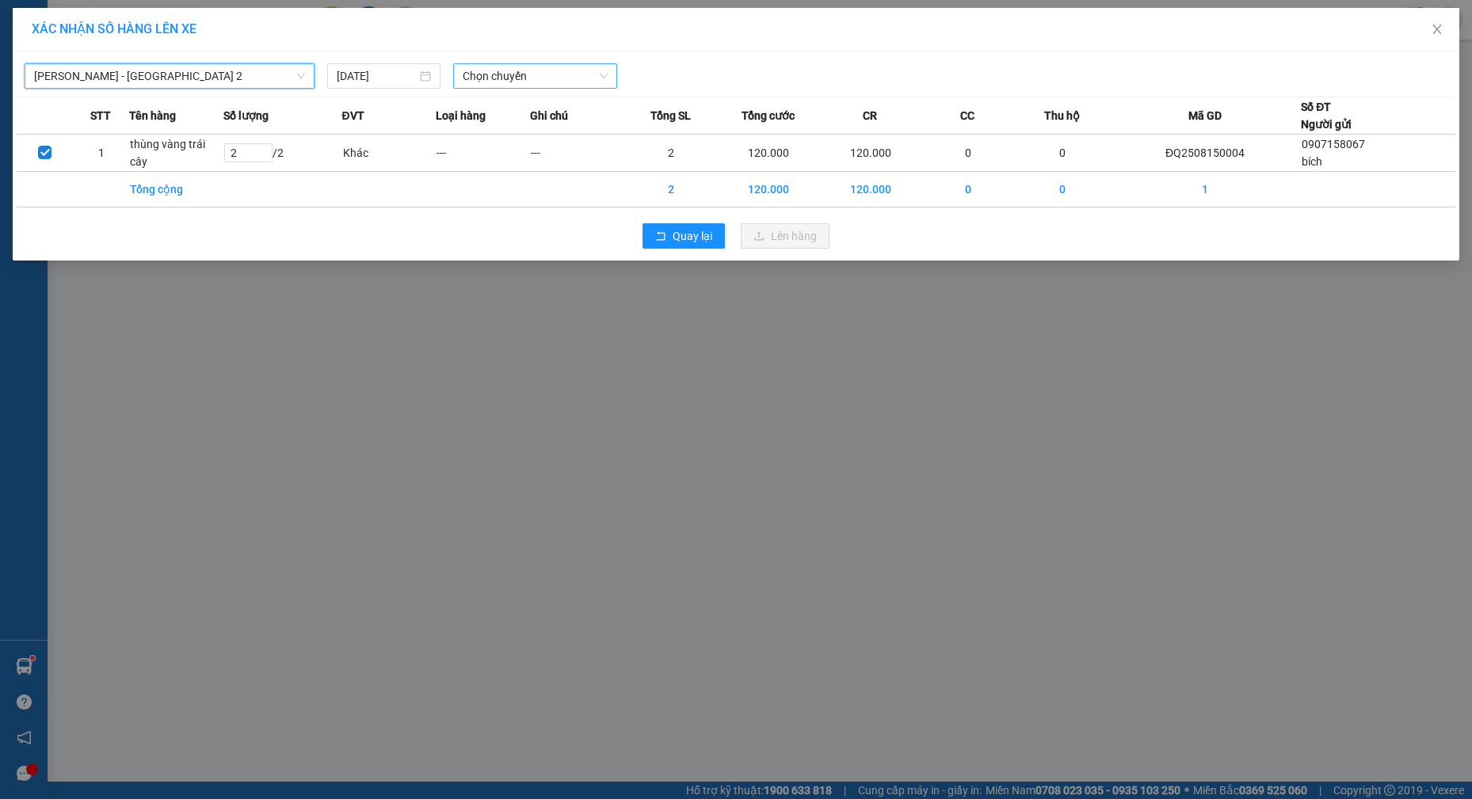
click at [494, 78] on span "Chọn chuyến" at bounding box center [535, 76] width 145 height 24
type input "11"
click at [572, 128] on div "Thêm chuyến " 11:00 "" at bounding box center [537, 133] width 169 height 27
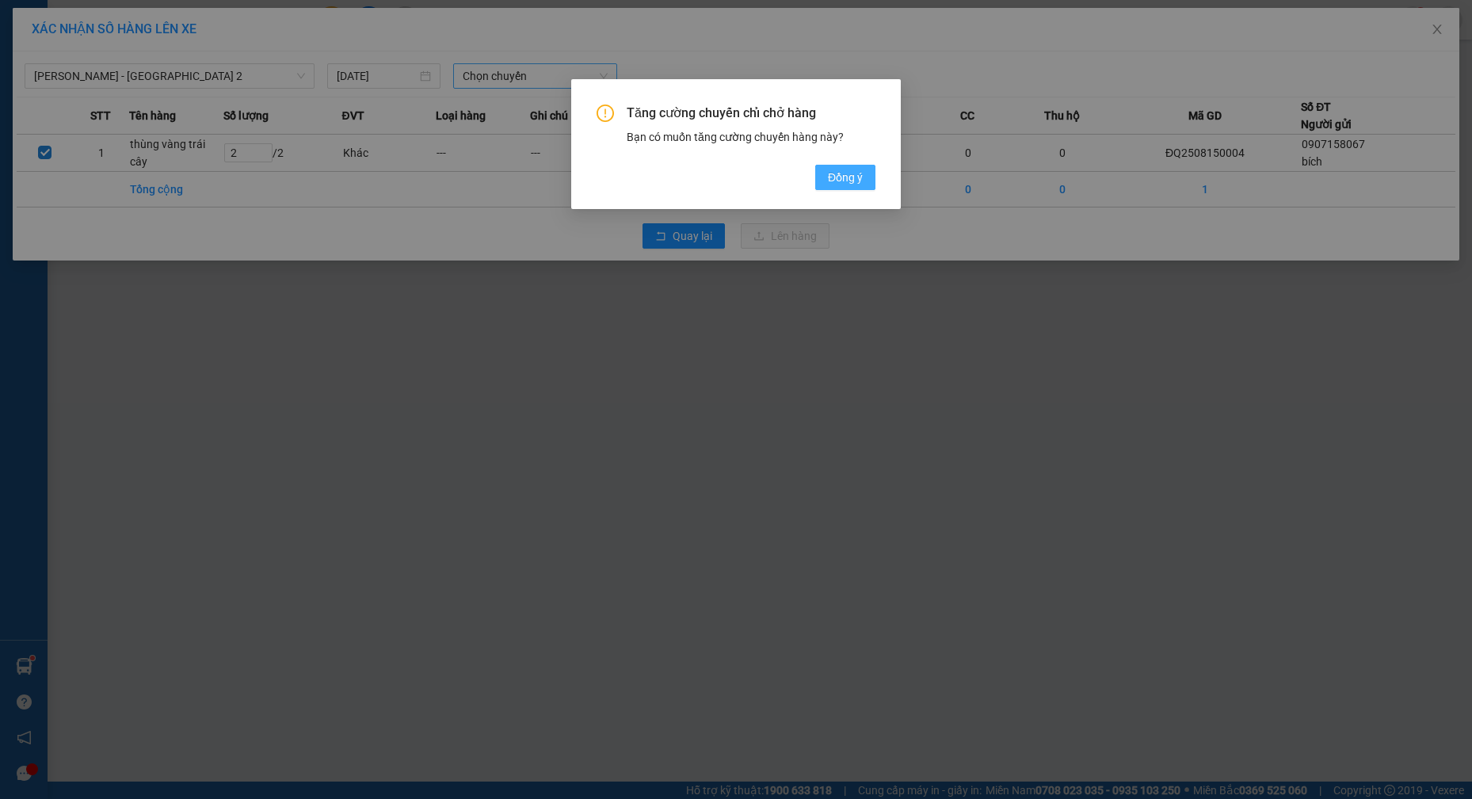
click at [828, 173] on span "Đồng ý" at bounding box center [845, 177] width 35 height 17
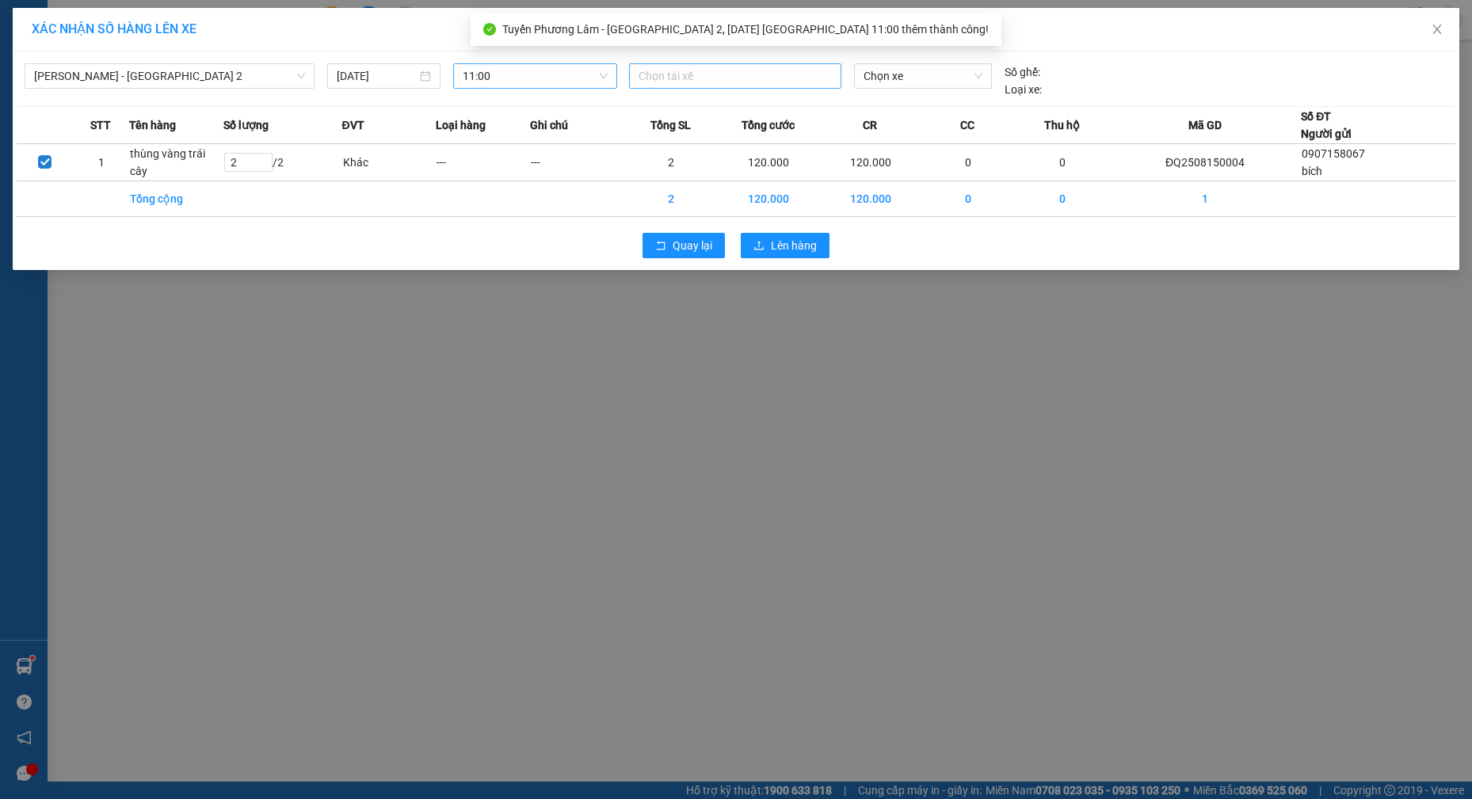
click at [665, 76] on div at bounding box center [735, 76] width 204 height 19
type input "thuận"
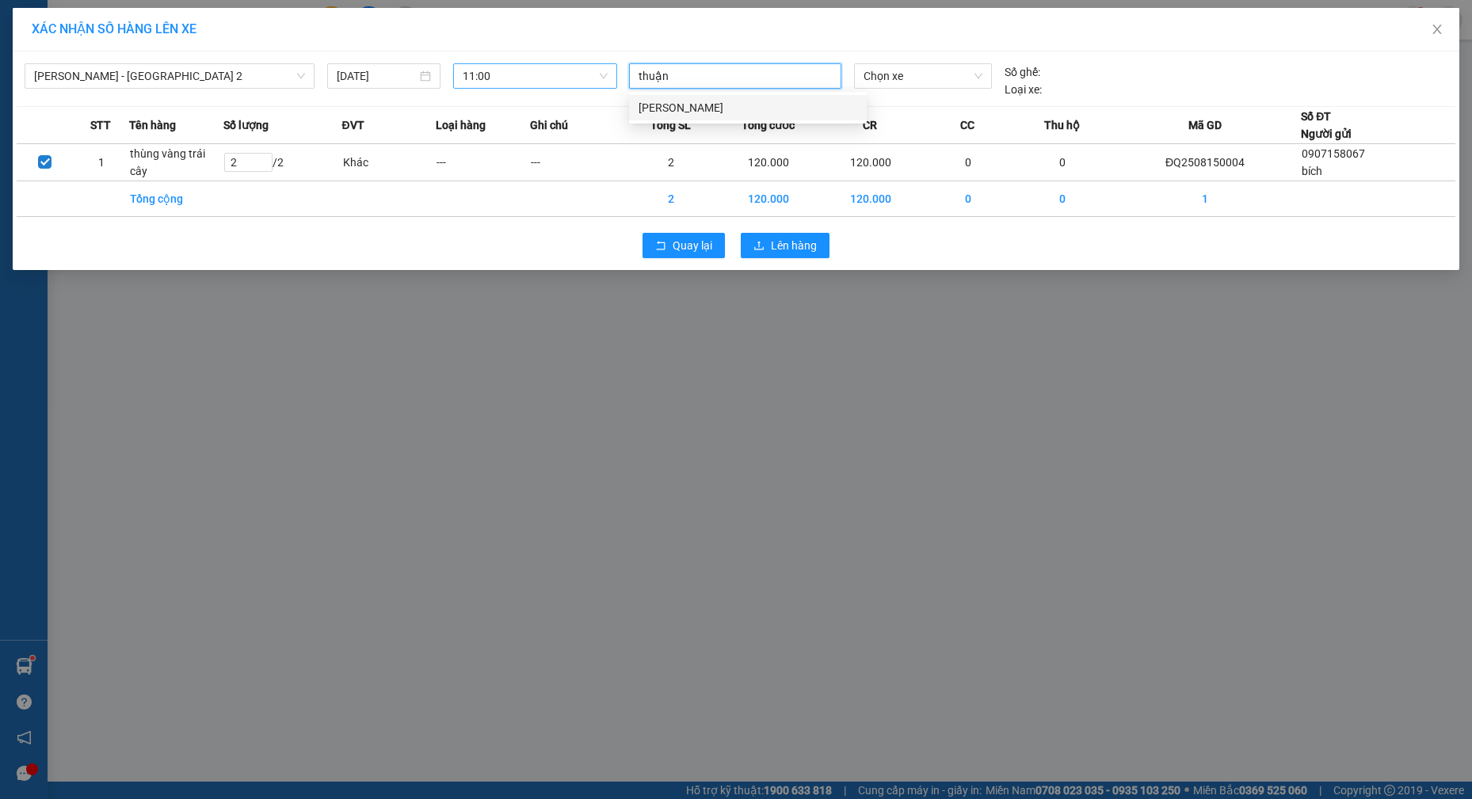
click at [675, 99] on div "[PERSON_NAME]" at bounding box center [748, 107] width 219 height 17
click at [943, 76] on span "Chọn xe" at bounding box center [922, 76] width 119 height 24
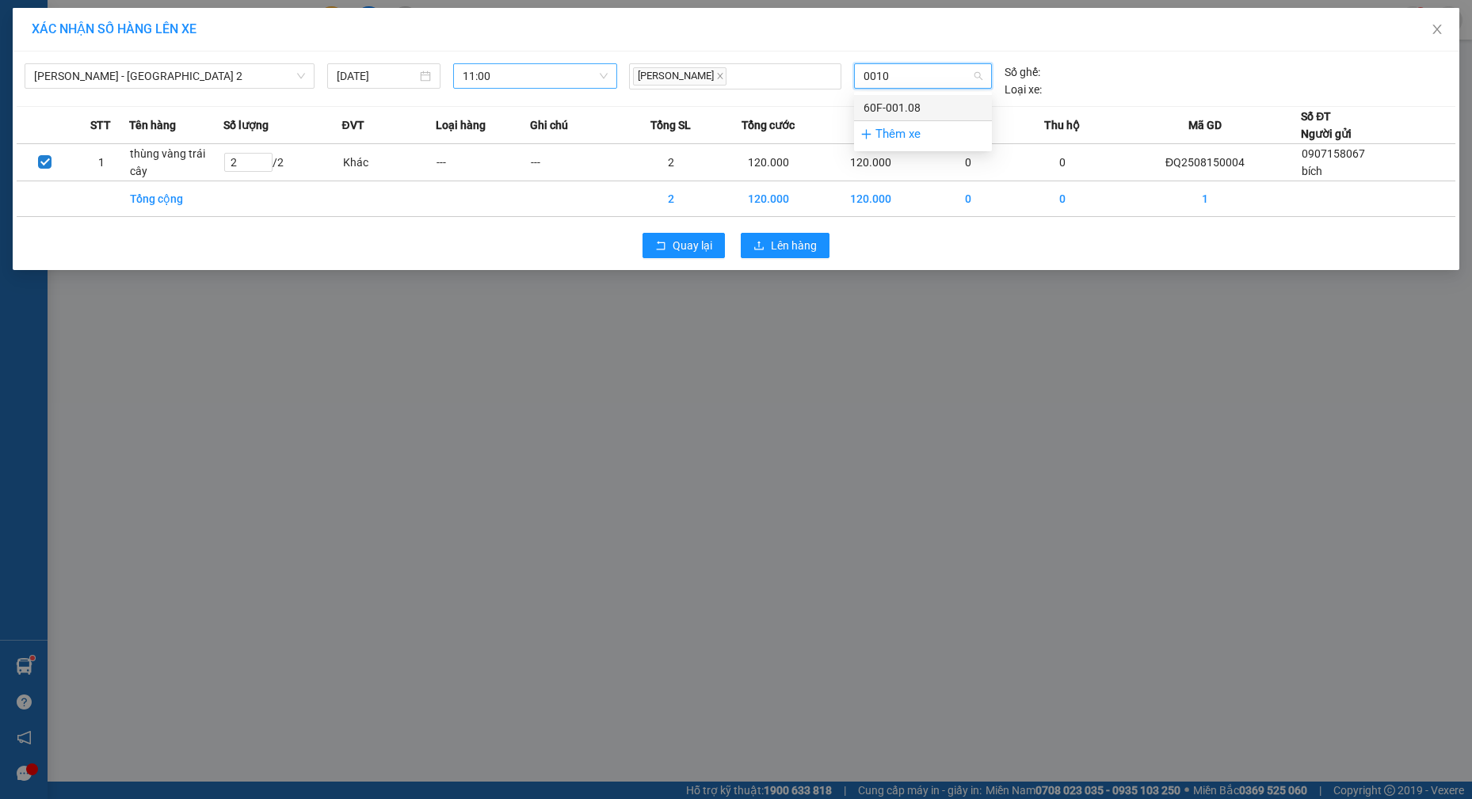
type input "00108"
click at [928, 111] on div "60F-001.08" at bounding box center [922, 107] width 119 height 17
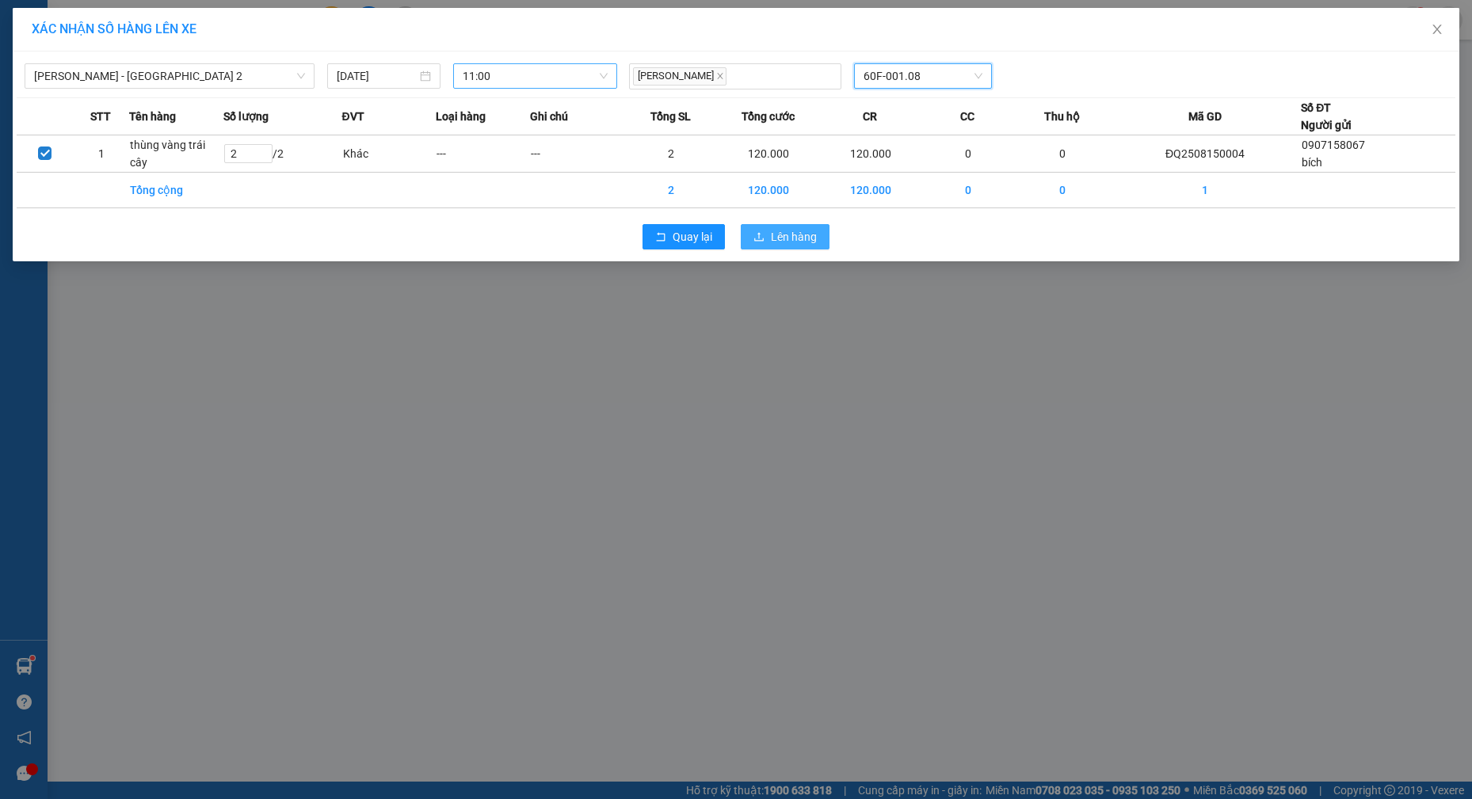
click at [791, 232] on span "Lên hàng" at bounding box center [794, 236] width 46 height 17
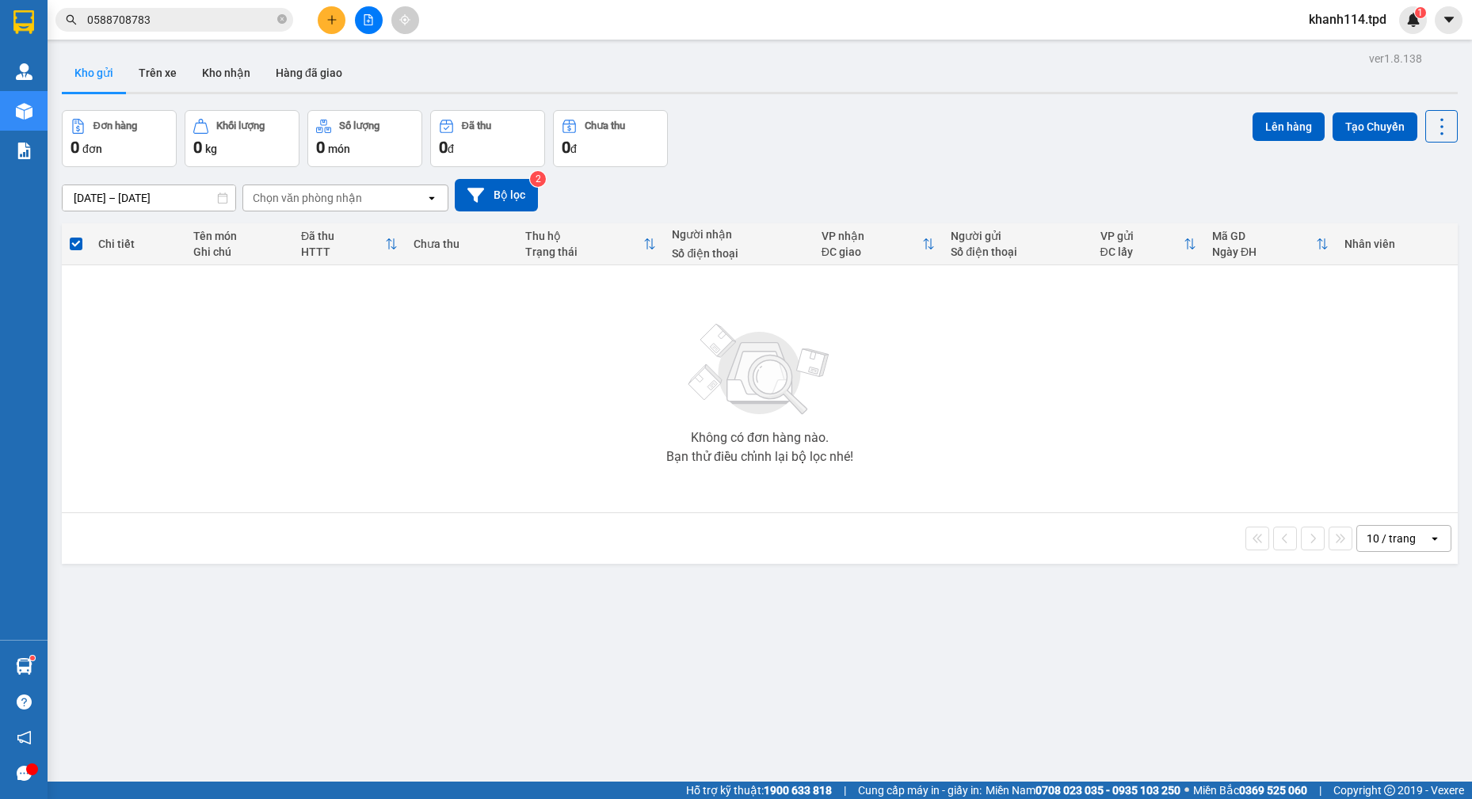
click at [334, 25] on button at bounding box center [332, 20] width 28 height 28
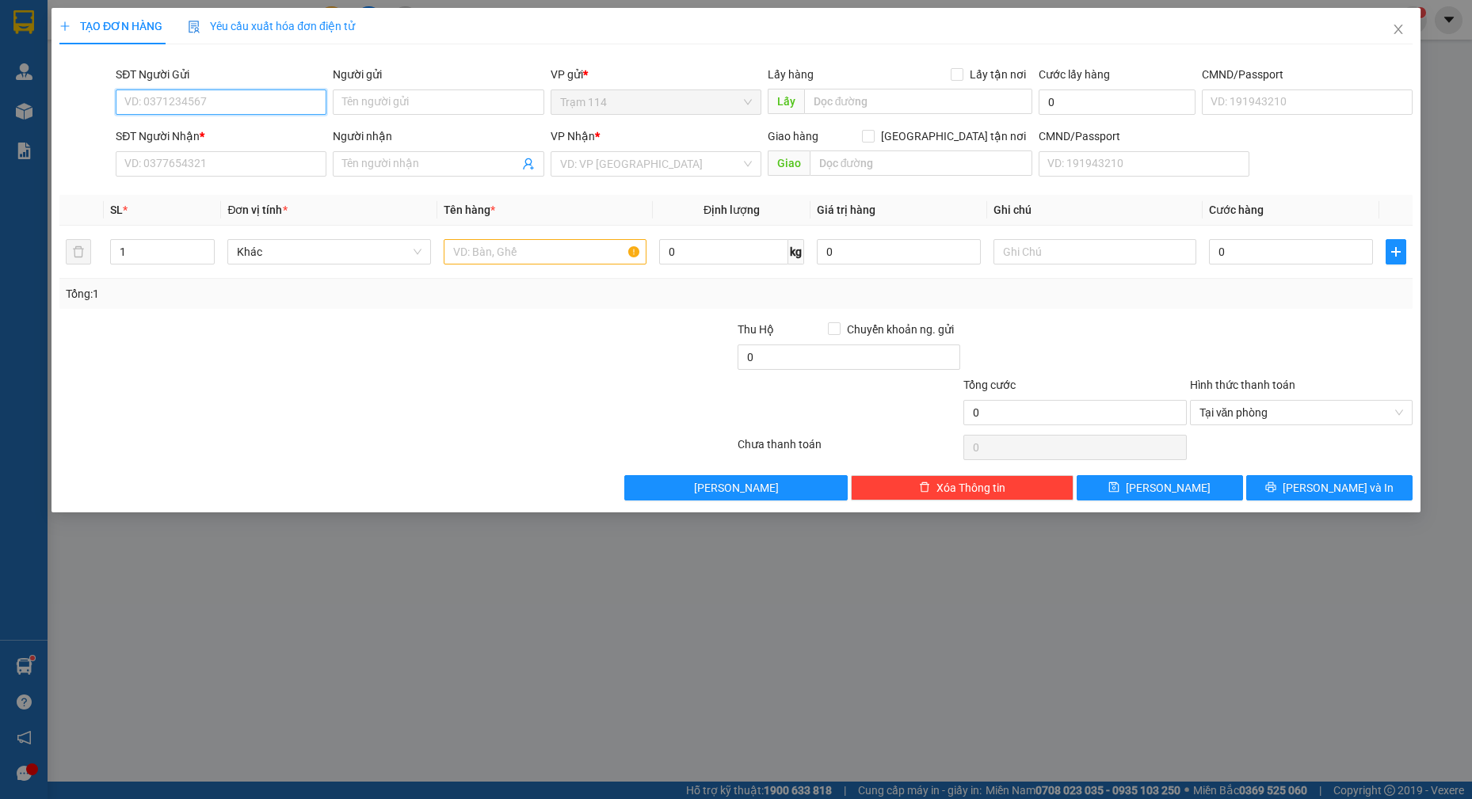
click at [265, 106] on input "SĐT Người Gửi" at bounding box center [221, 102] width 211 height 25
type input "0989761603"
click at [203, 143] on div "0989761603 - hạnh" at bounding box center [221, 133] width 211 height 25
type input "hạnh"
type input "0918044374"
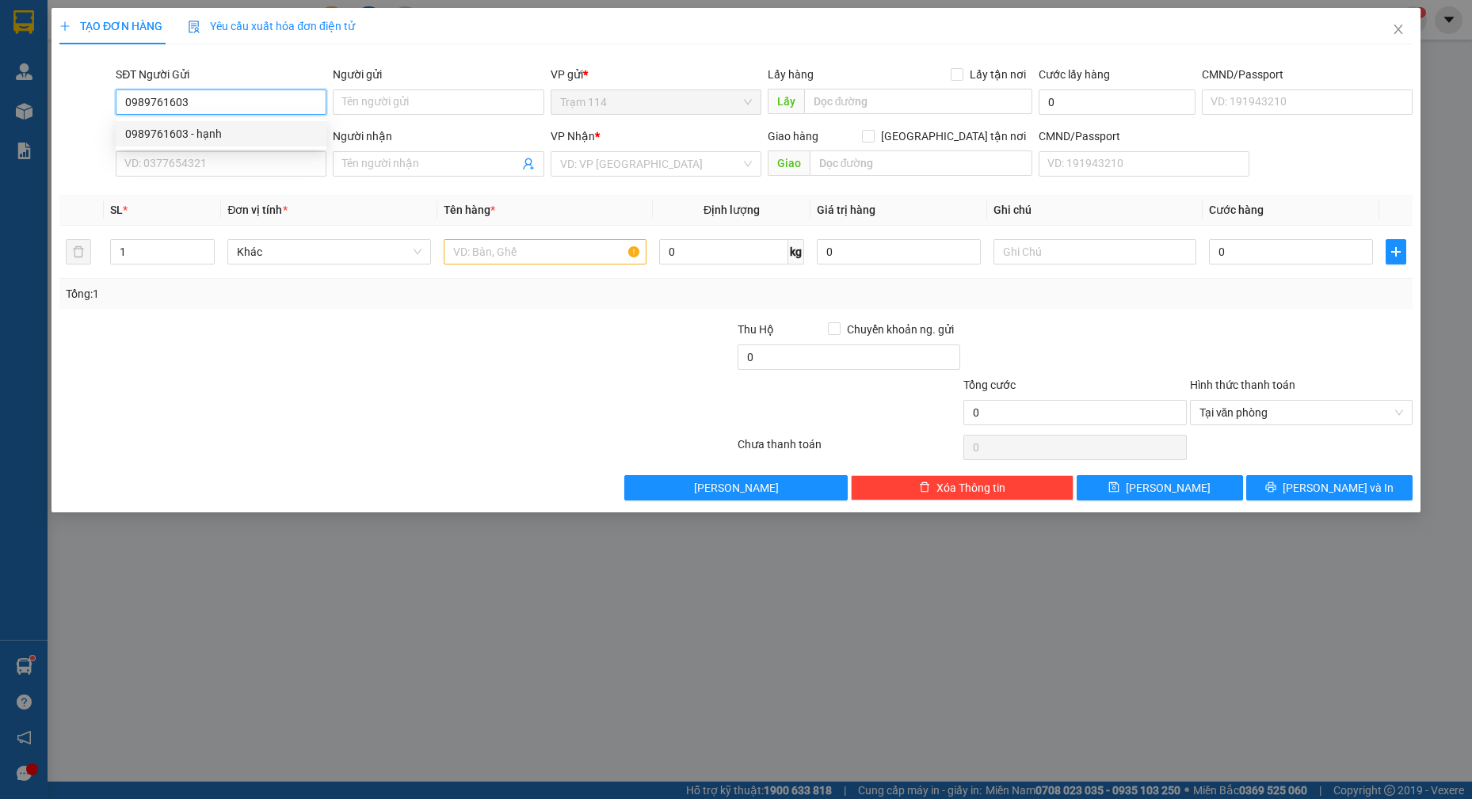
type input "hằng"
type input "0989761603"
click at [538, 251] on input "text" at bounding box center [546, 251] width 204 height 25
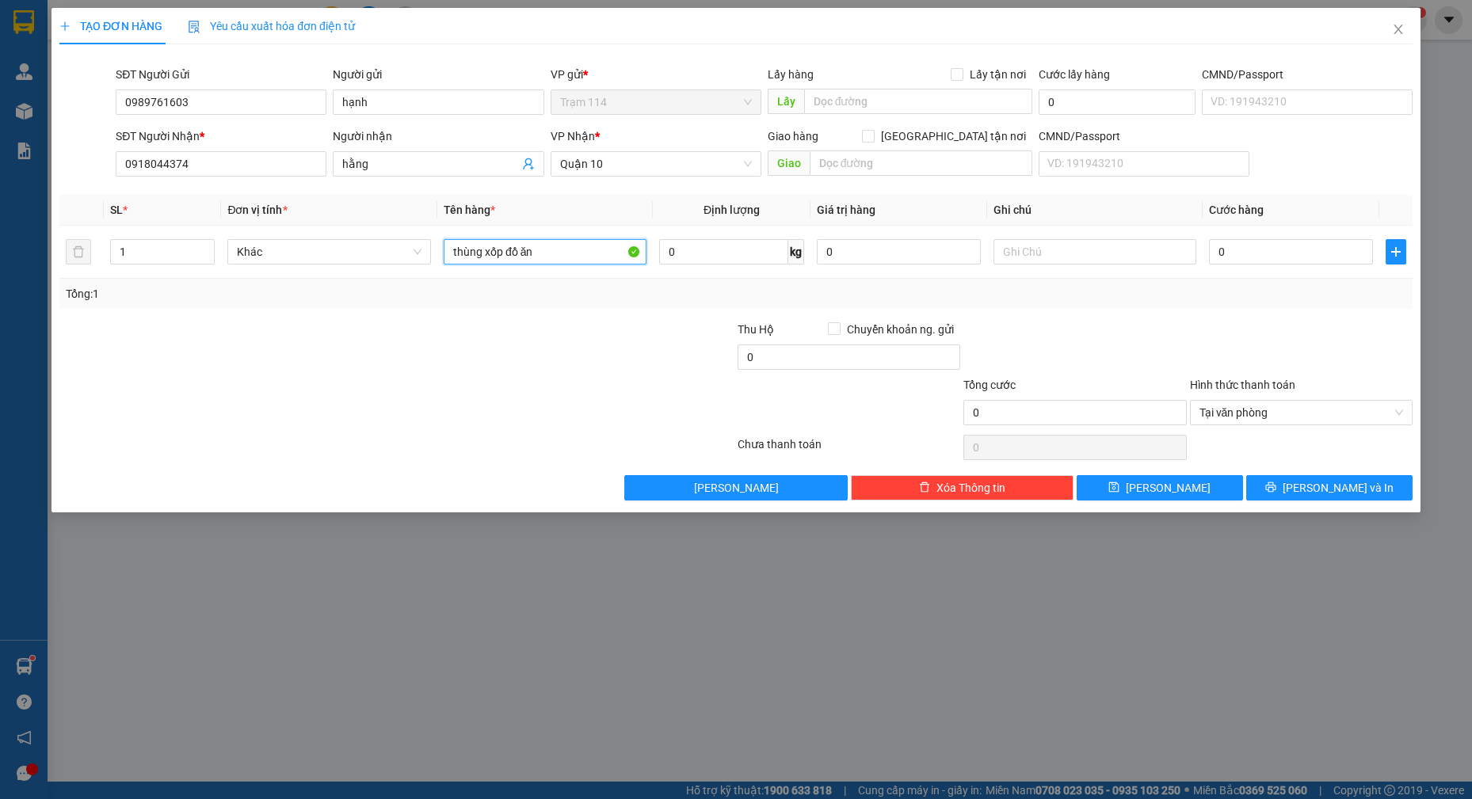
type input "thùng xốp đồ ăn"
click at [470, 161] on input "hằng" at bounding box center [430, 163] width 176 height 17
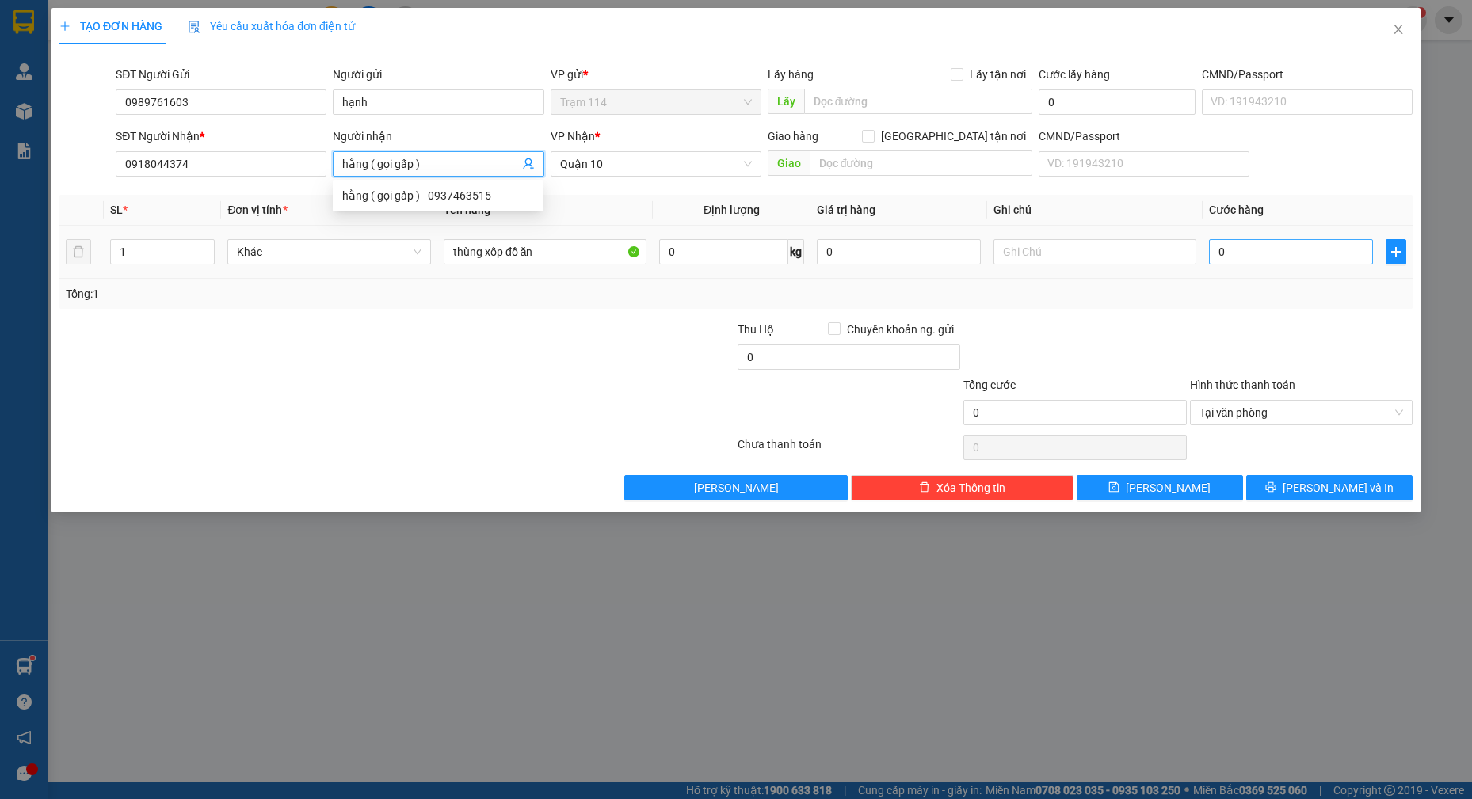
type input "hằng ( gọi gấp )"
click at [1248, 255] on input "0" at bounding box center [1291, 251] width 164 height 25
type input "6"
type input "60"
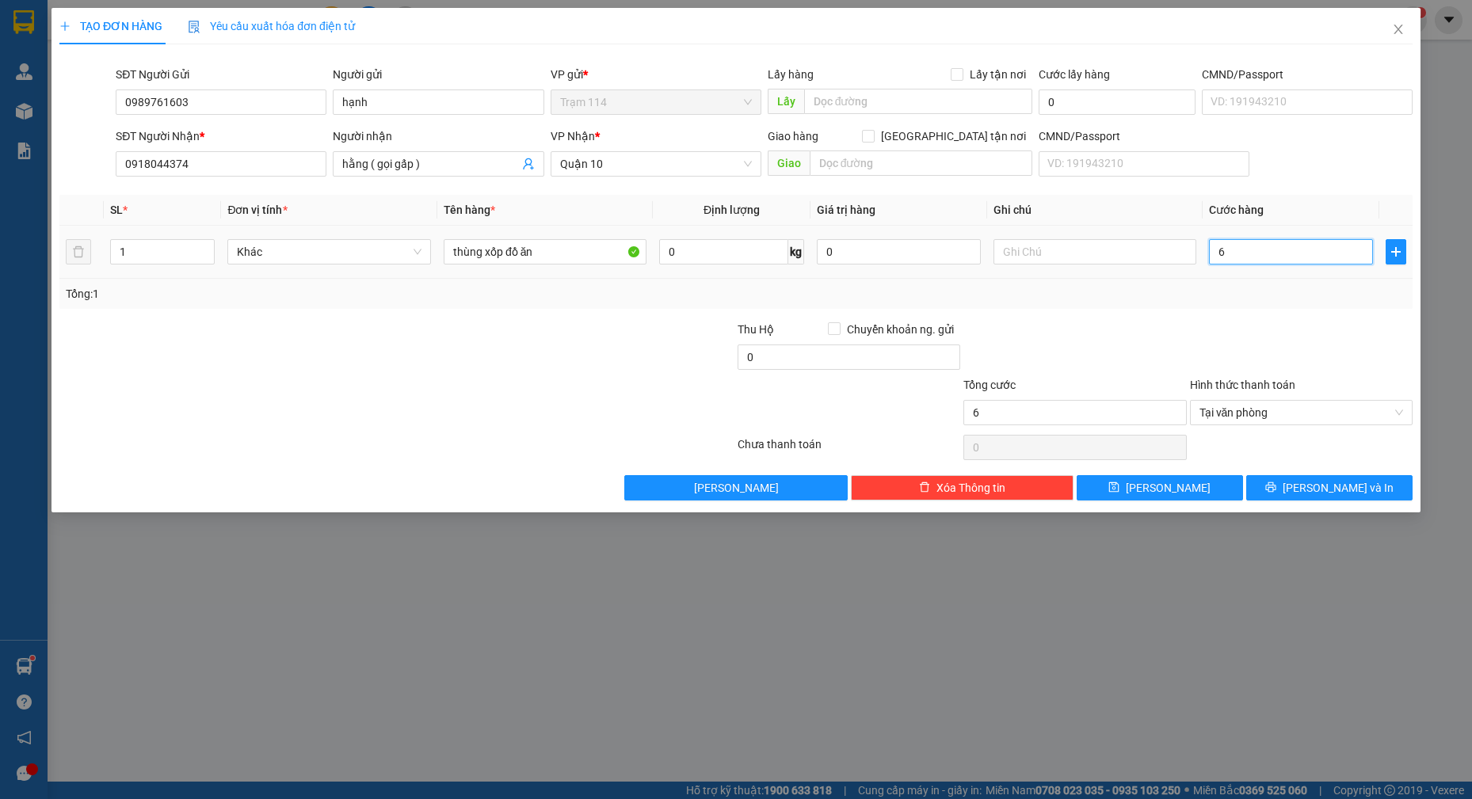
type input "60"
type input "60.000"
click at [1195, 325] on div at bounding box center [1301, 348] width 226 height 55
click at [1390, 485] on button "[PERSON_NAME] và In" at bounding box center [1329, 487] width 166 height 25
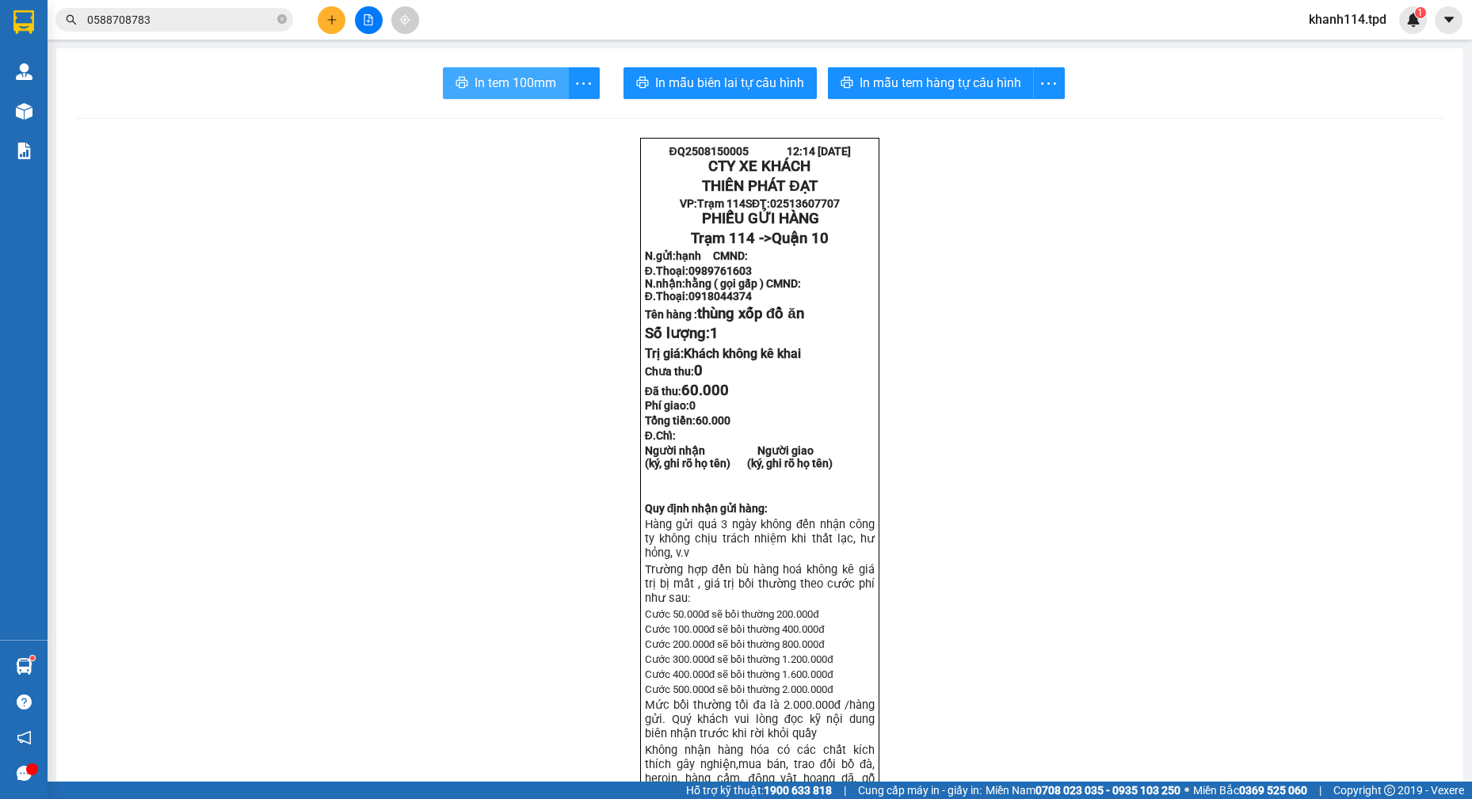
click at [496, 76] on span "In tem 100mm" at bounding box center [516, 83] width 82 height 20
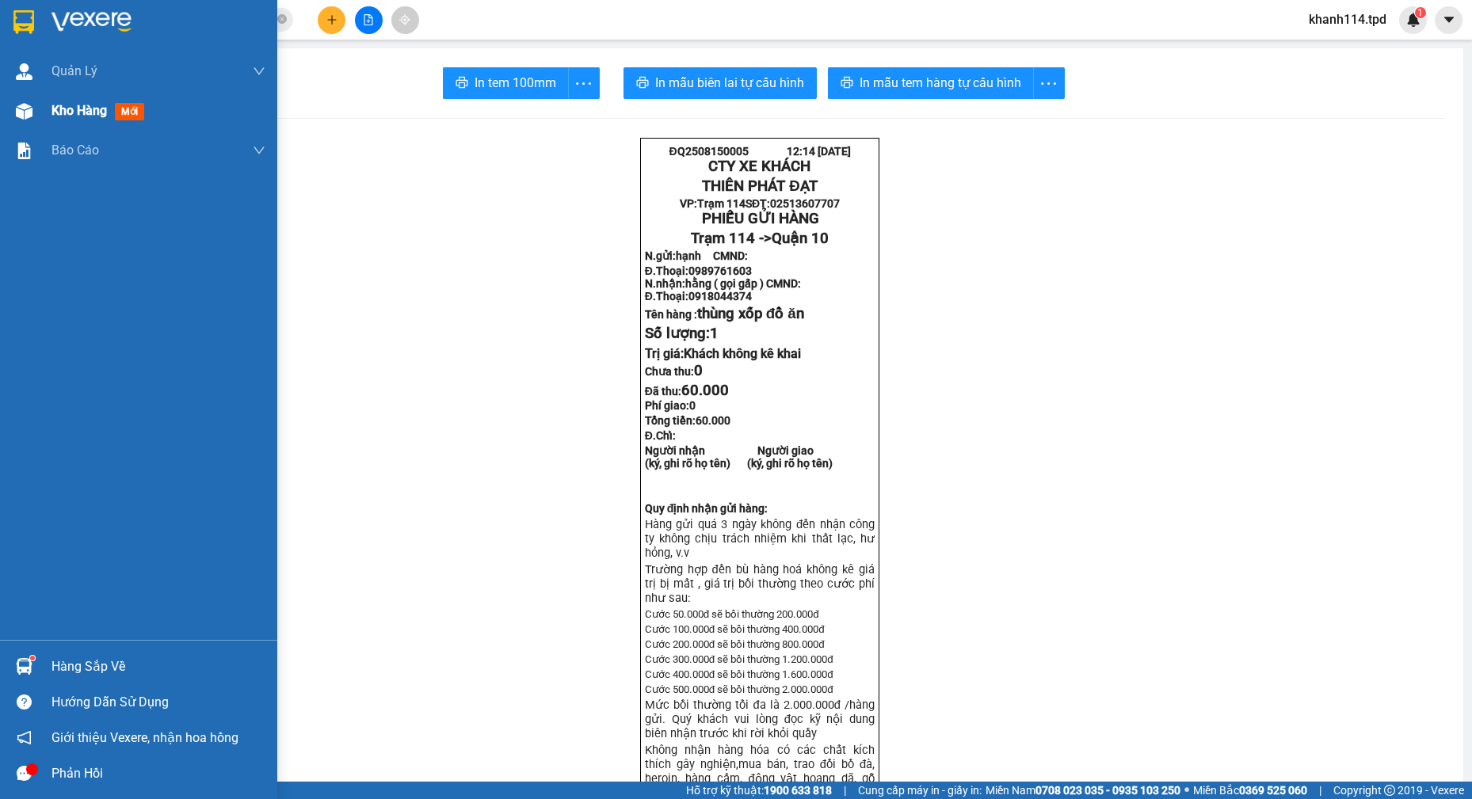
click at [93, 108] on span "Kho hàng" at bounding box center [78, 110] width 55 height 15
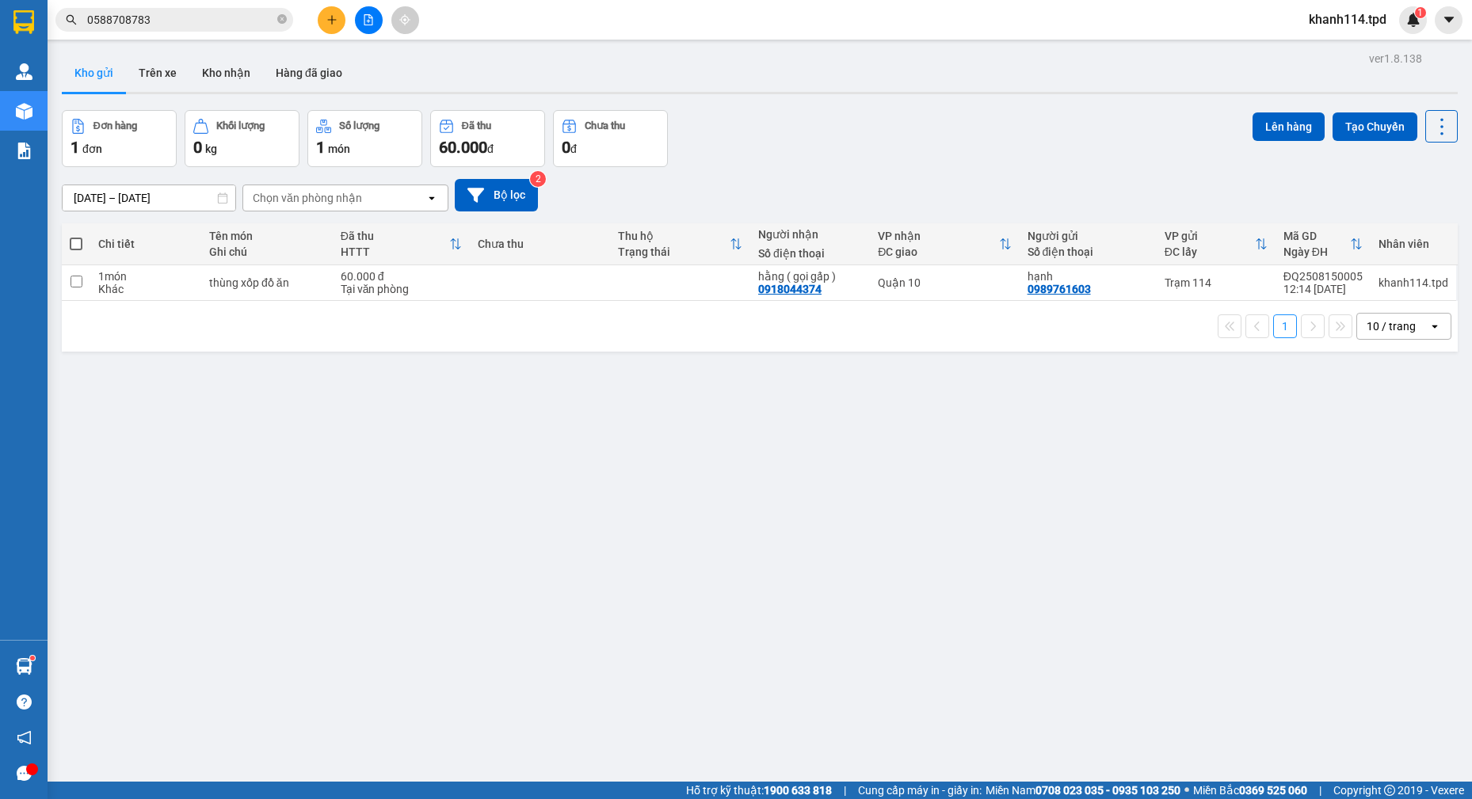
click at [80, 244] on span at bounding box center [76, 244] width 13 height 13
click at [76, 236] on input "checkbox" at bounding box center [76, 236] width 0 height 0
checkbox input "true"
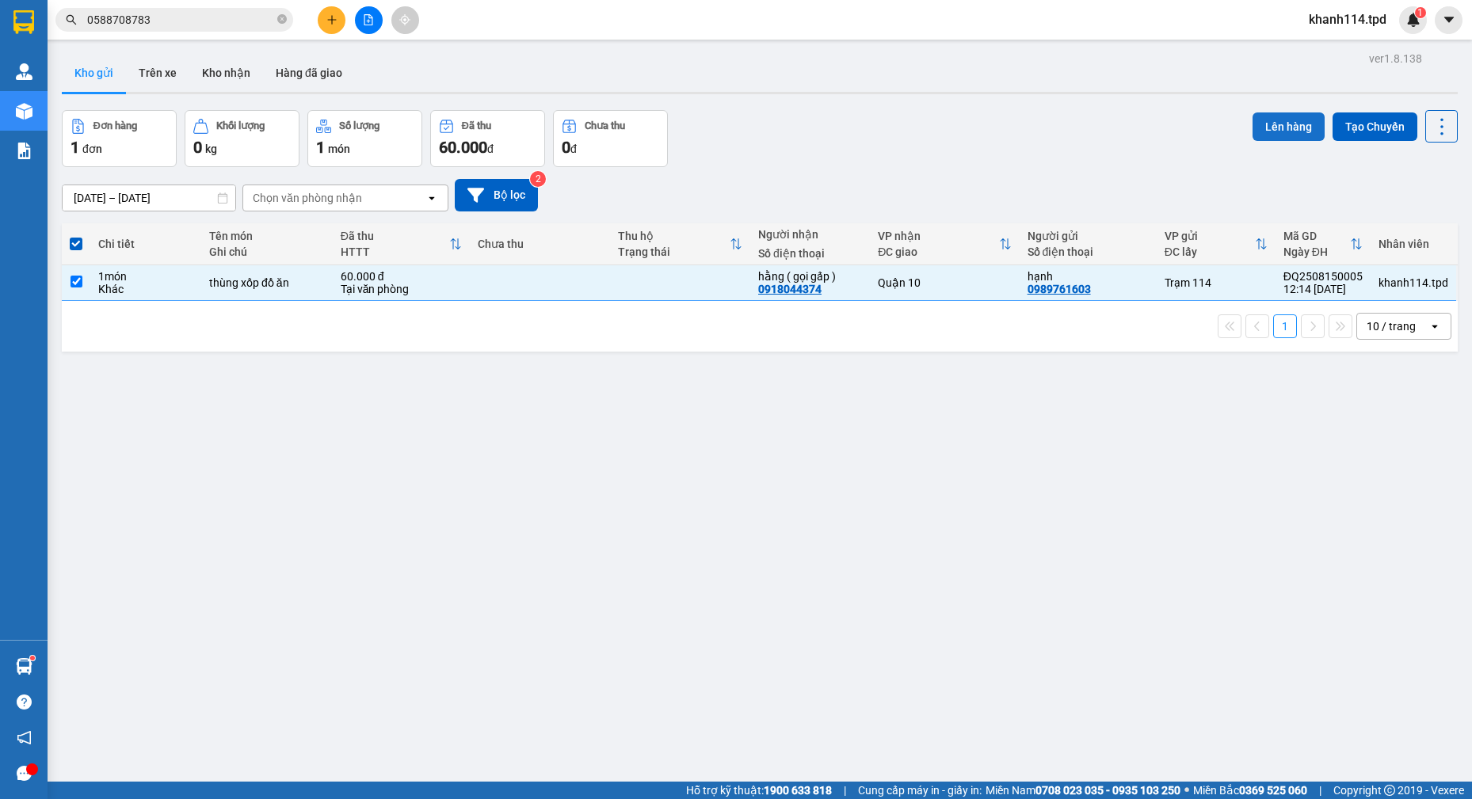
click at [1294, 128] on button "Lên hàng" at bounding box center [1288, 126] width 72 height 29
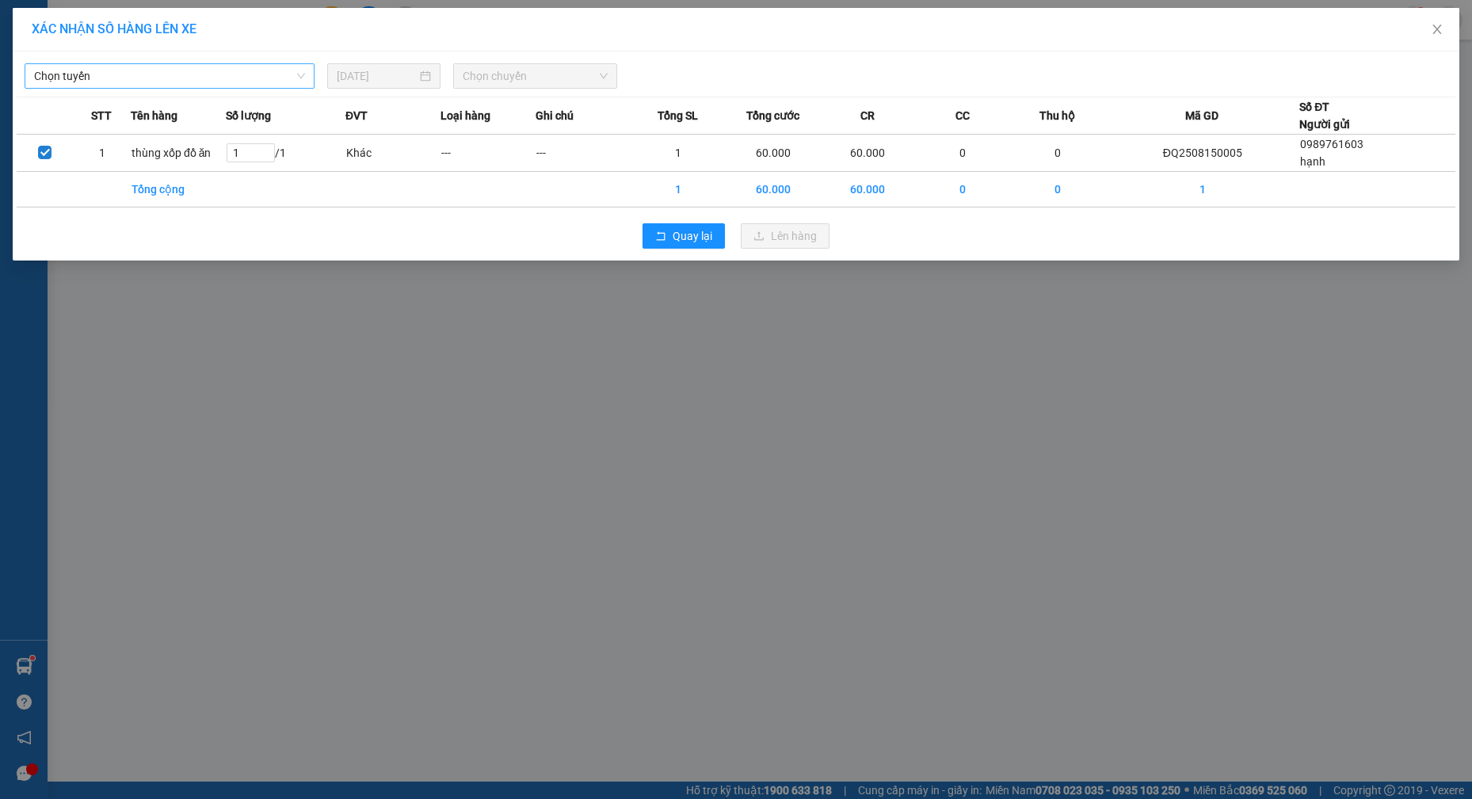
click at [224, 80] on span "Chọn tuyến" at bounding box center [169, 76] width 271 height 24
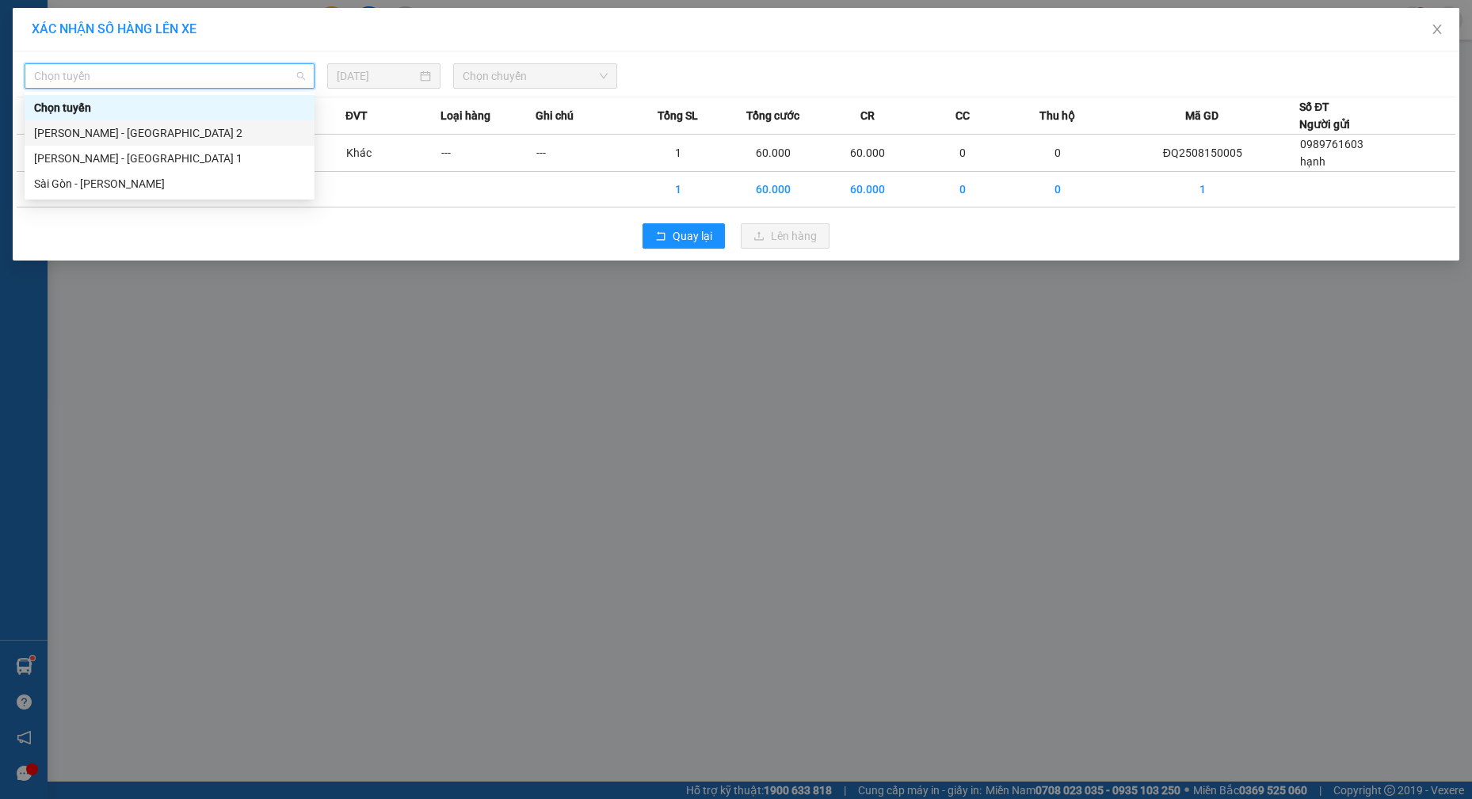
click at [154, 141] on div "[PERSON_NAME] - [GEOGRAPHIC_DATA] 2" at bounding box center [169, 132] width 271 height 17
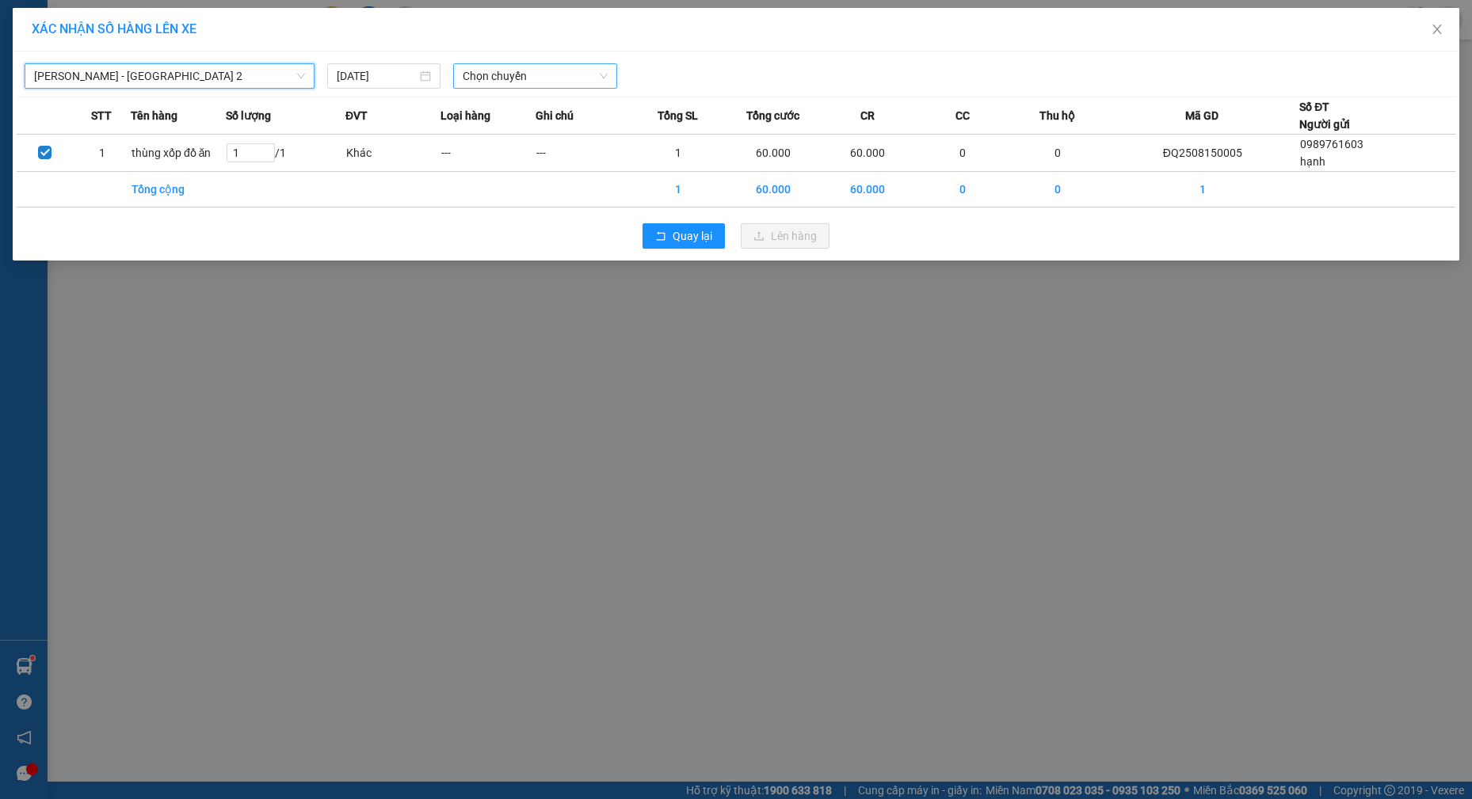
click at [505, 78] on span "Chọn chuyến" at bounding box center [535, 76] width 145 height 24
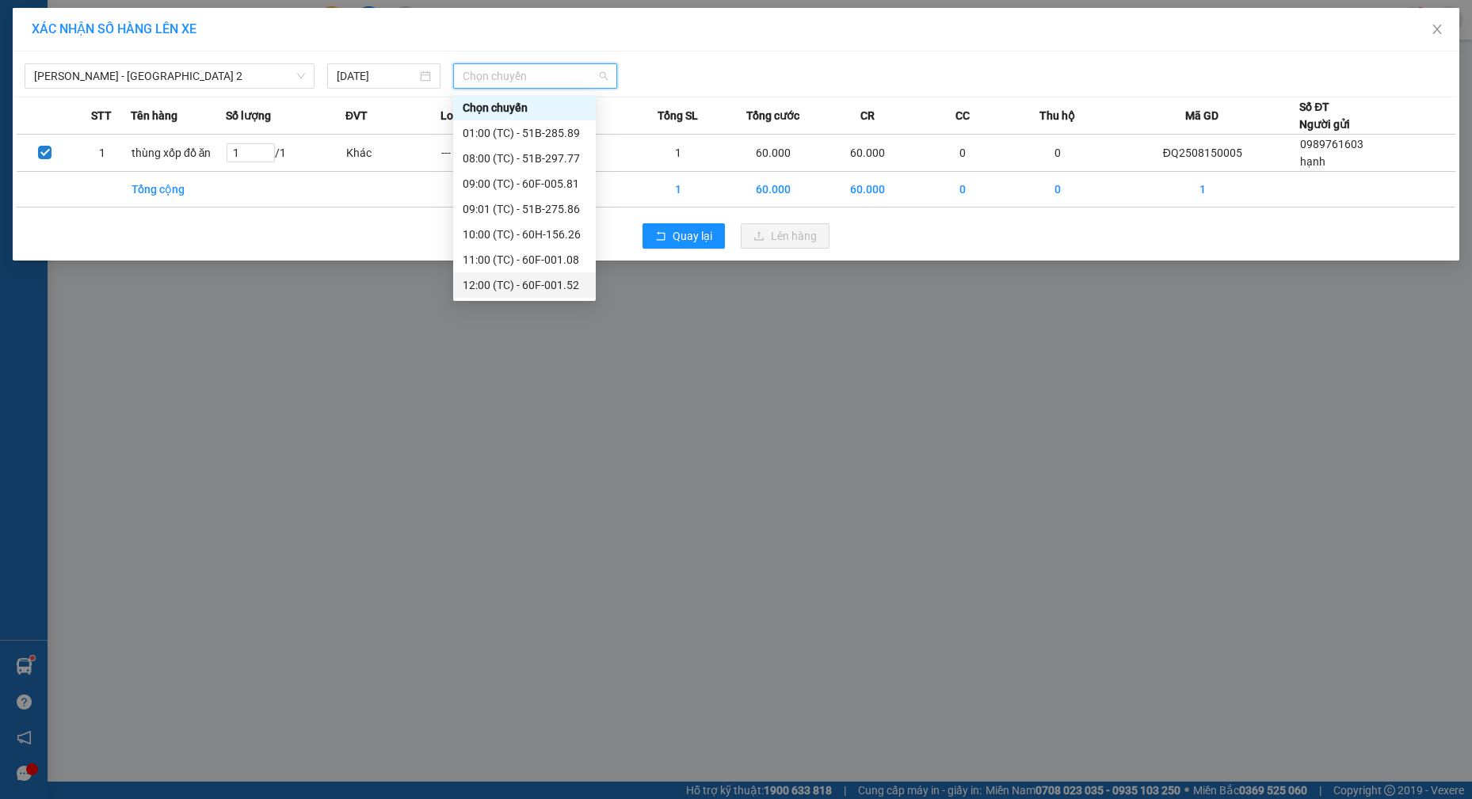
click at [533, 287] on div "12:00 (TC) - 60F-001.52" at bounding box center [525, 284] width 124 height 17
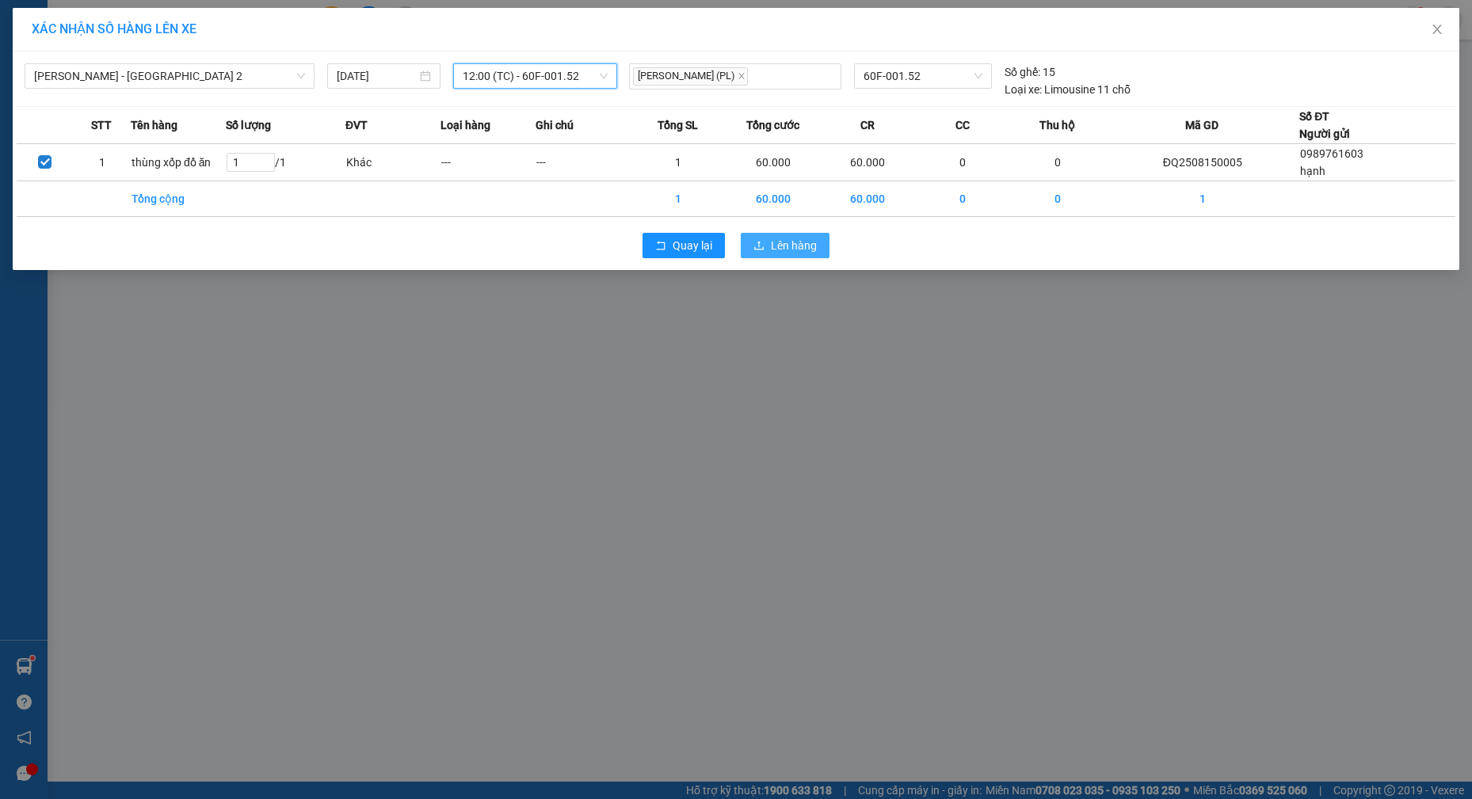
click at [792, 250] on span "Lên hàng" at bounding box center [794, 245] width 46 height 17
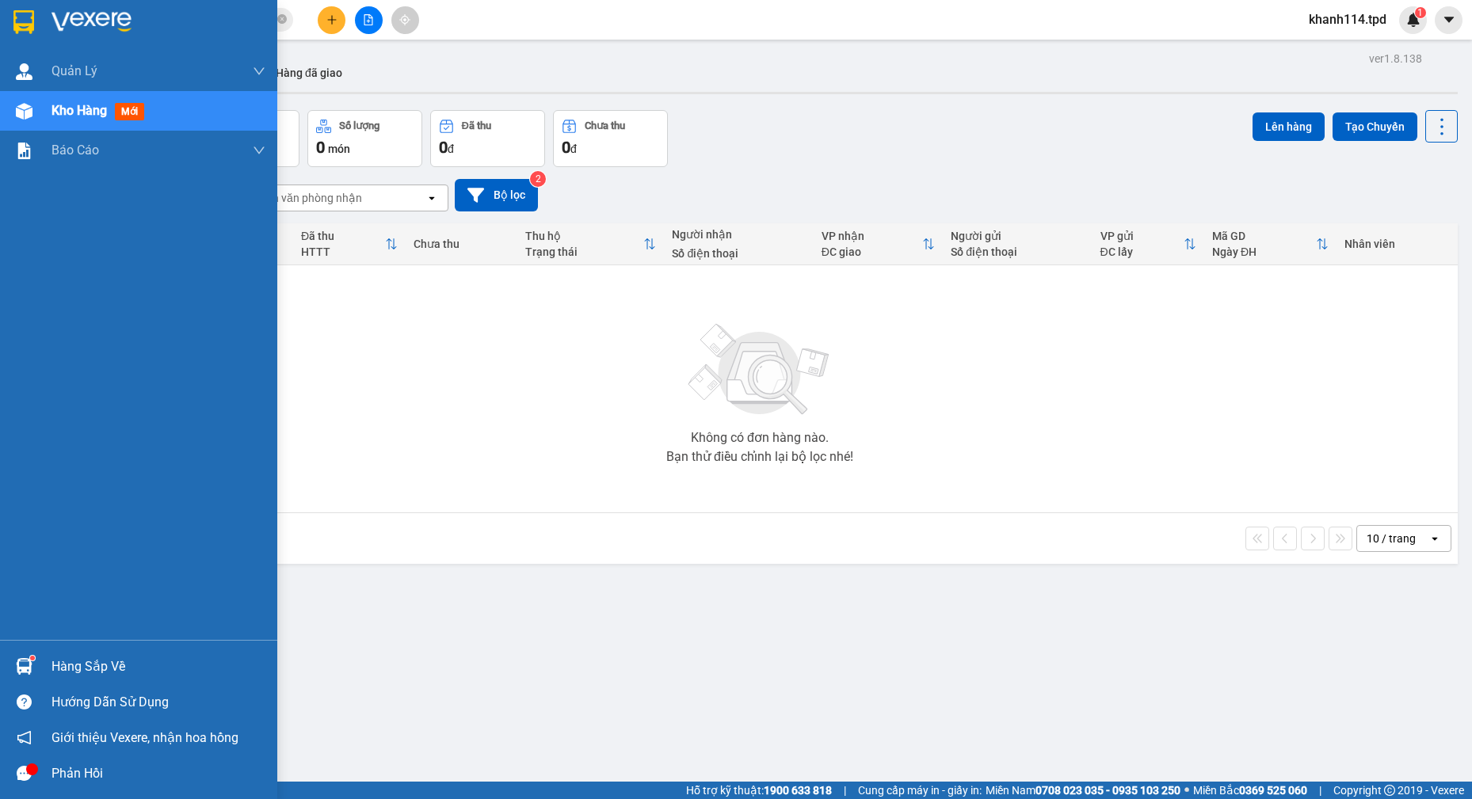
click at [118, 673] on div "Hàng sắp về" at bounding box center [158, 667] width 214 height 24
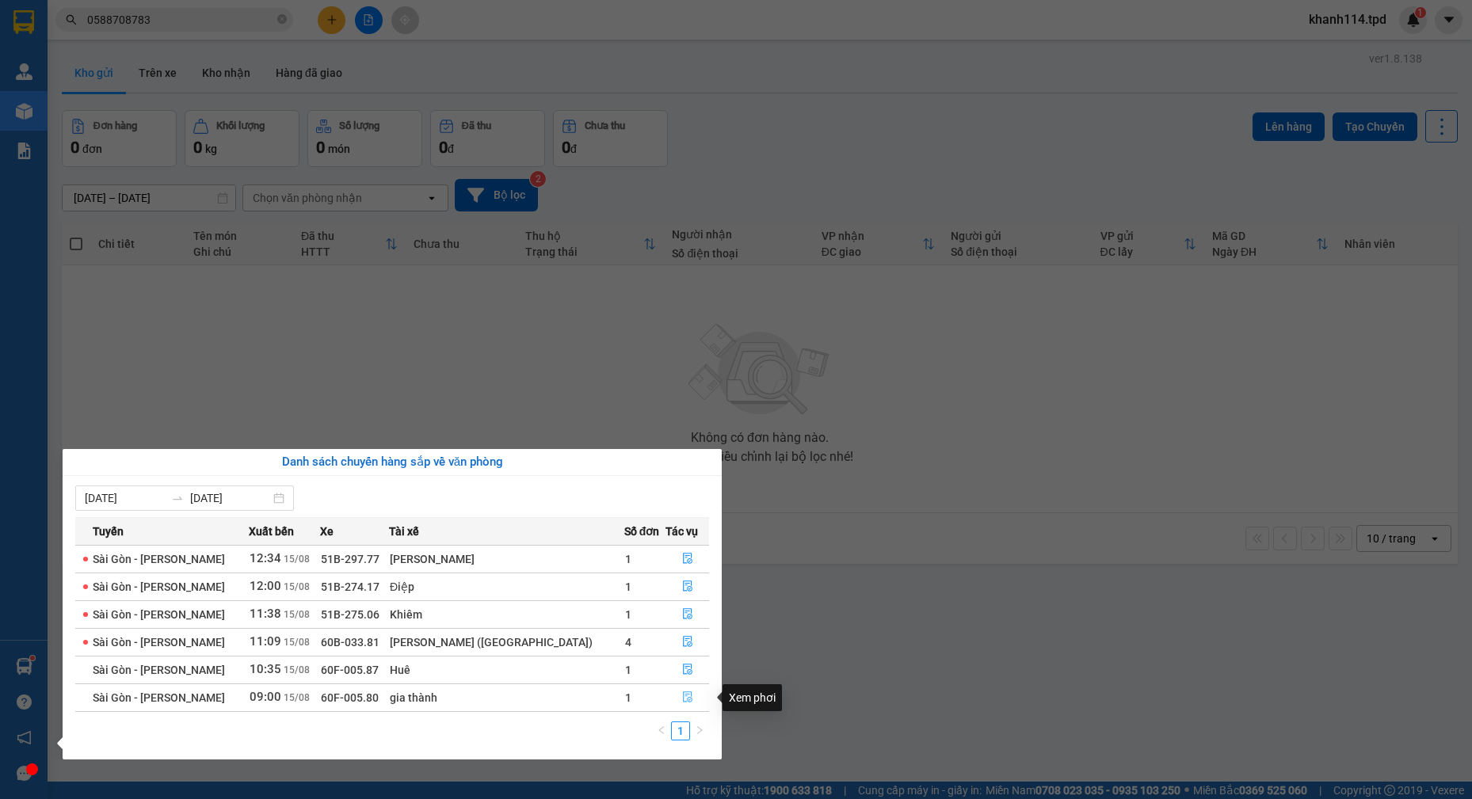
click at [682, 700] on icon "file-done" at bounding box center [687, 697] width 11 height 11
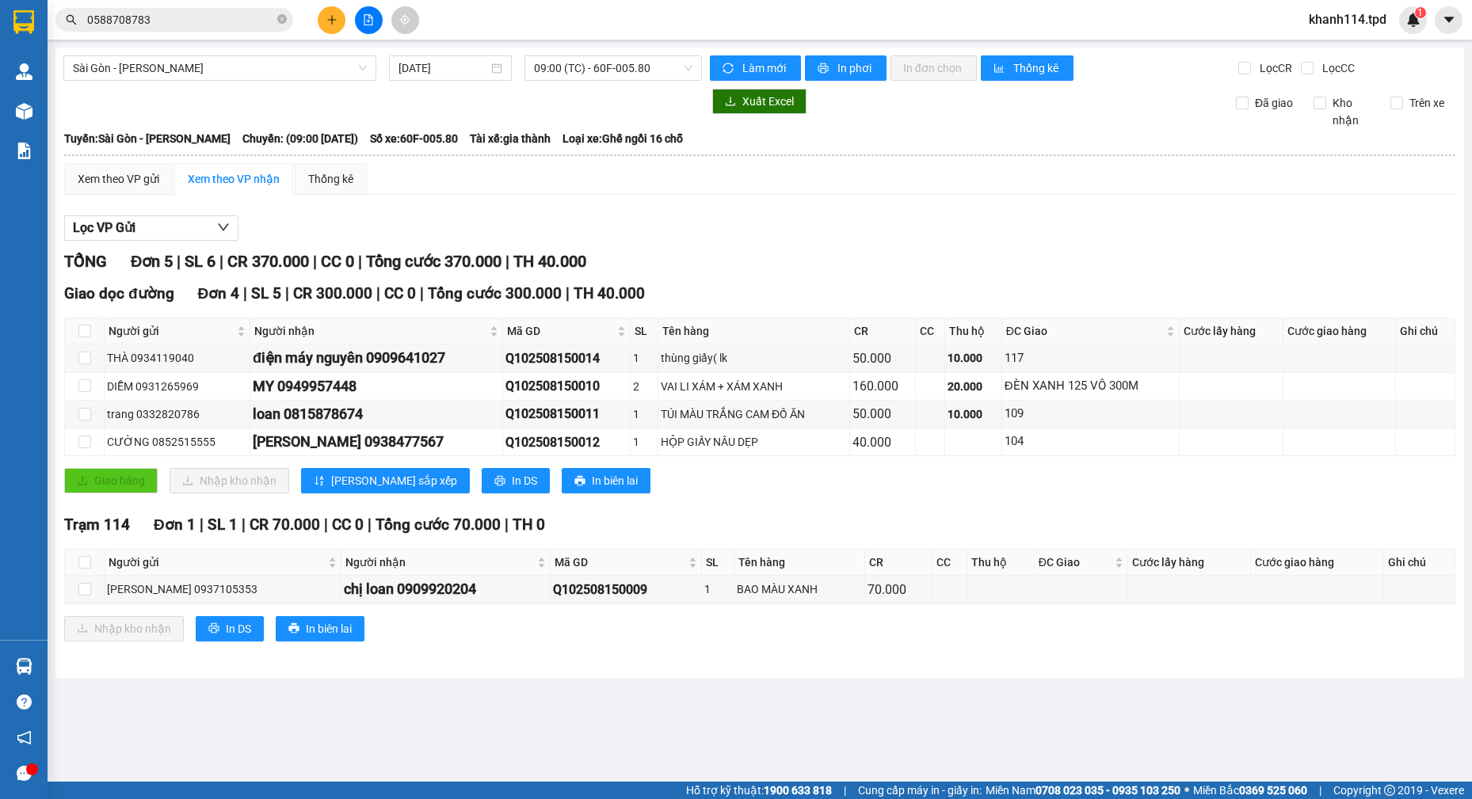
click at [77, 566] on th at bounding box center [85, 563] width 40 height 26
click at [86, 569] on input "checkbox" at bounding box center [84, 562] width 13 height 13
checkbox input "true"
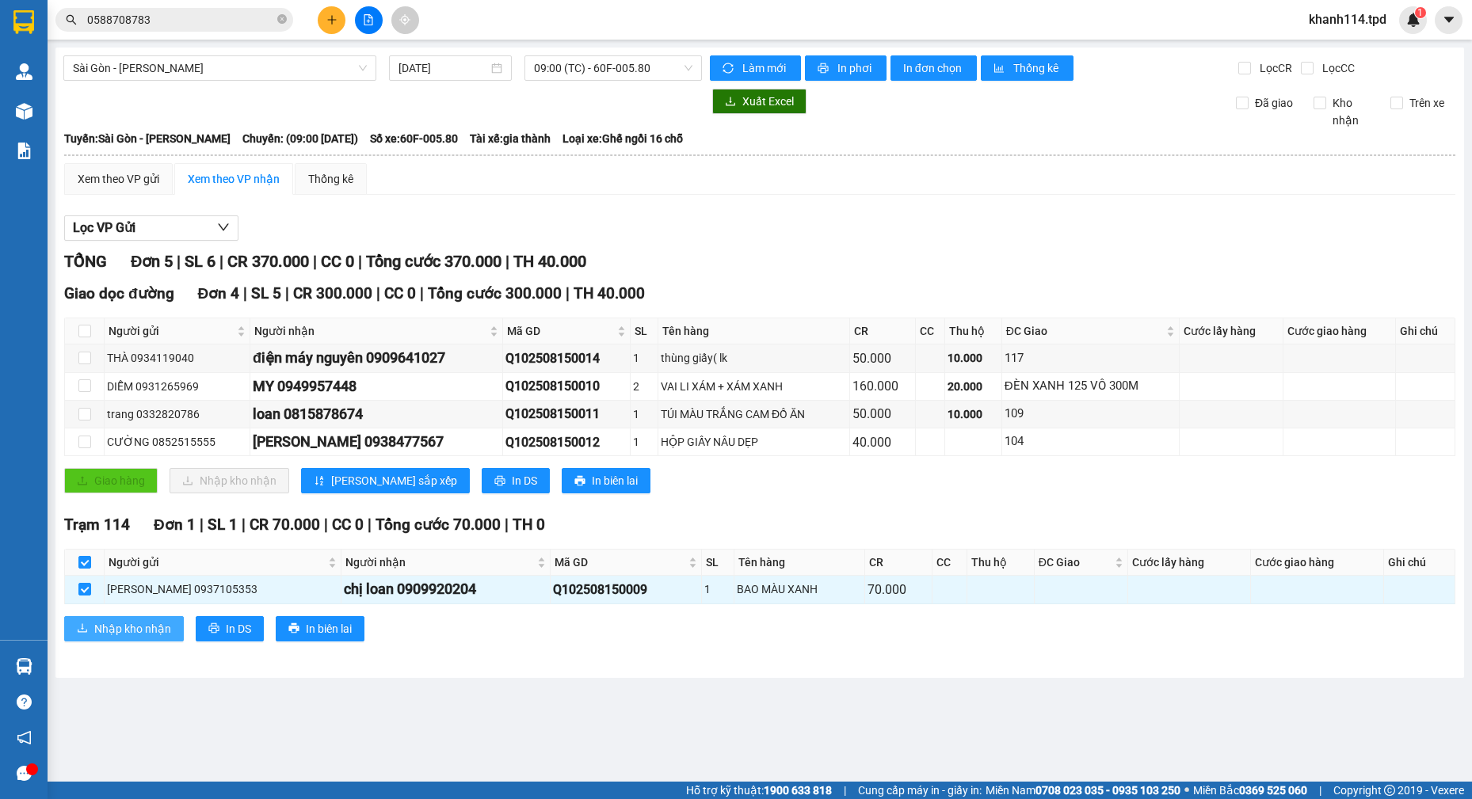
click at [128, 635] on span "Nhập kho nhận" at bounding box center [132, 628] width 77 height 17
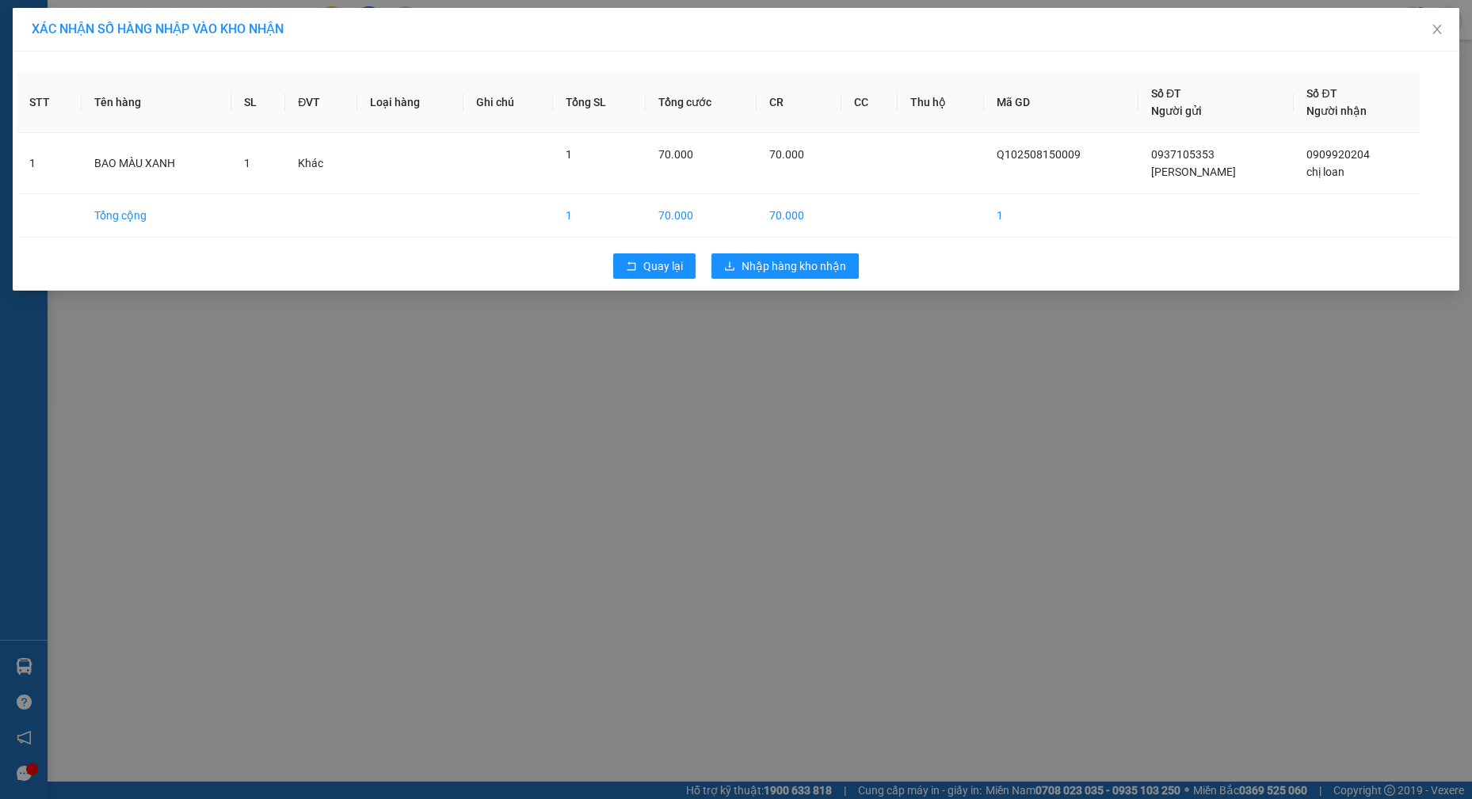
click at [755, 251] on div "Quay lại Nhập hàng kho nhận" at bounding box center [736, 266] width 1439 height 41
click at [753, 264] on span "Nhập hàng kho nhận" at bounding box center [793, 265] width 105 height 17
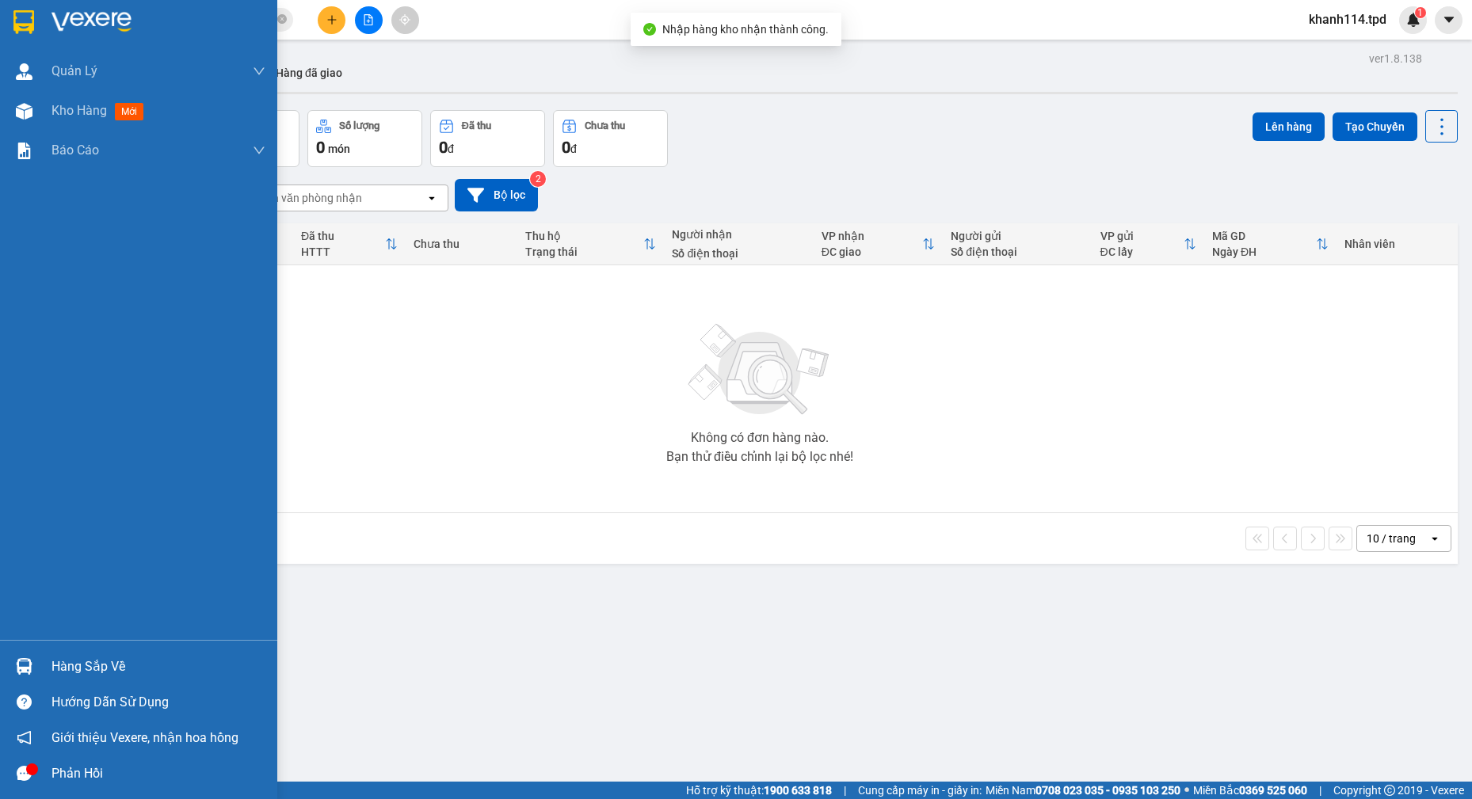
click at [71, 663] on div "Hàng sắp về" at bounding box center [158, 667] width 214 height 24
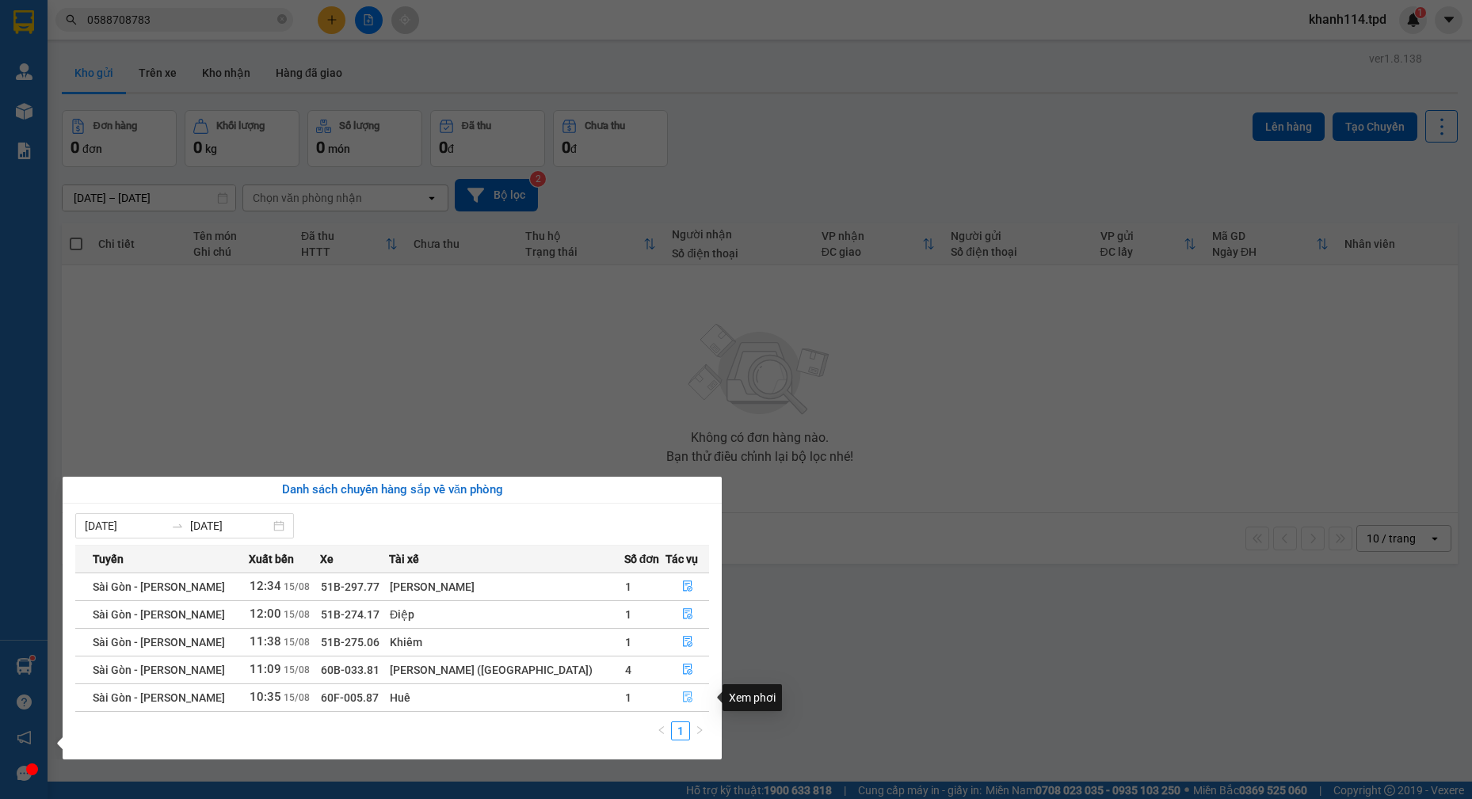
click at [682, 701] on icon "file-done" at bounding box center [687, 697] width 11 height 11
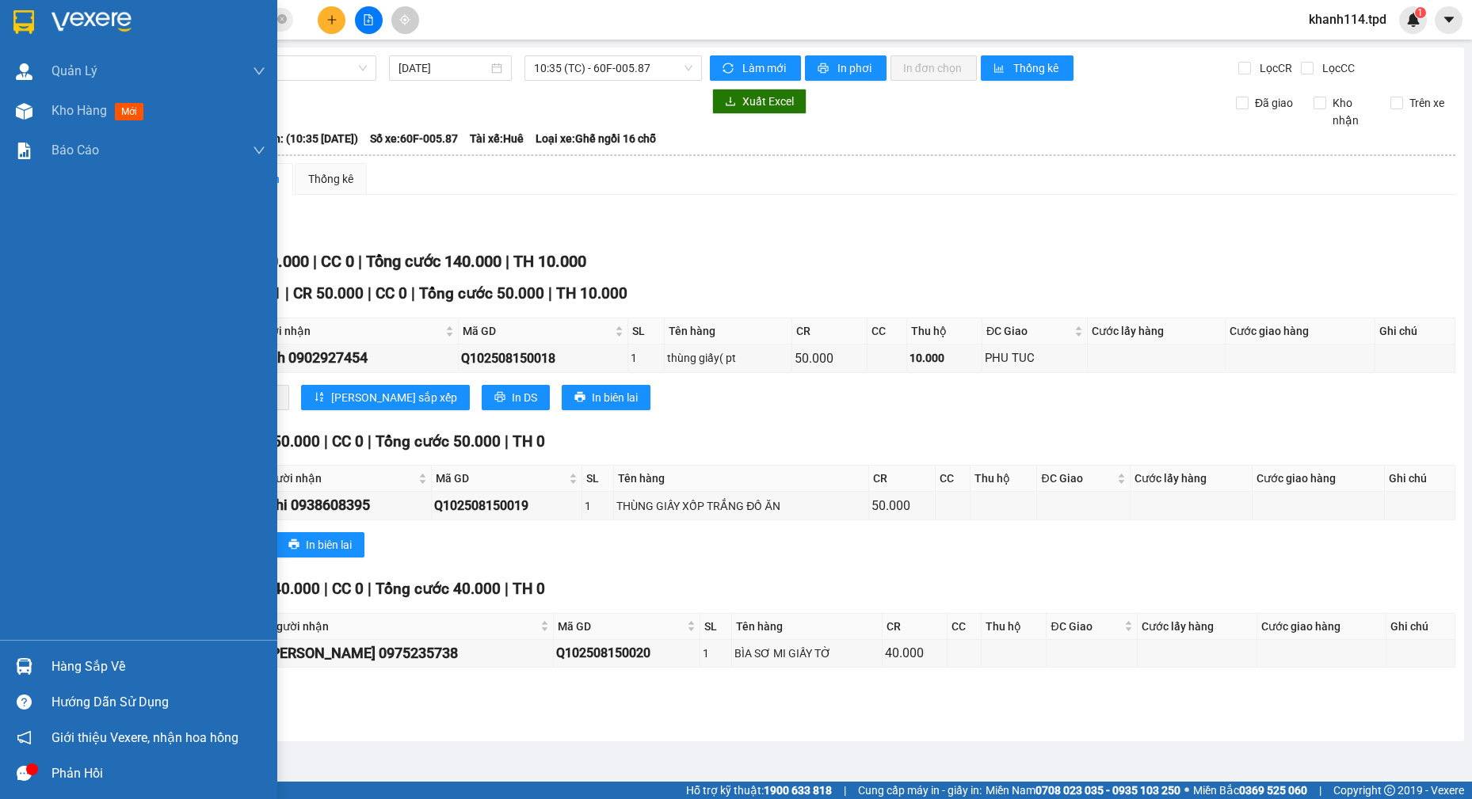
click at [109, 655] on div "Hàng sắp về" at bounding box center [158, 667] width 214 height 24
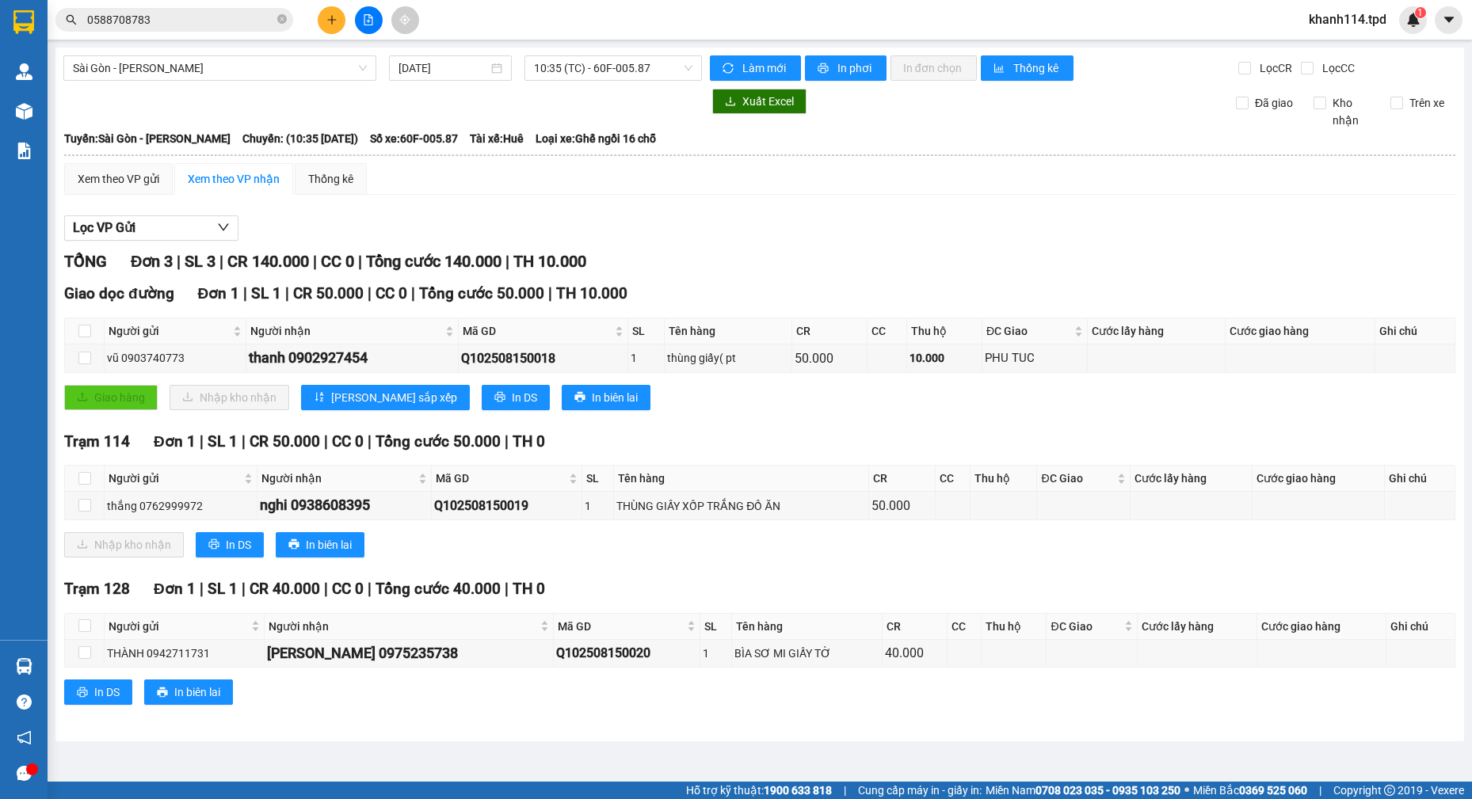
click at [863, 402] on section "Kết quả tìm kiếm ( 1 ) Bộ lọc Mã ĐH Trạng thái Món hàng Thu hộ Tổng cước Chưa c…" at bounding box center [736, 399] width 1472 height 799
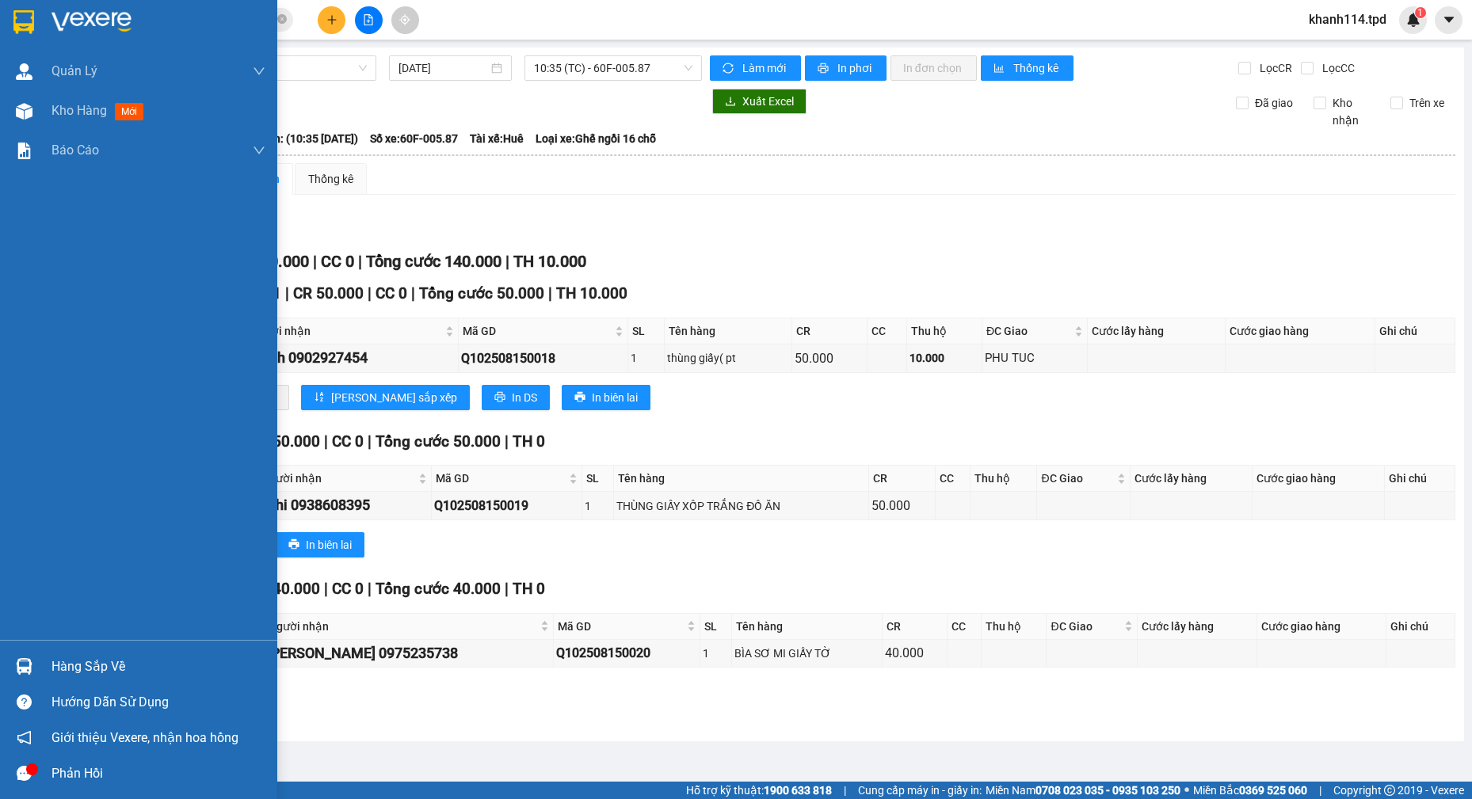
click at [125, 668] on div "Hàng sắp về" at bounding box center [158, 667] width 214 height 24
